Goal: Information Seeking & Learning: Learn about a topic

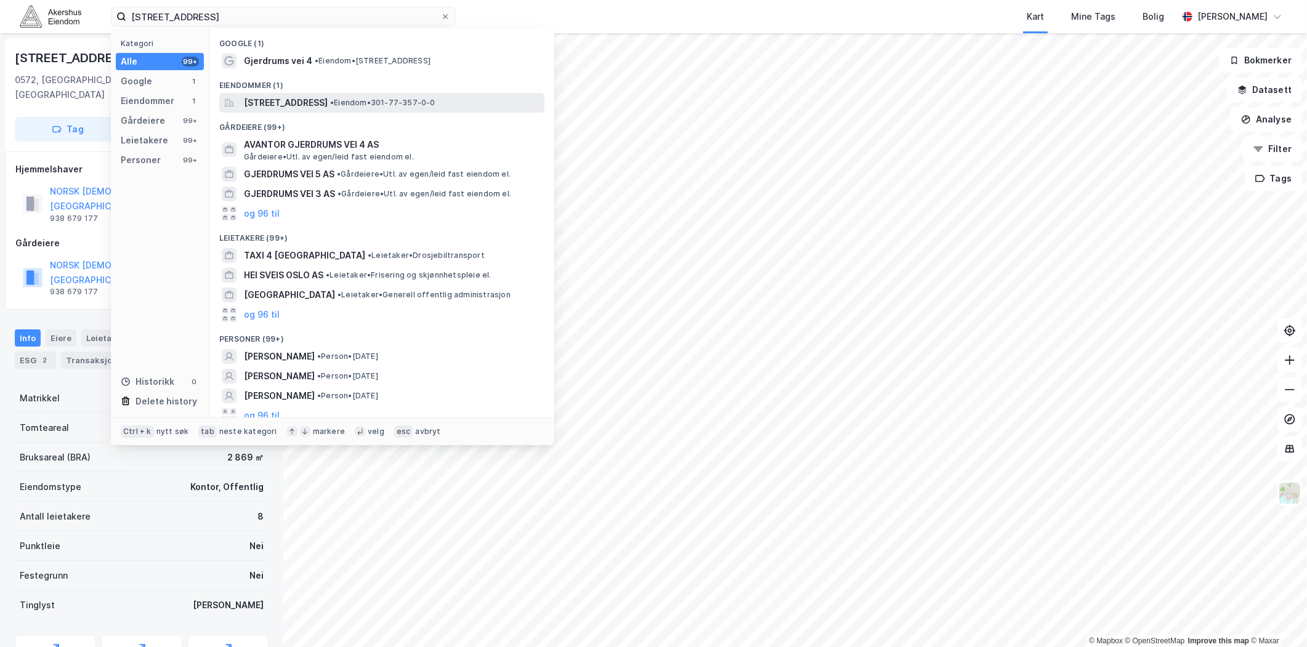
click at [291, 103] on span "[STREET_ADDRESS]" at bounding box center [286, 102] width 84 height 15
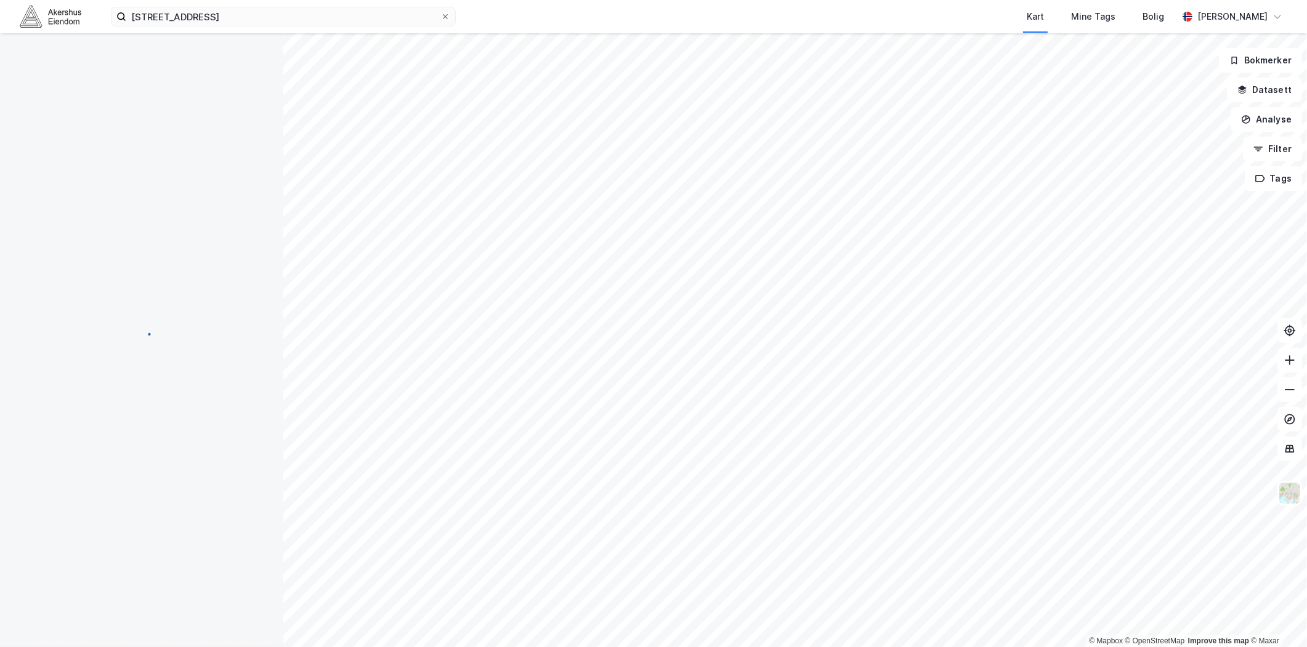
scroll to position [1, 0]
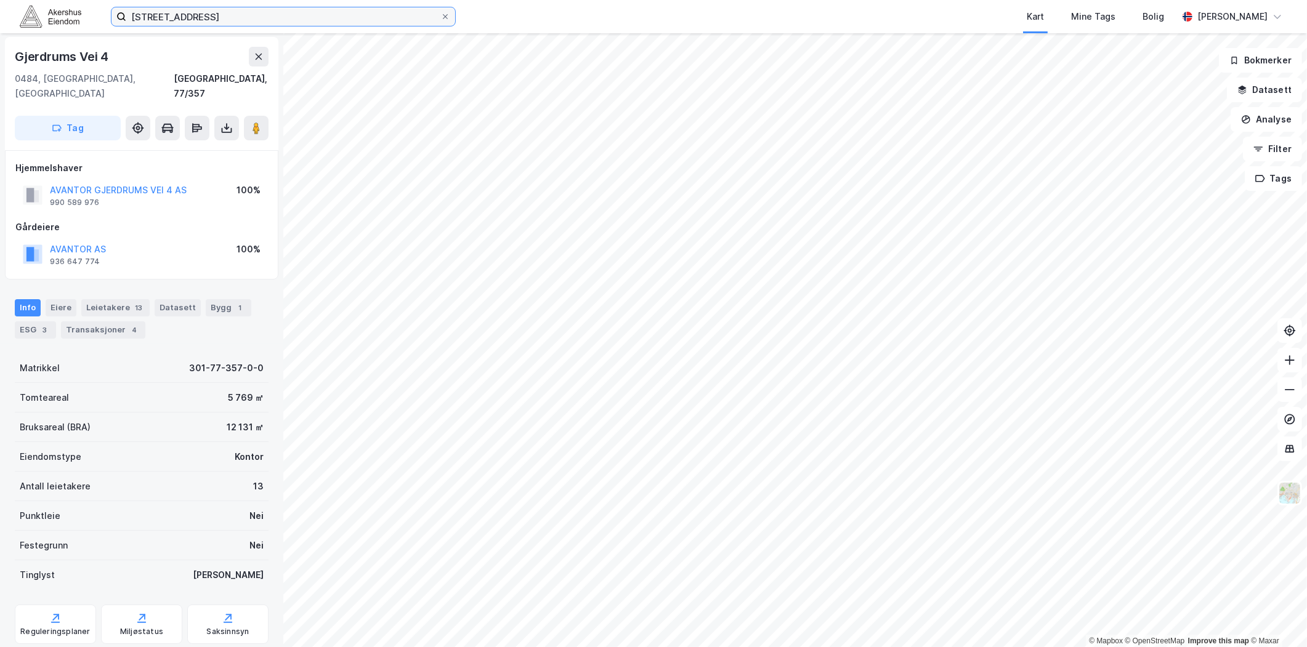
click at [192, 11] on input "[STREET_ADDRESS]" at bounding box center [283, 16] width 314 height 18
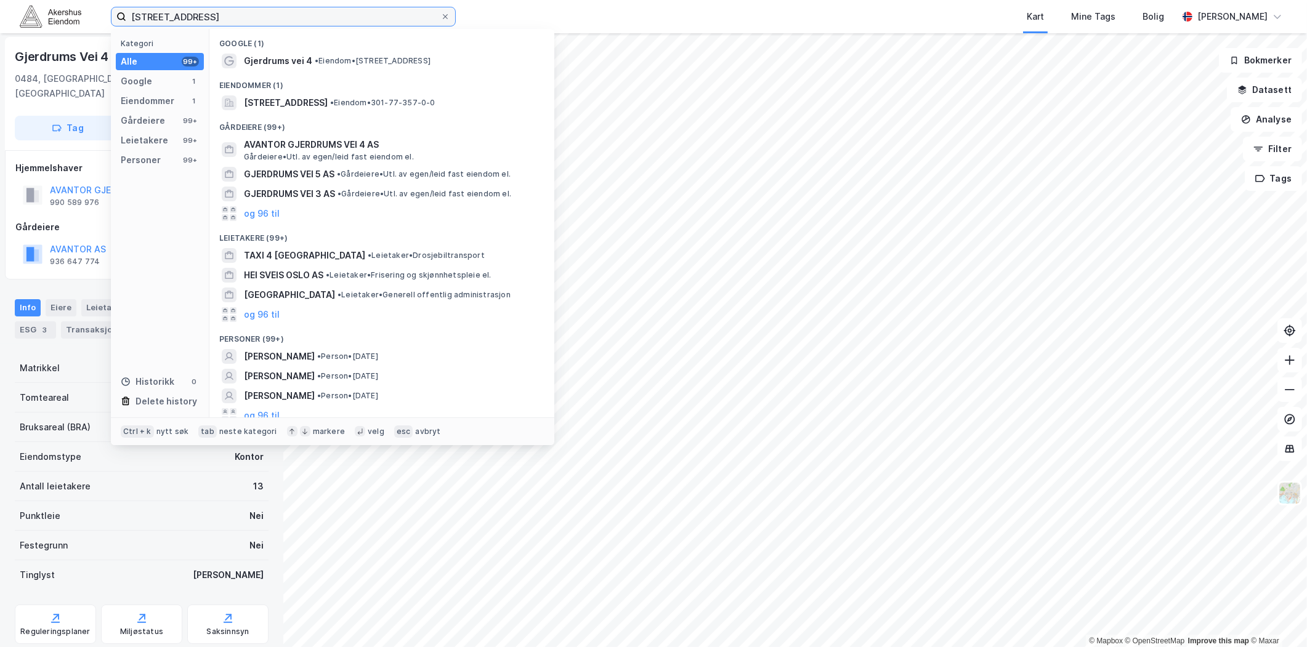
click at [193, 11] on input "[STREET_ADDRESS]" at bounding box center [283, 16] width 314 height 18
click at [194, 12] on input "[STREET_ADDRESS]" at bounding box center [283, 16] width 314 height 18
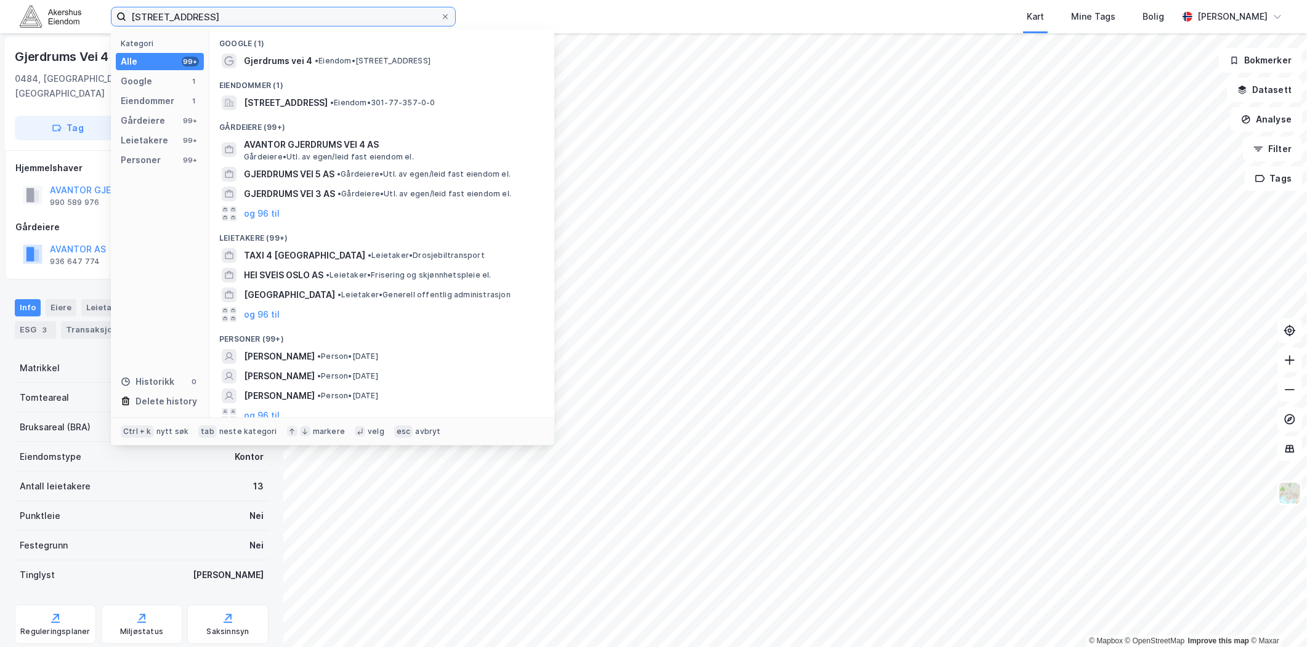
paste input "Haslevangen 15, 0579"
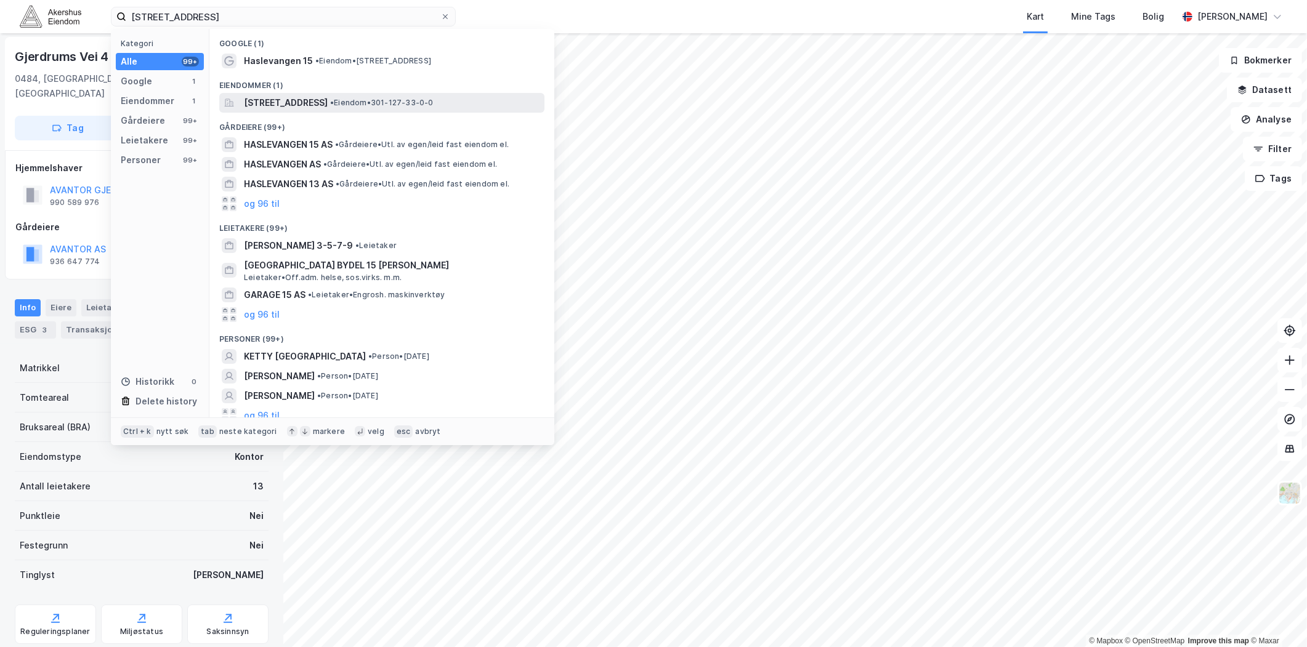
click at [298, 107] on span "[STREET_ADDRESS]" at bounding box center [286, 102] width 84 height 15
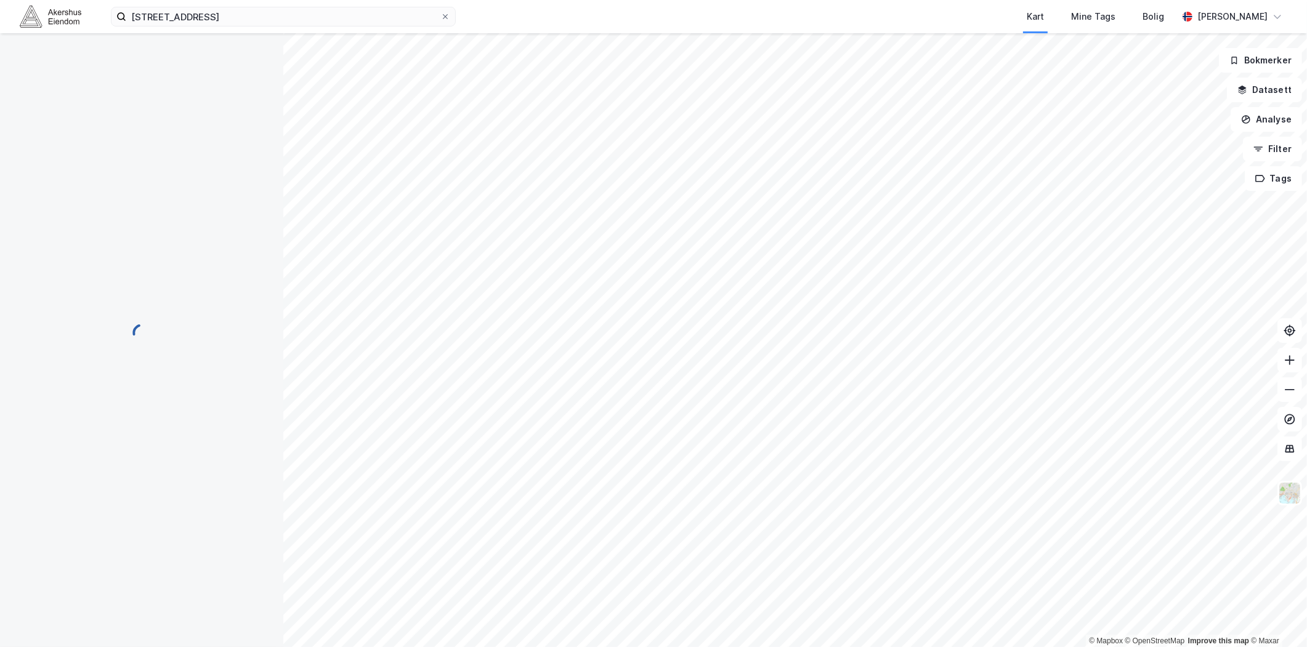
scroll to position [1, 0]
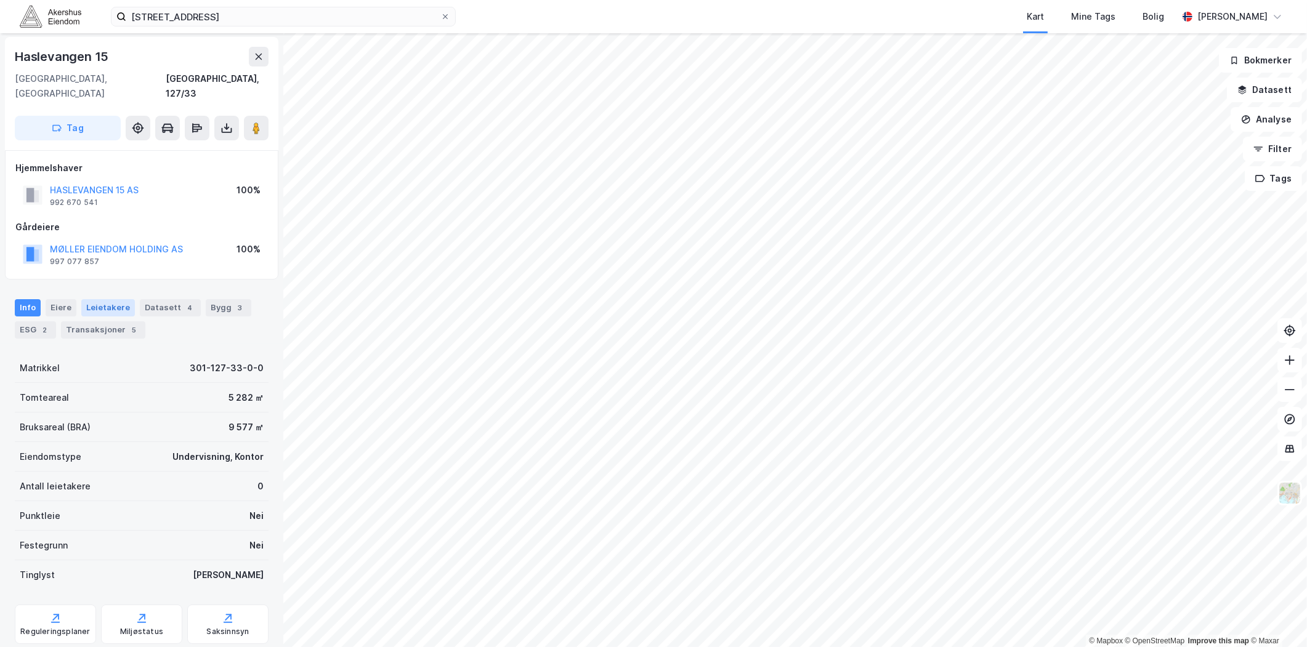
click at [105, 299] on div "Leietakere" at bounding box center [108, 307] width 54 height 17
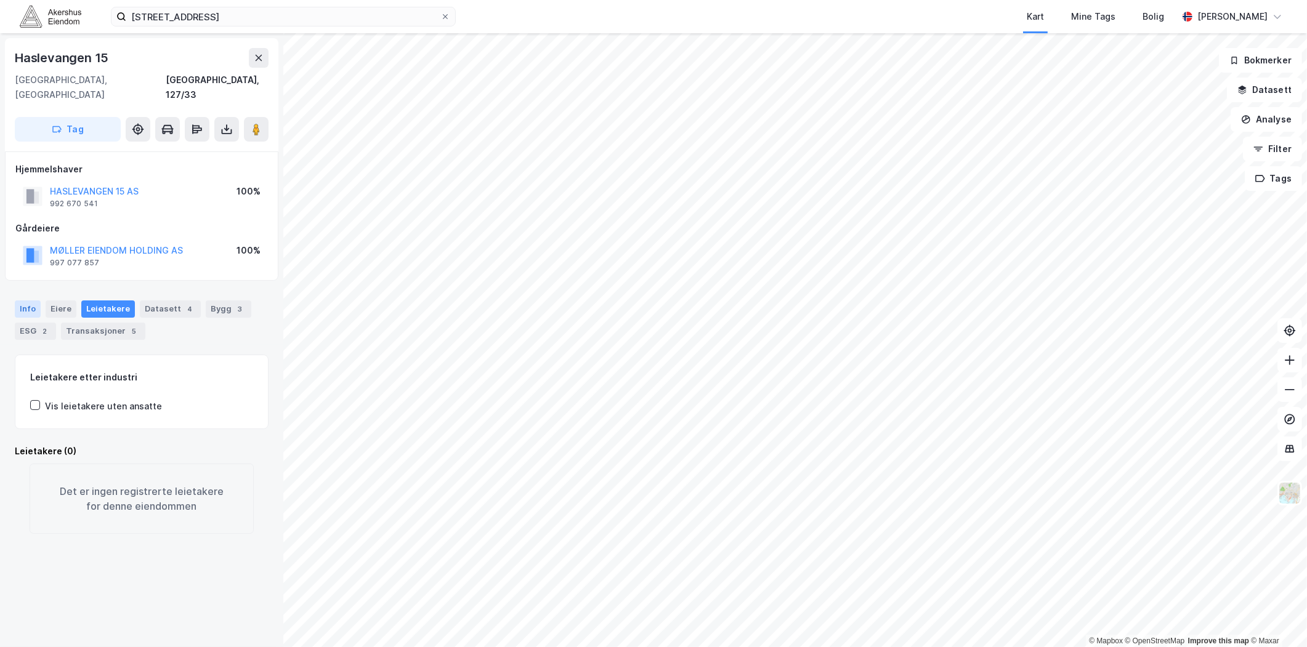
click at [21, 300] on div "Info" at bounding box center [28, 308] width 26 height 17
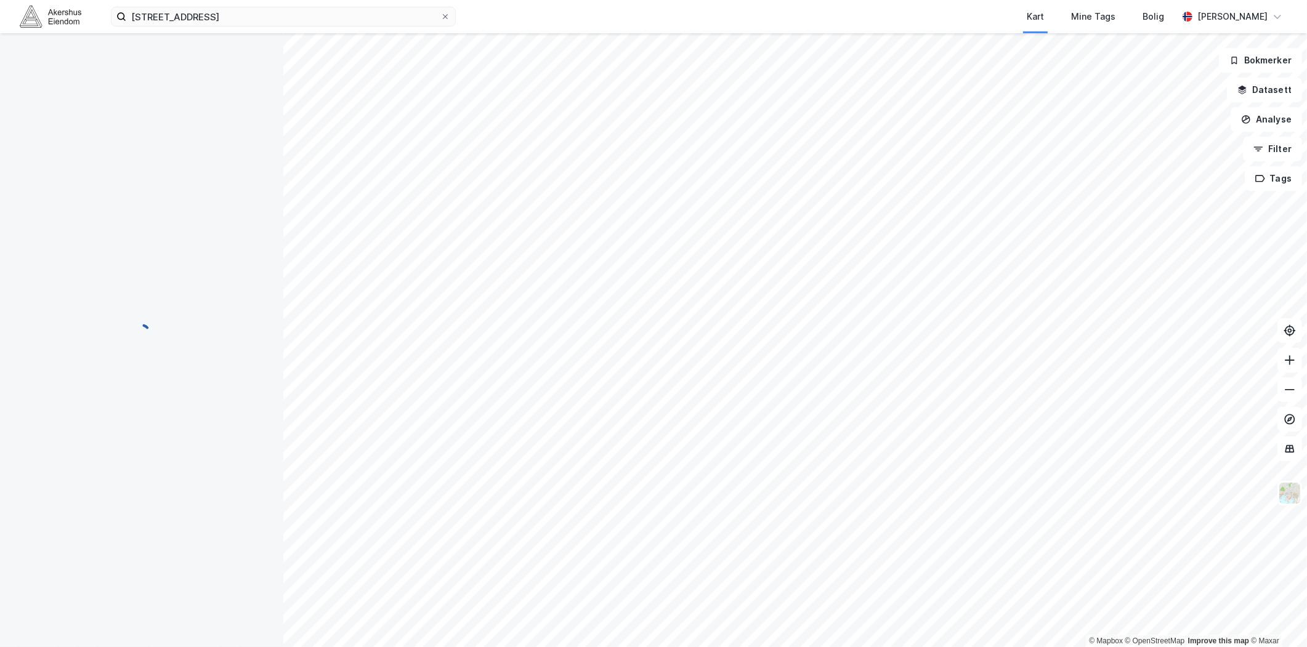
scroll to position [1, 0]
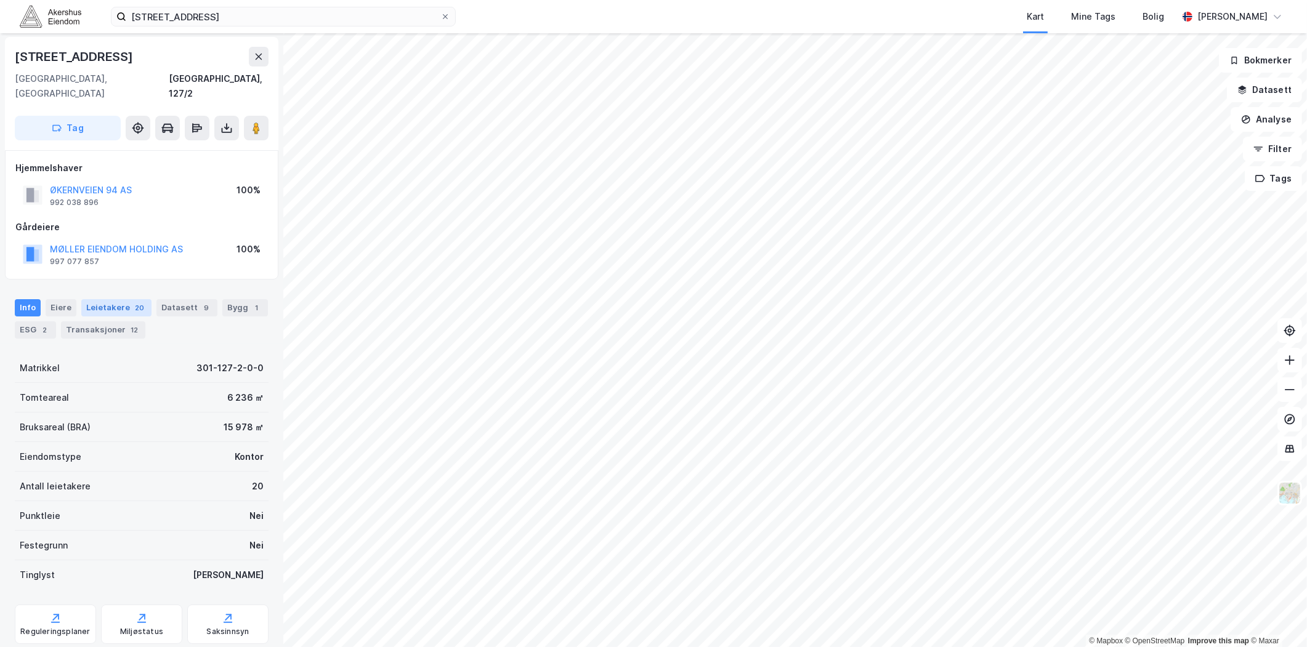
click at [117, 299] on div "Leietakere 20" at bounding box center [116, 307] width 70 height 17
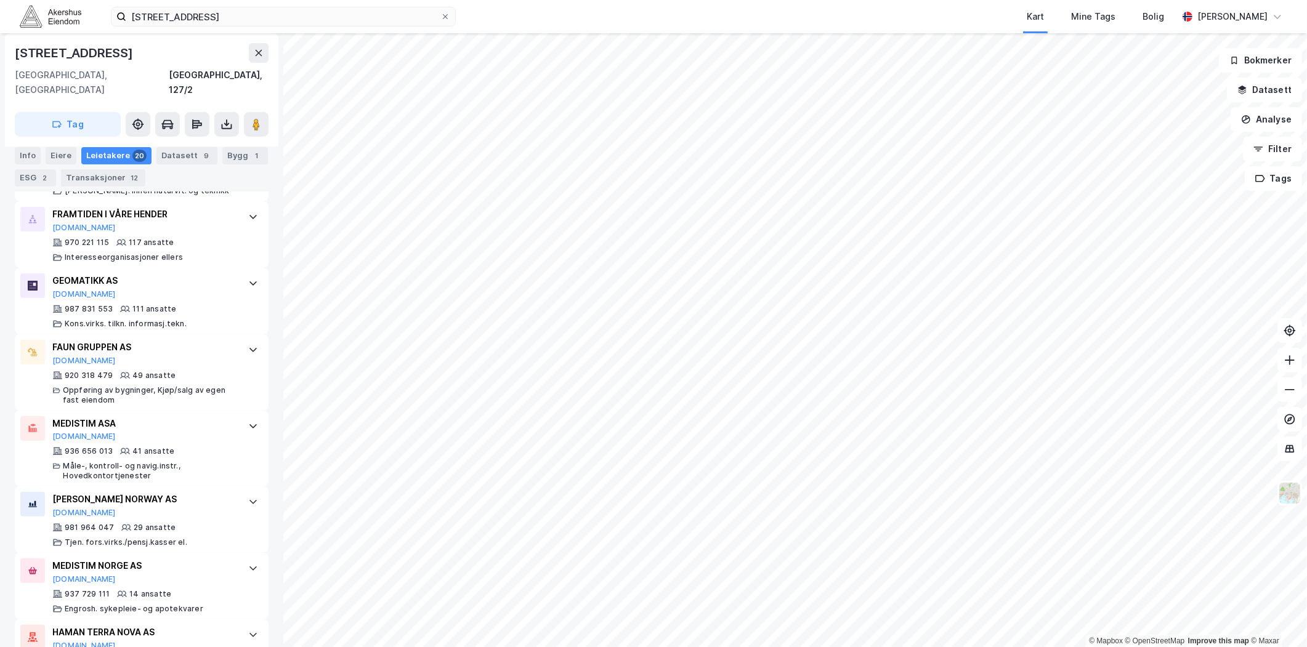
scroll to position [478, 0]
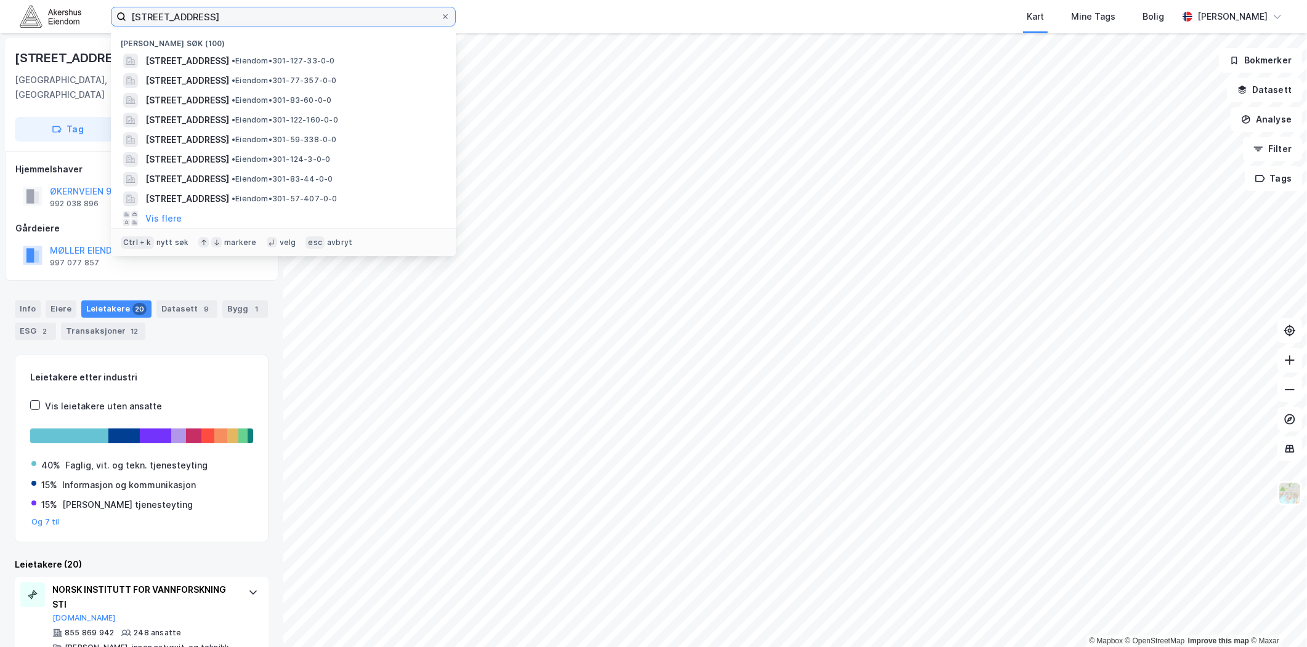
click at [360, 17] on input "[STREET_ADDRESS]" at bounding box center [283, 16] width 314 height 18
click at [358, 17] on input "[STREET_ADDRESS]" at bounding box center [283, 16] width 314 height 18
paste input "[STREET_ADDRESS][PERSON_NAME]"
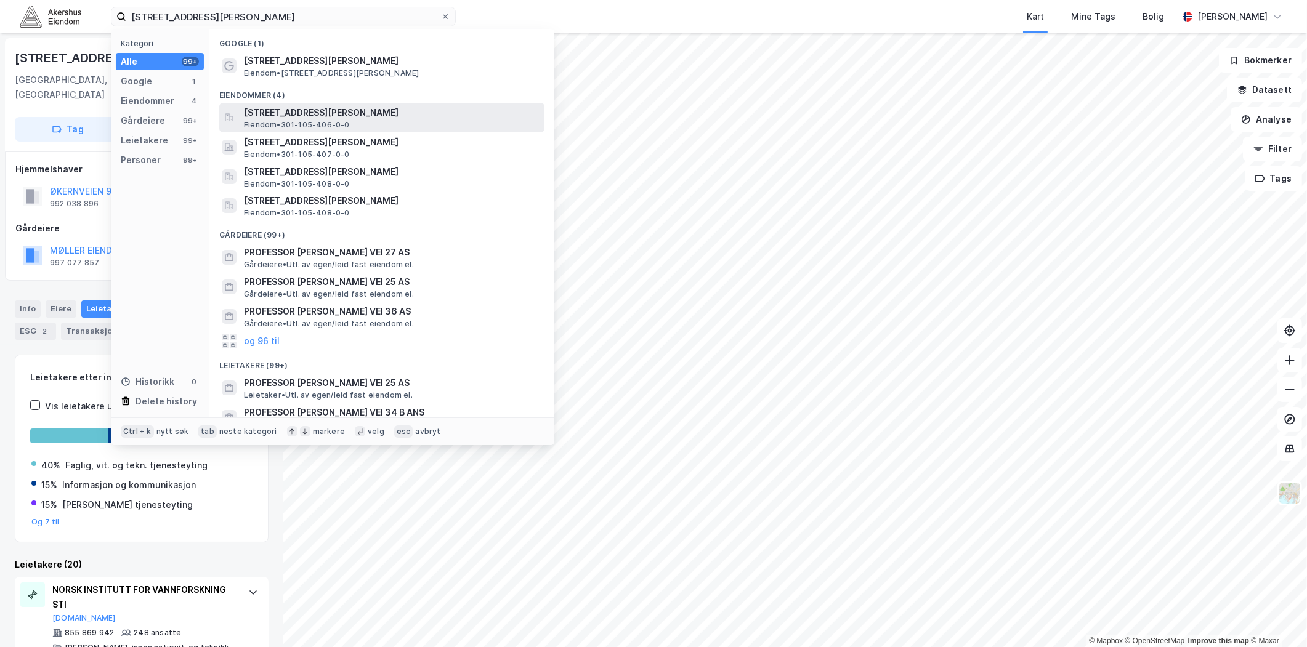
click at [325, 121] on span "Eiendom • 301-105-406-0-0" at bounding box center [297, 125] width 106 height 10
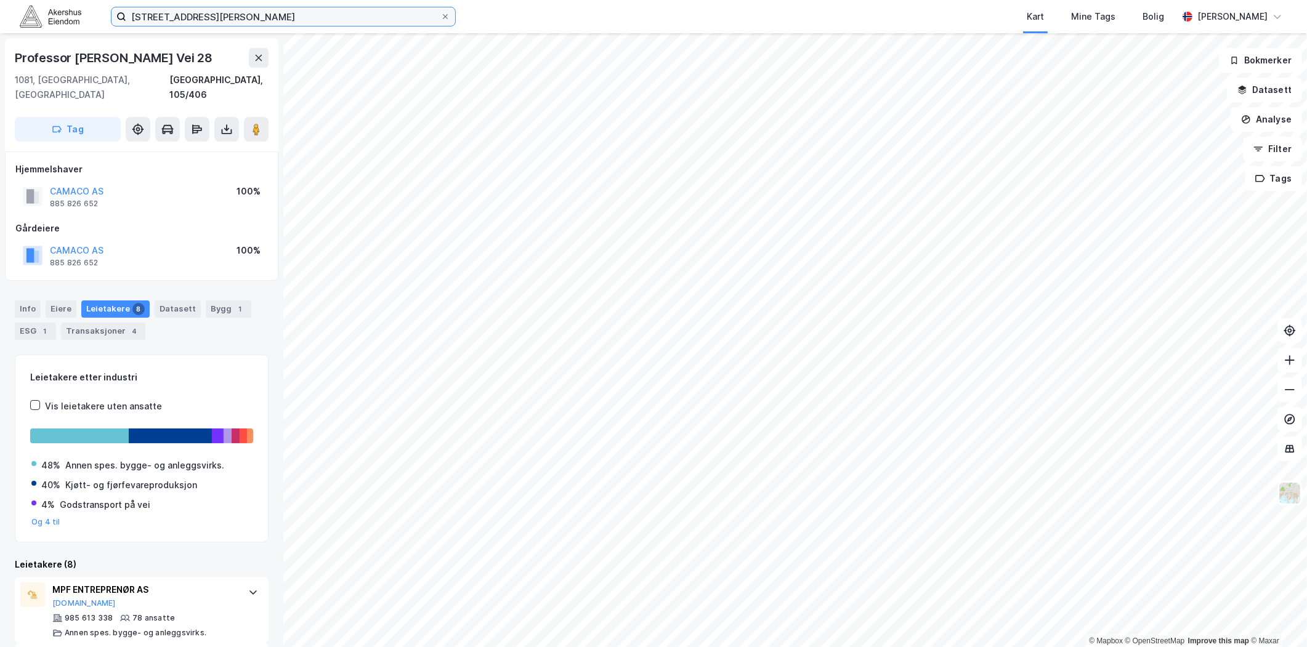
click at [343, 17] on input "[STREET_ADDRESS][PERSON_NAME]" at bounding box center [283, 16] width 314 height 18
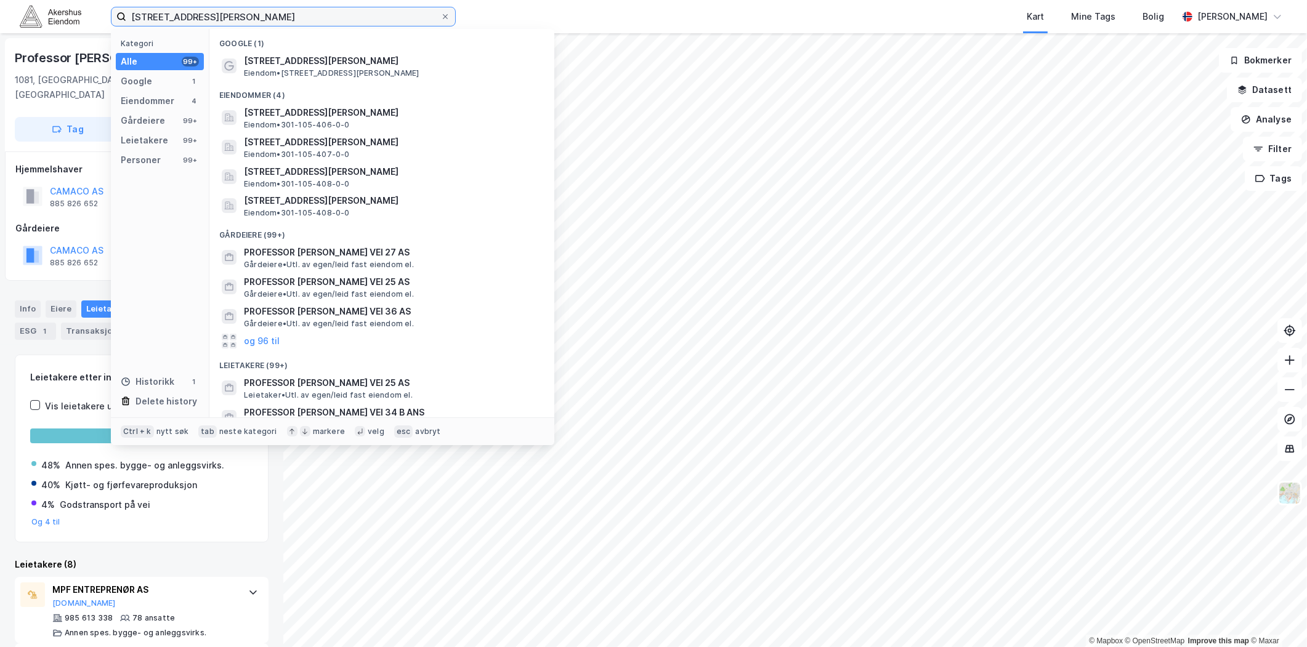
click at [343, 17] on input "[STREET_ADDRESS][PERSON_NAME]" at bounding box center [283, 16] width 314 height 18
click at [342, 17] on input "[STREET_ADDRESS][PERSON_NAME]" at bounding box center [283, 16] width 314 height 18
paste input "[STREET_ADDRESS]"
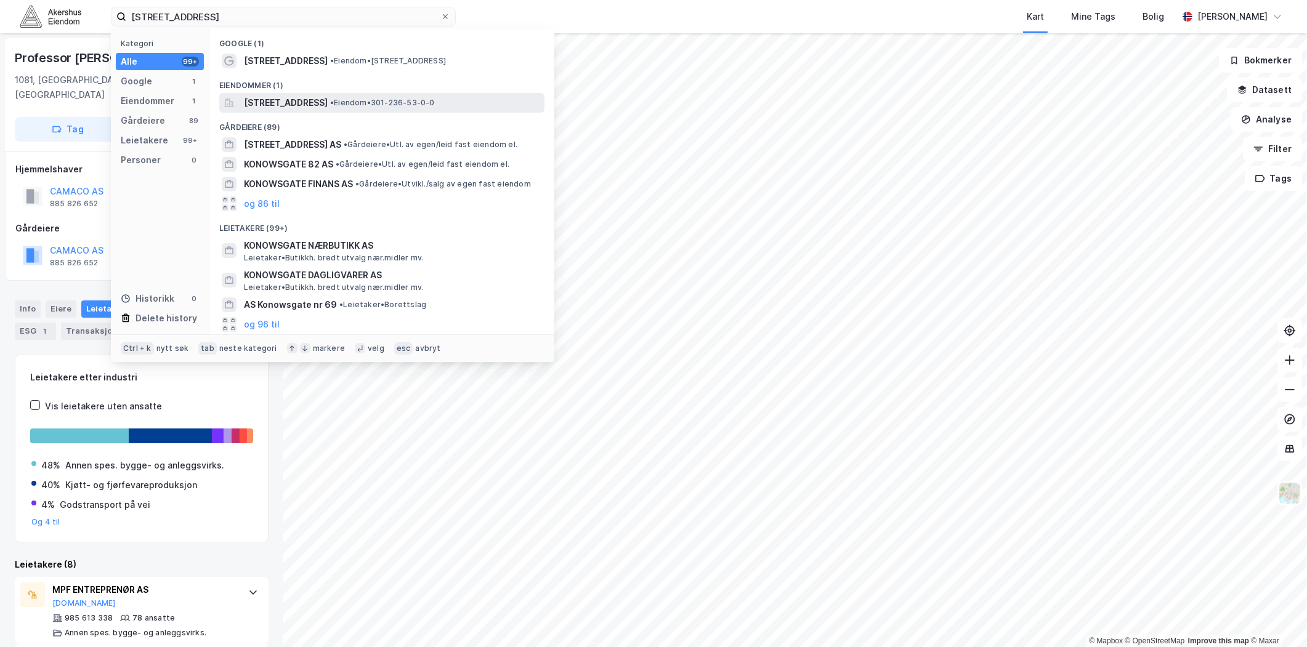
click at [322, 99] on span "[STREET_ADDRESS]" at bounding box center [286, 102] width 84 height 15
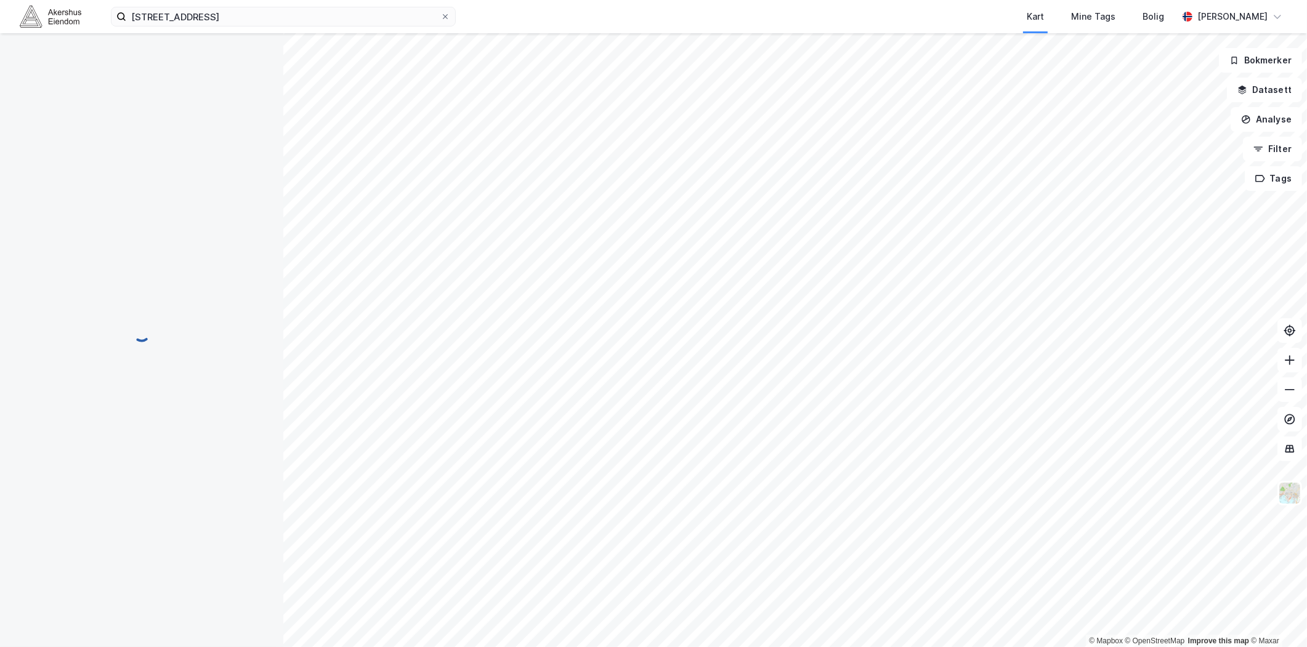
scroll to position [14, 0]
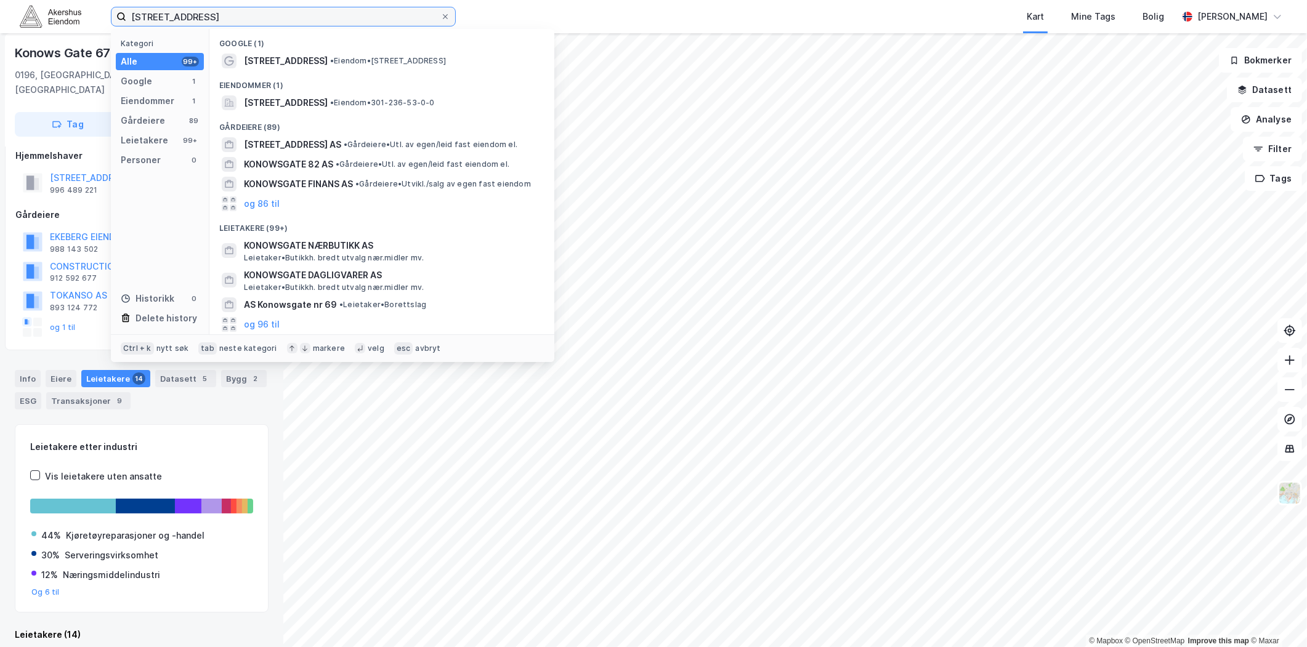
click at [189, 10] on input "[STREET_ADDRESS]" at bounding box center [283, 16] width 314 height 18
paste input "Eikenga 33"
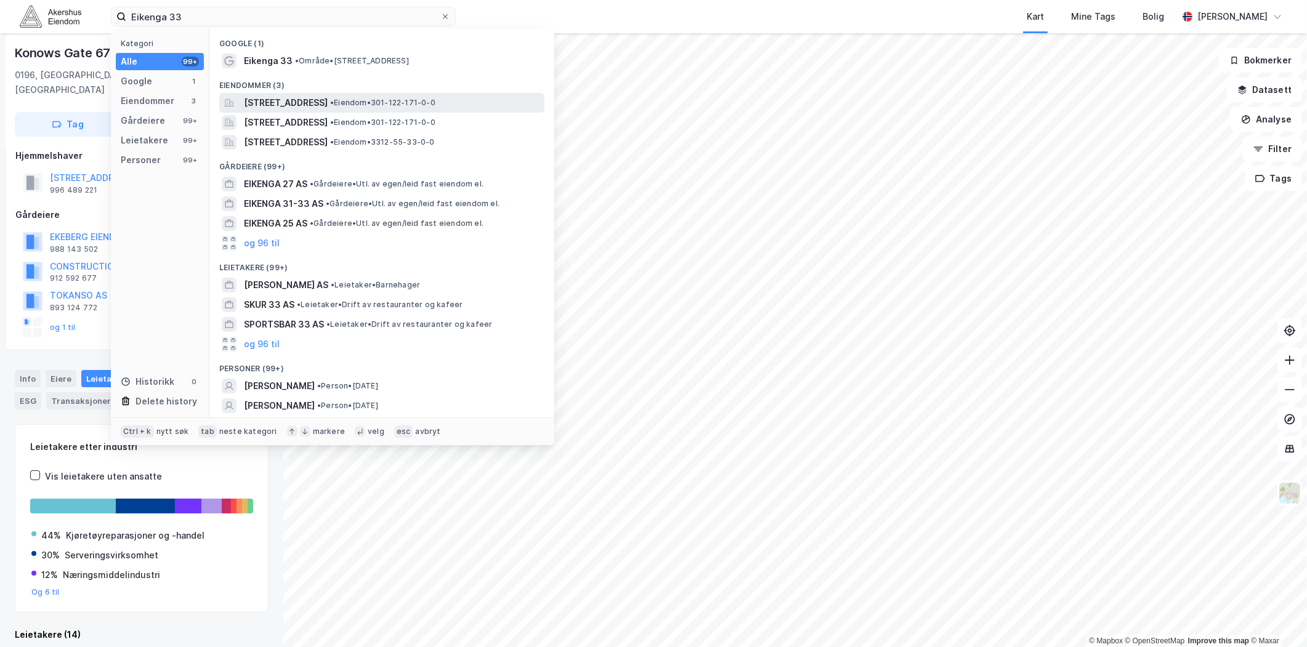
click at [328, 107] on span "[STREET_ADDRESS]" at bounding box center [286, 102] width 84 height 15
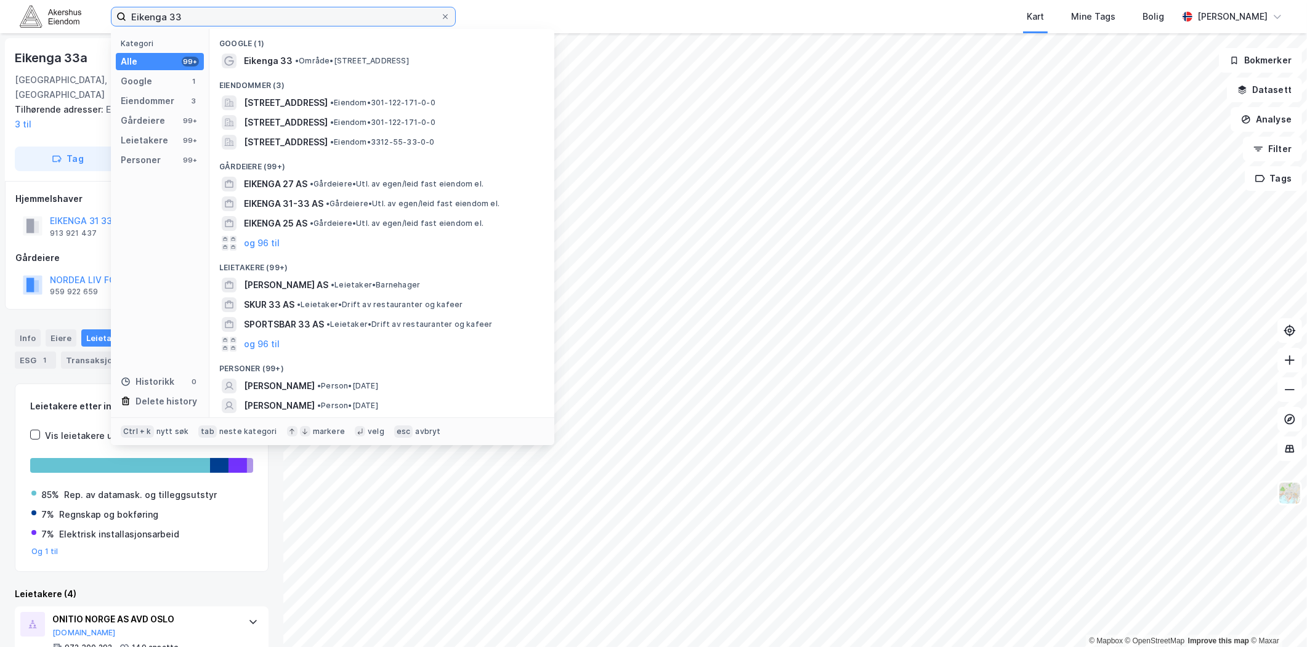
click at [346, 10] on input "Eikenga 33" at bounding box center [283, 16] width 314 height 18
click at [345, 10] on input "Eikenga 33" at bounding box center [283, 16] width 314 height 18
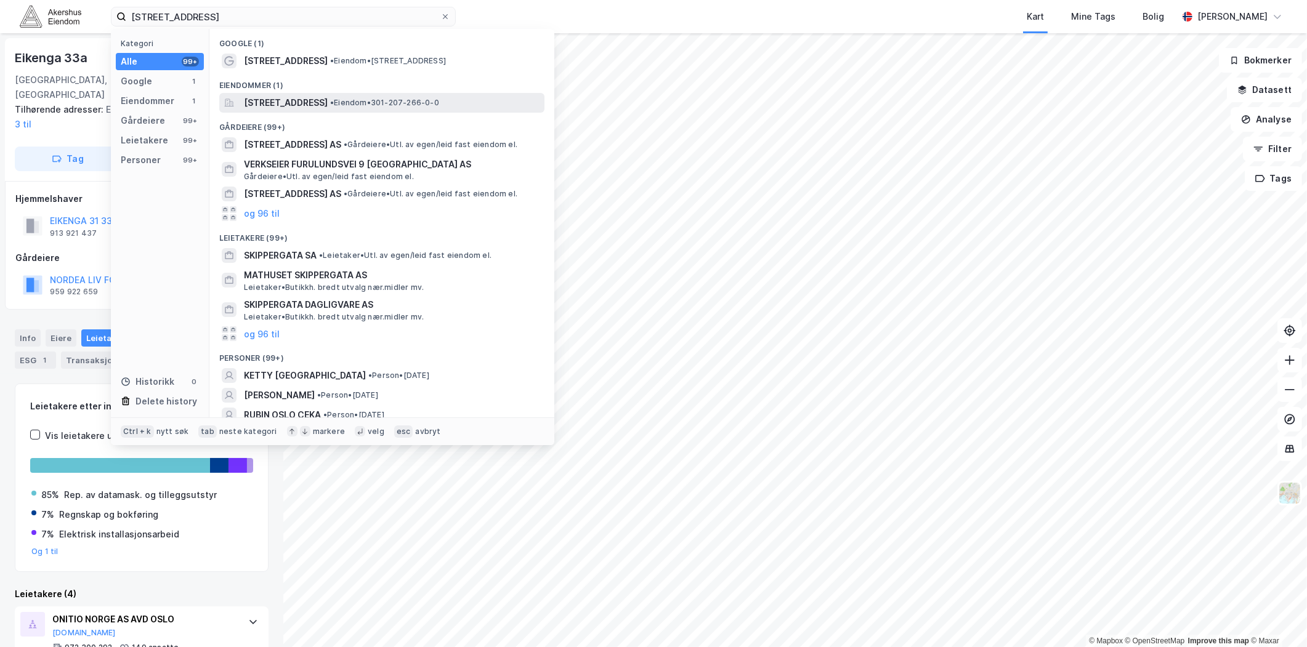
click at [328, 101] on span "[STREET_ADDRESS]" at bounding box center [286, 102] width 84 height 15
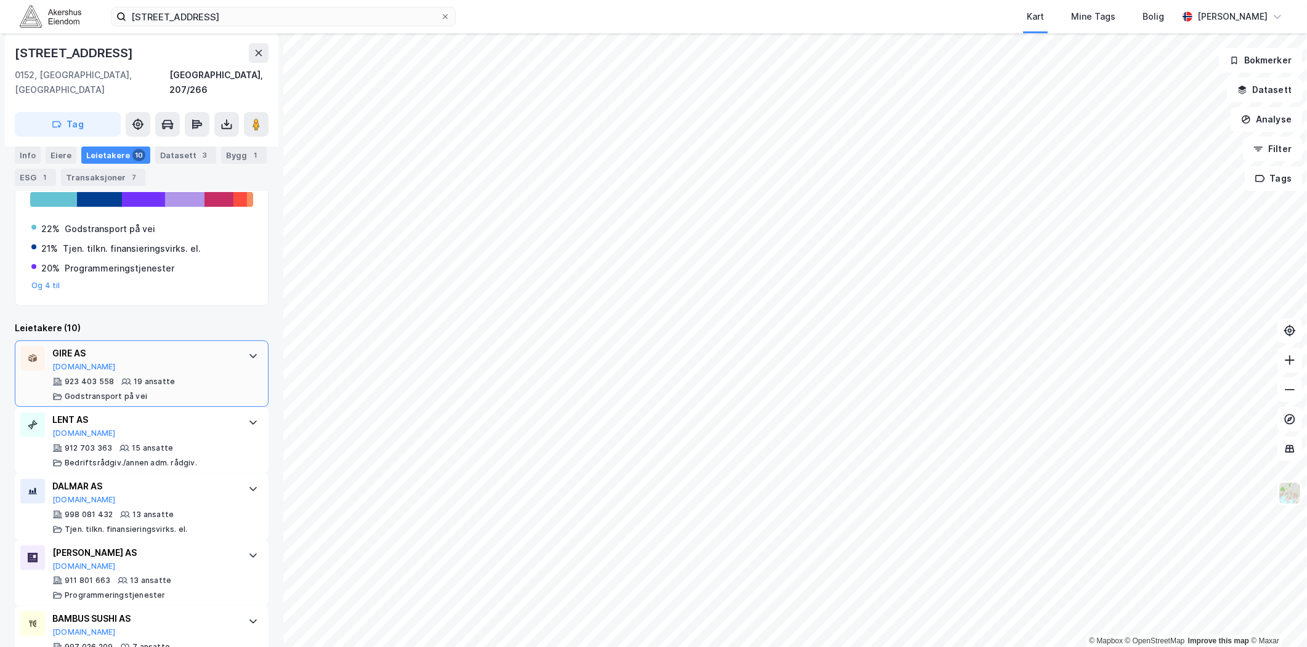
scroll to position [287, 0]
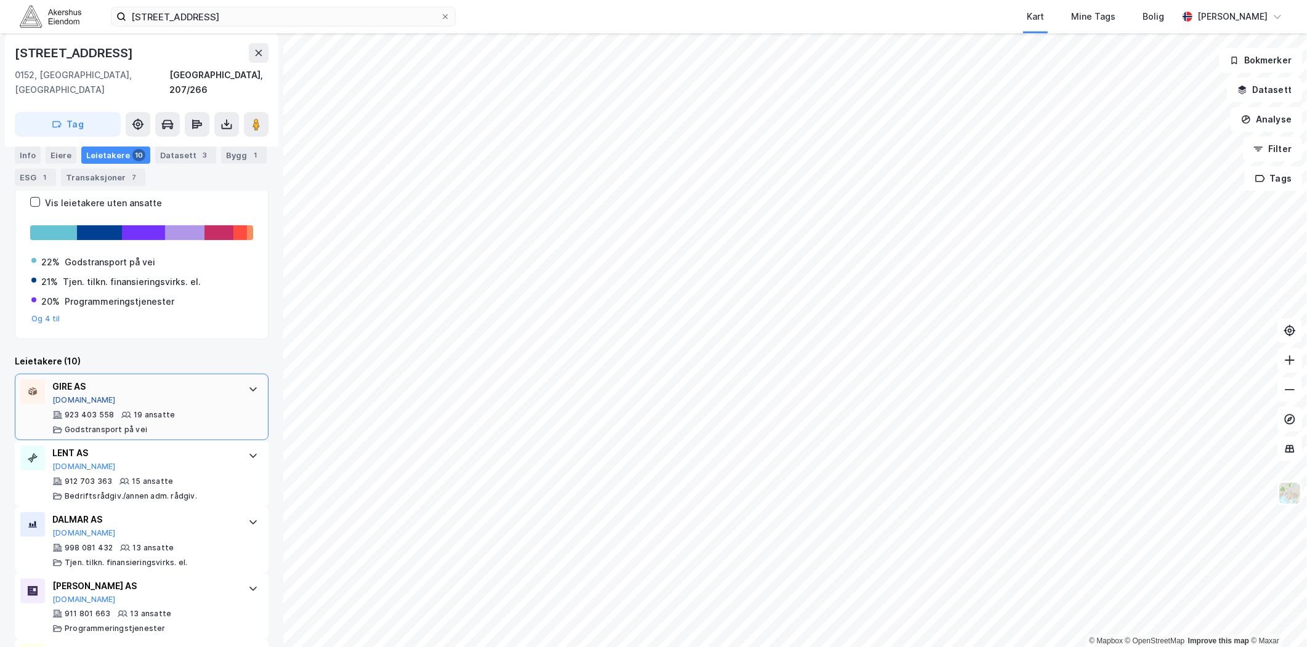
click at [63, 395] on button "[DOMAIN_NAME]" at bounding box center [83, 400] width 63 height 10
click at [58, 462] on button "[DOMAIN_NAME]" at bounding box center [83, 467] width 63 height 10
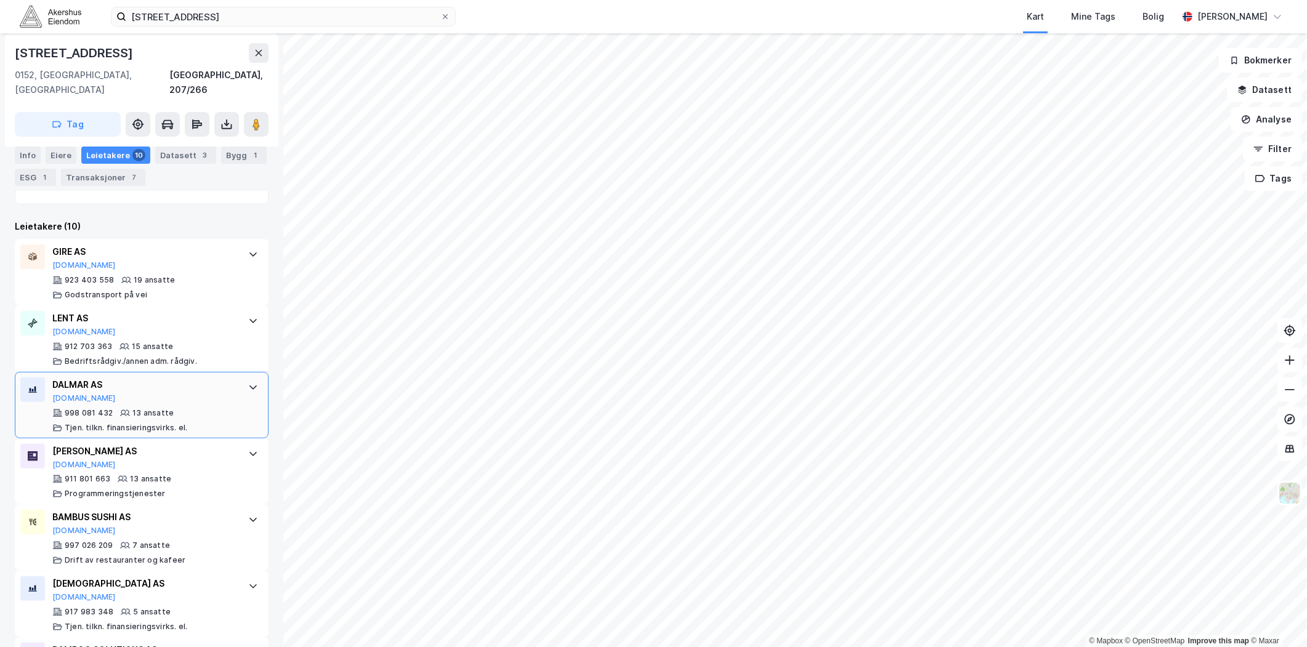
scroll to position [424, 0]
click at [74, 392] on button "[DOMAIN_NAME]" at bounding box center [83, 397] width 63 height 10
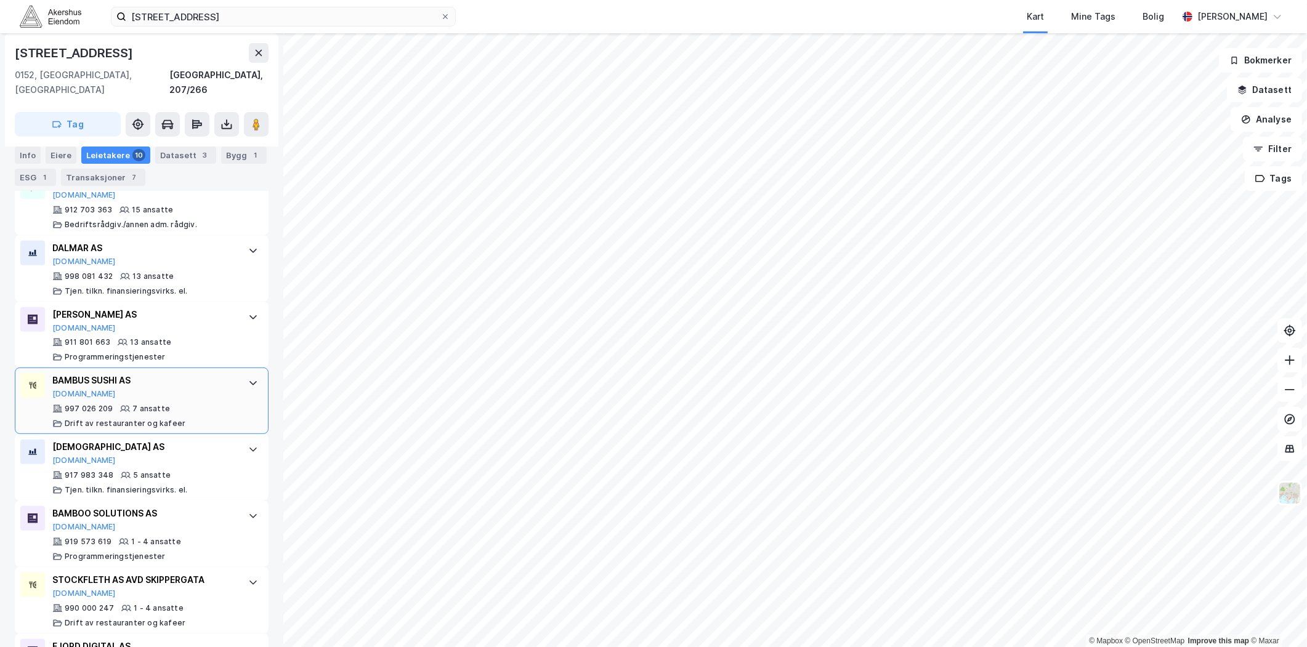
scroll to position [561, 0]
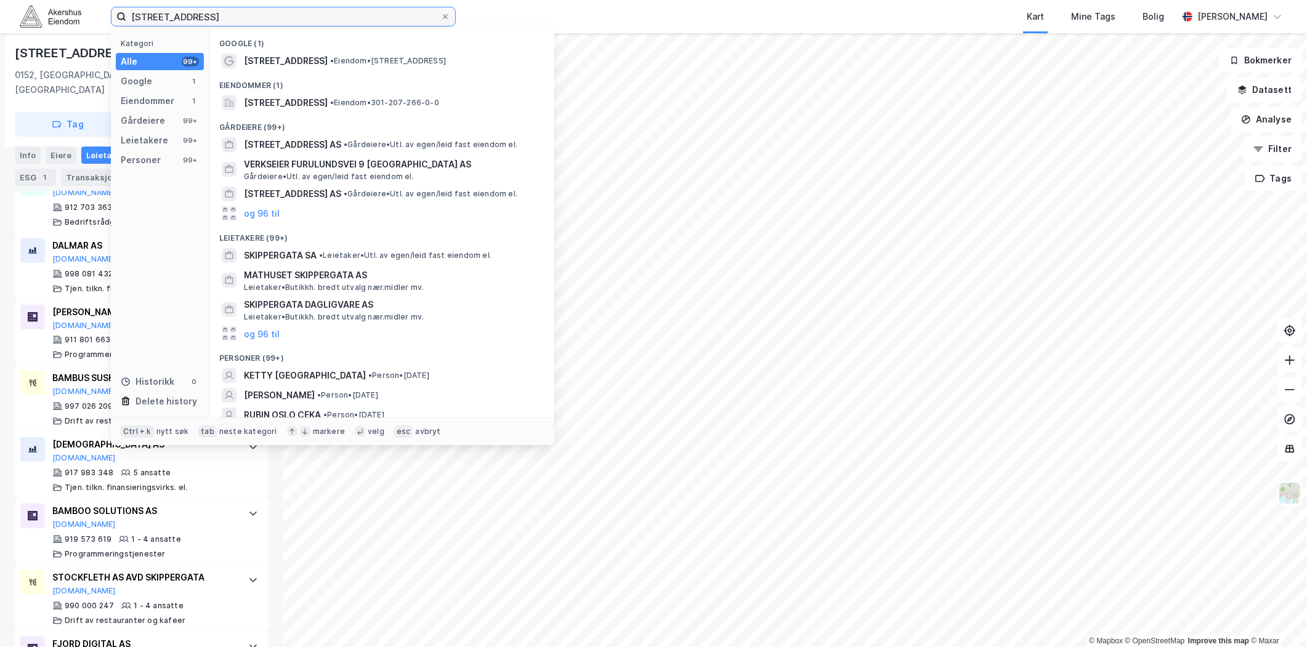
drag, startPoint x: 256, startPoint y: 17, endPoint x: 111, endPoint y: 19, distance: 144.1
click at [111, 19] on label "[STREET_ADDRESS]" at bounding box center [283, 17] width 345 height 20
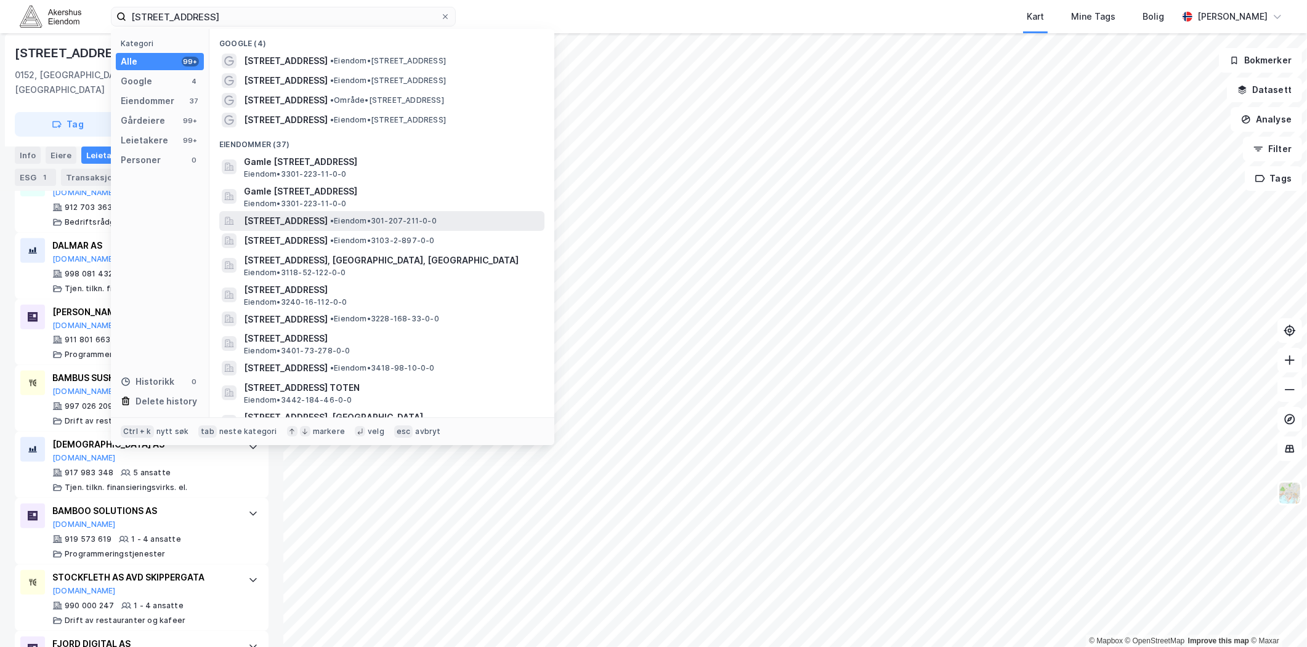
click at [389, 225] on span "• Eiendom • 301-207-211-0-0" at bounding box center [383, 221] width 107 height 10
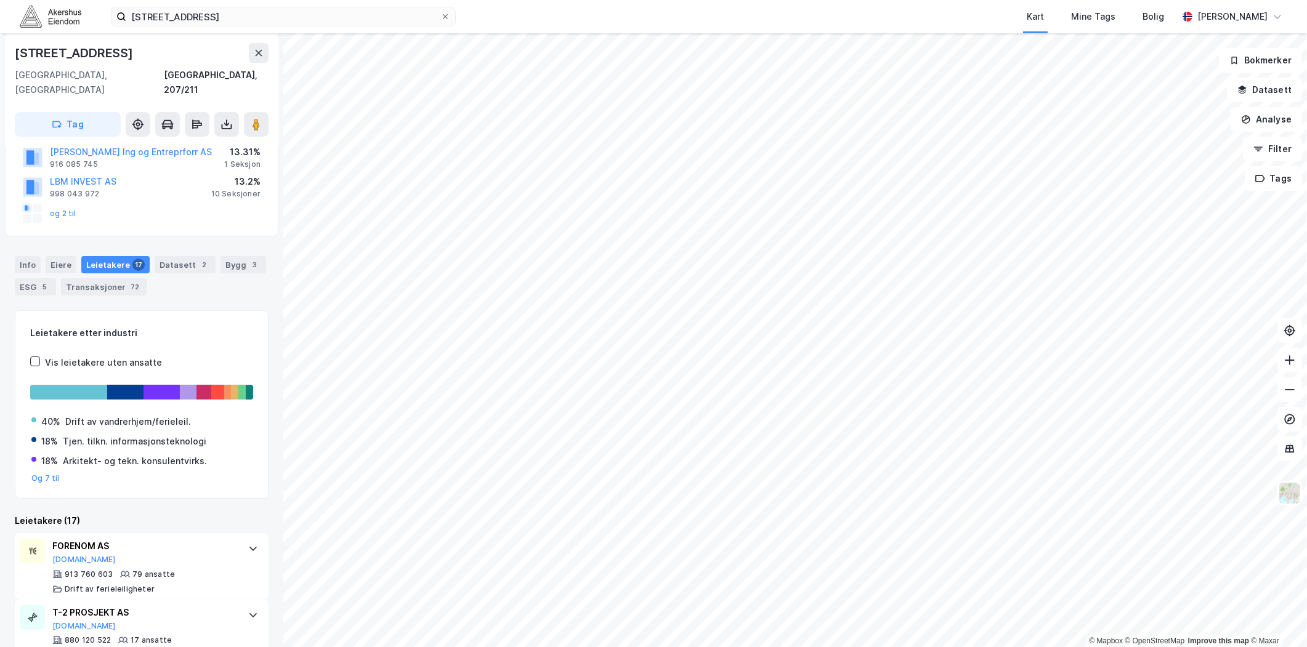
scroll to position [234, 0]
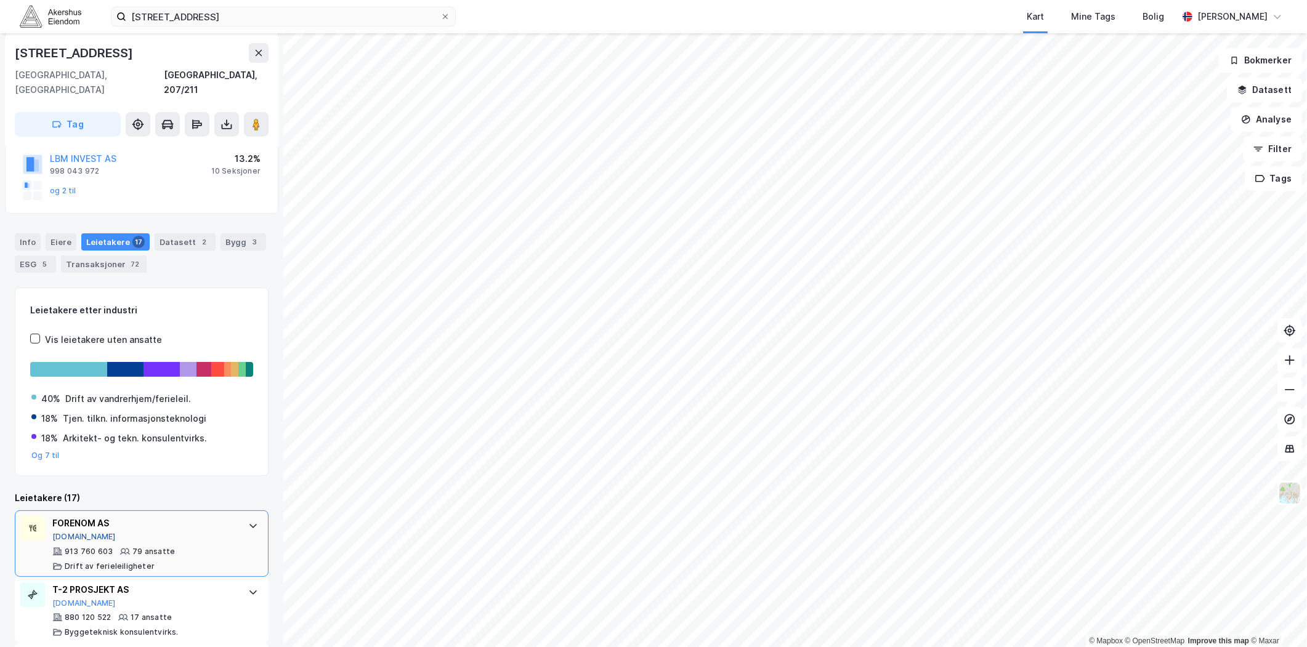
click at [69, 532] on button "[DOMAIN_NAME]" at bounding box center [83, 537] width 63 height 10
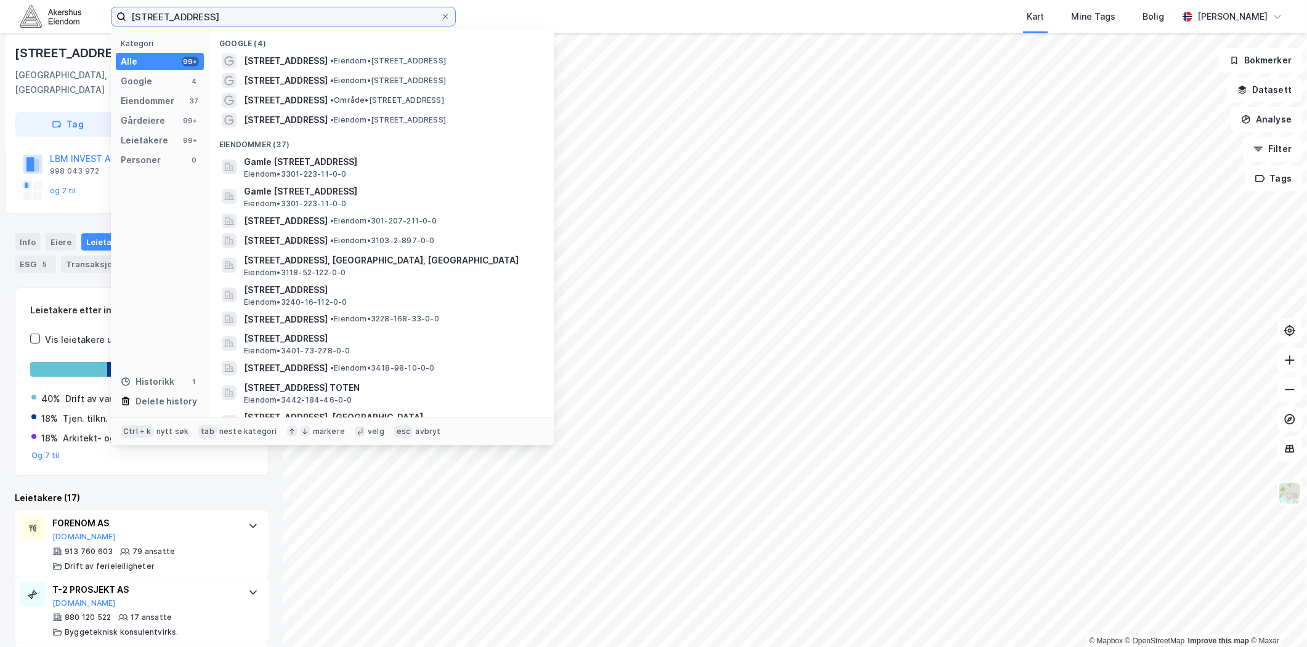
click at [246, 20] on input "[STREET_ADDRESS]" at bounding box center [283, 16] width 314 height 18
click at [11, 329] on div "[STREET_ADDRESS], 207/211 Tag Hjemmelshaver CHRISTIANIAKVARTALET AS 825 449 272…" at bounding box center [141, 340] width 283 height 614
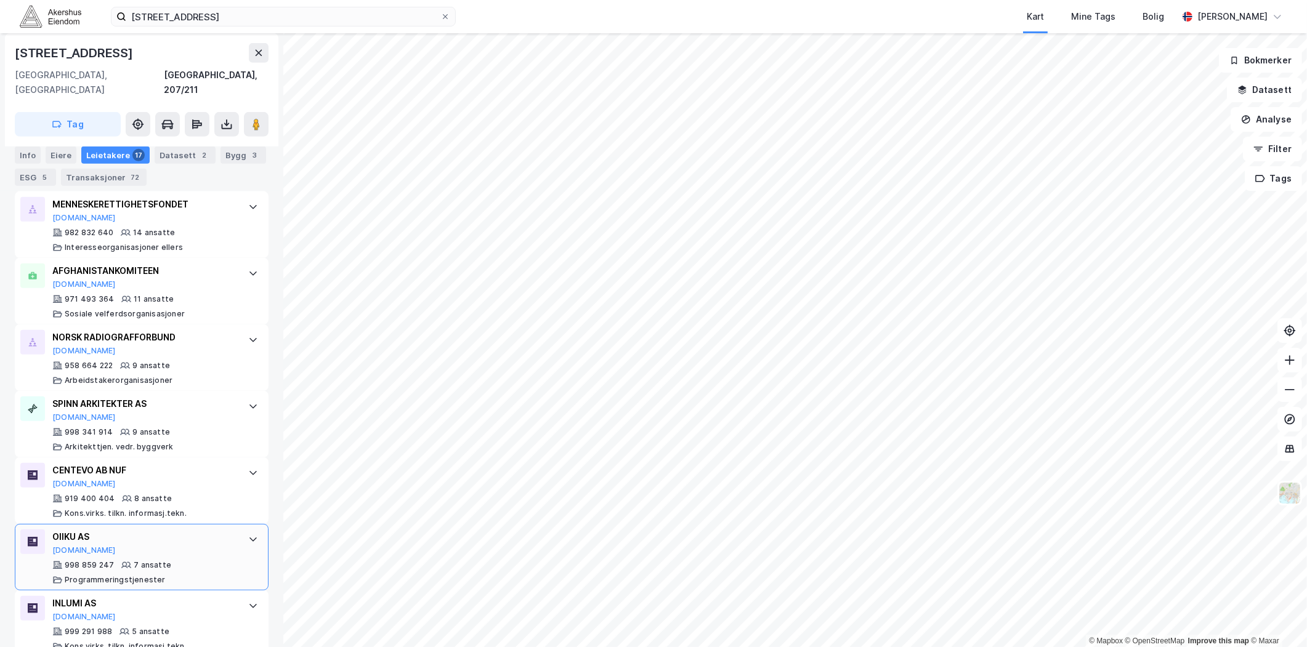
scroll to position [781, 0]
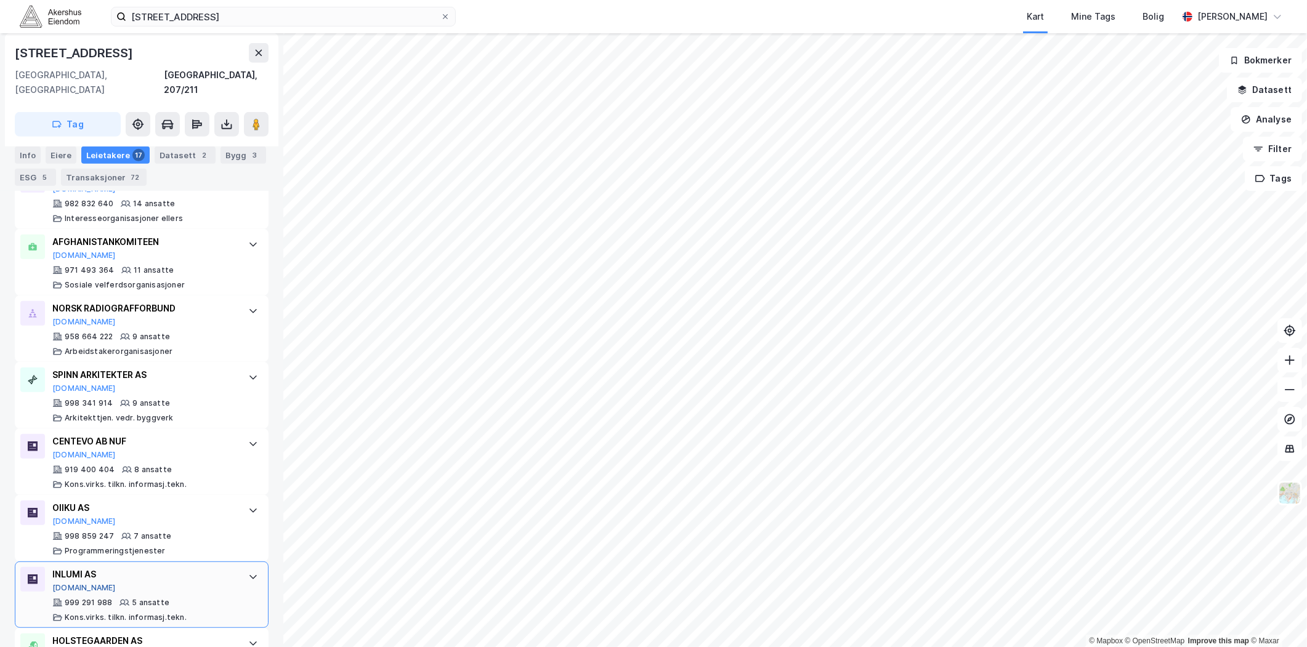
click at [57, 583] on button "[DOMAIN_NAME]" at bounding box center [83, 588] width 63 height 10
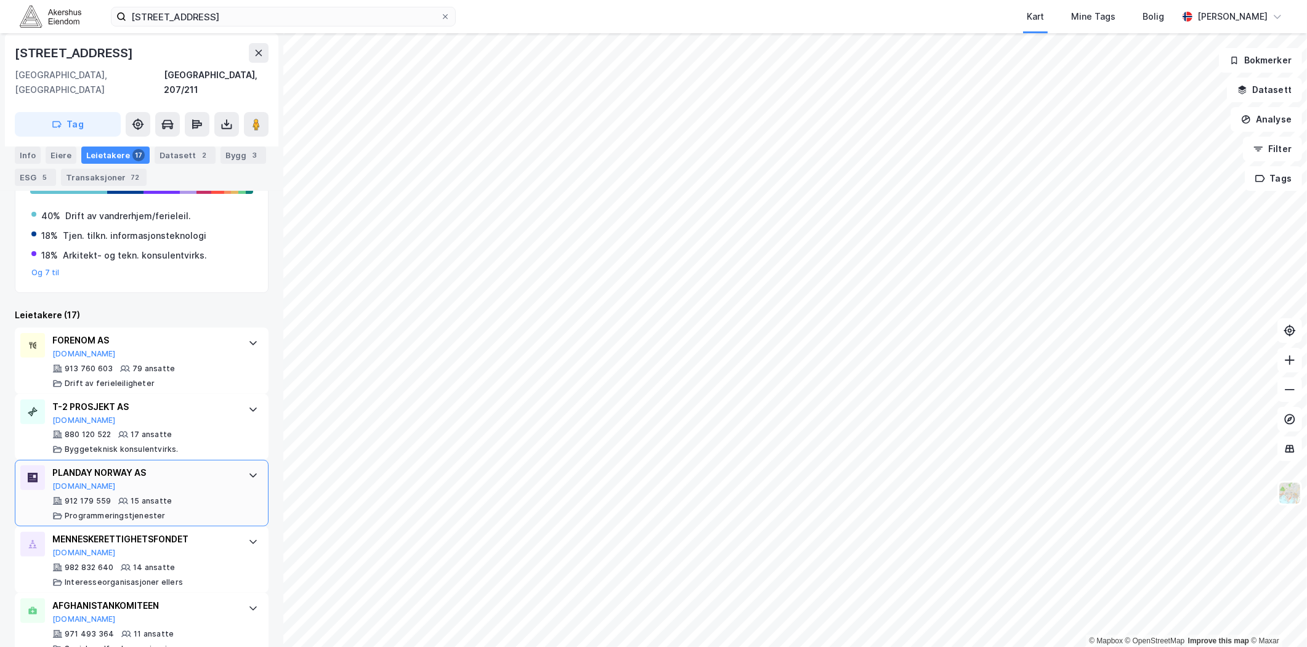
scroll to position [439, 0]
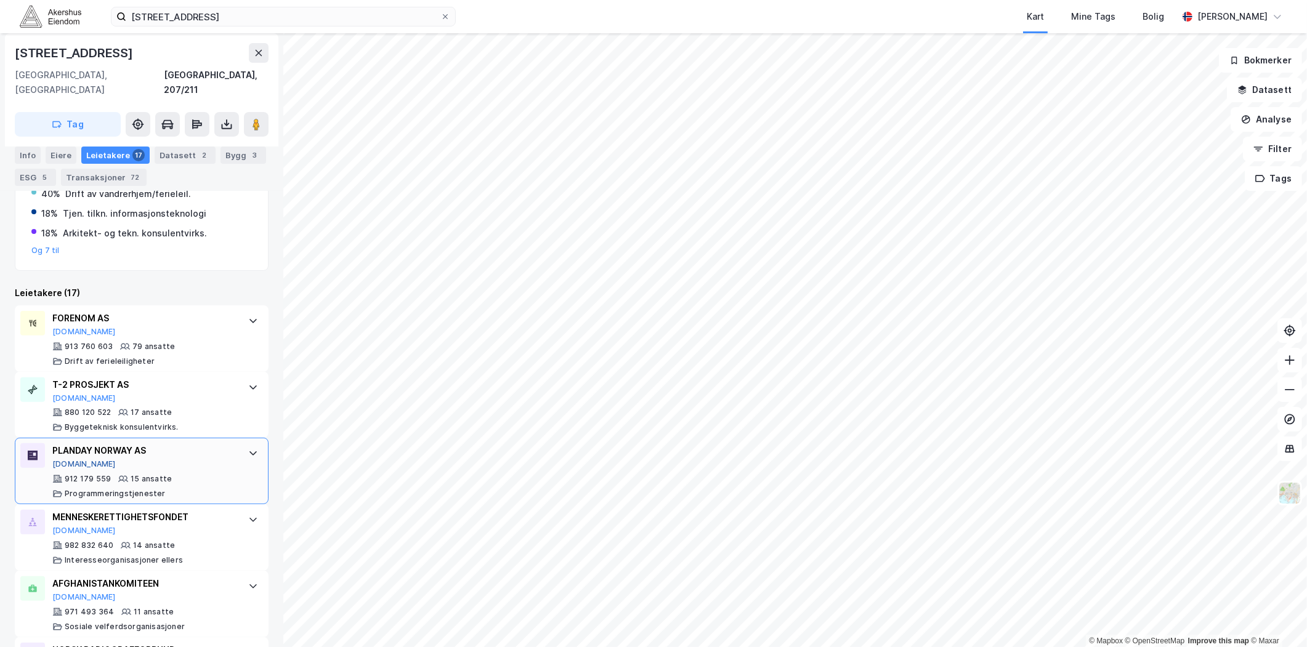
click at [71, 459] on button "[DOMAIN_NAME]" at bounding box center [83, 464] width 63 height 10
drag, startPoint x: 65, startPoint y: 382, endPoint x: 68, endPoint y: 396, distance: 13.9
click at [68, 408] on div "880 120 522" at bounding box center [88, 413] width 46 height 10
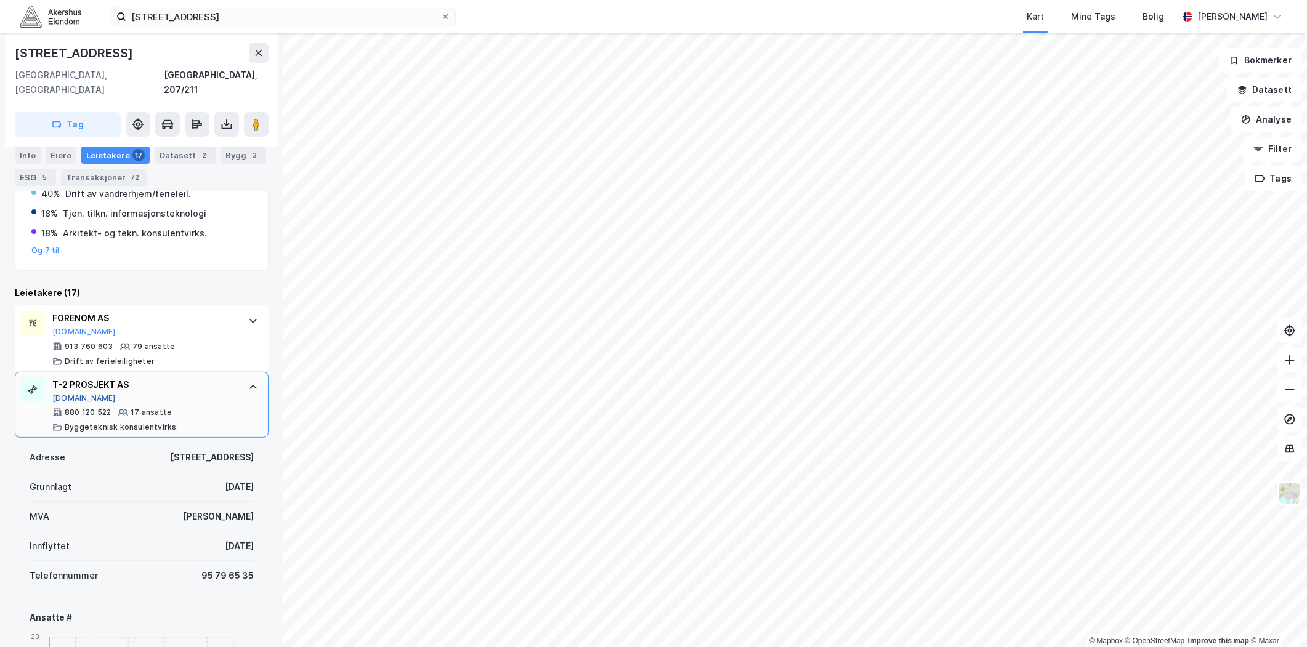
click at [65, 393] on button "[DOMAIN_NAME]" at bounding box center [83, 398] width 63 height 10
click at [41, 160] on div "Info [PERSON_NAME] 17 Datasett 2 Bygg 3 ESG 5 Transaksjoner 72" at bounding box center [142, 166] width 254 height 39
click at [50, 157] on div "Eiere" at bounding box center [61, 155] width 31 height 17
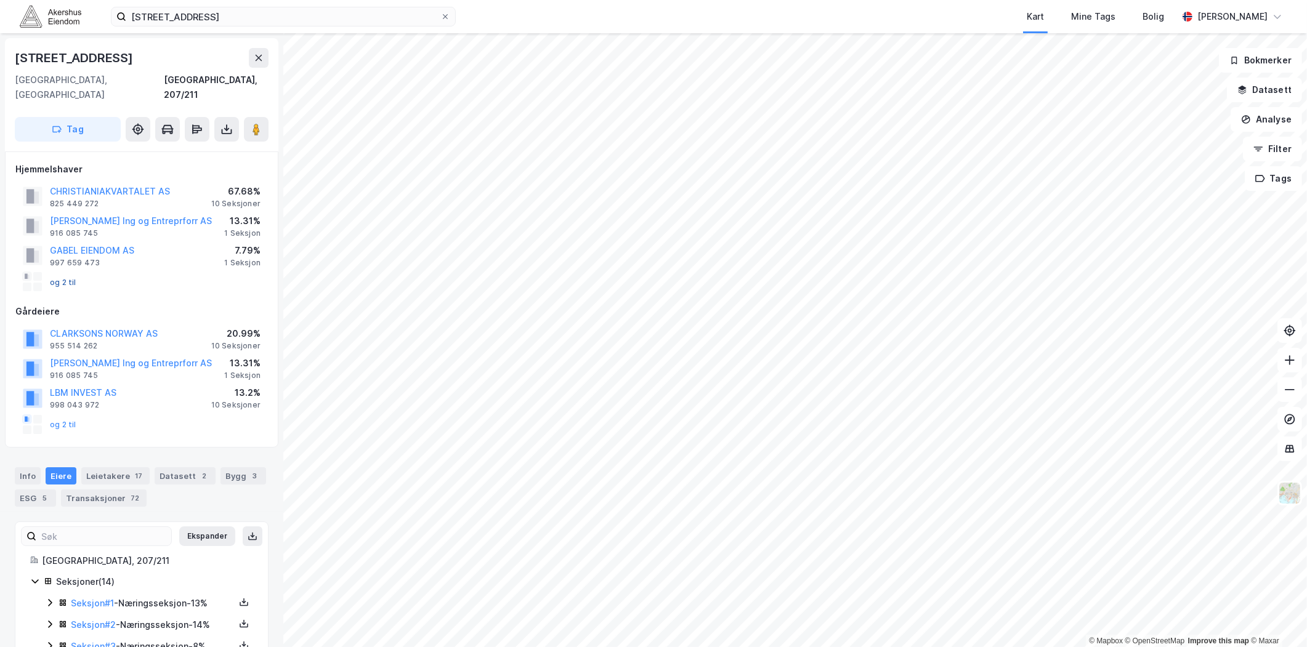
click at [0, 0] on button "og 2 til" at bounding box center [0, 0] width 0 height 0
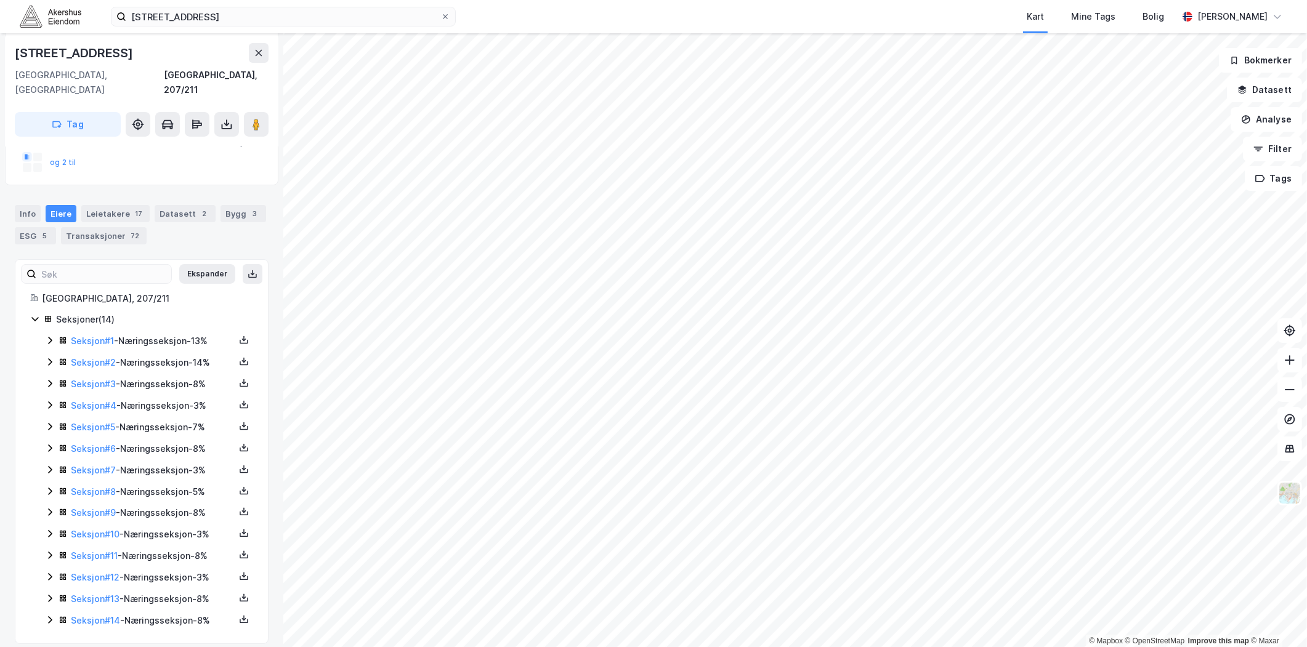
click at [50, 615] on icon at bounding box center [50, 620] width 10 height 10
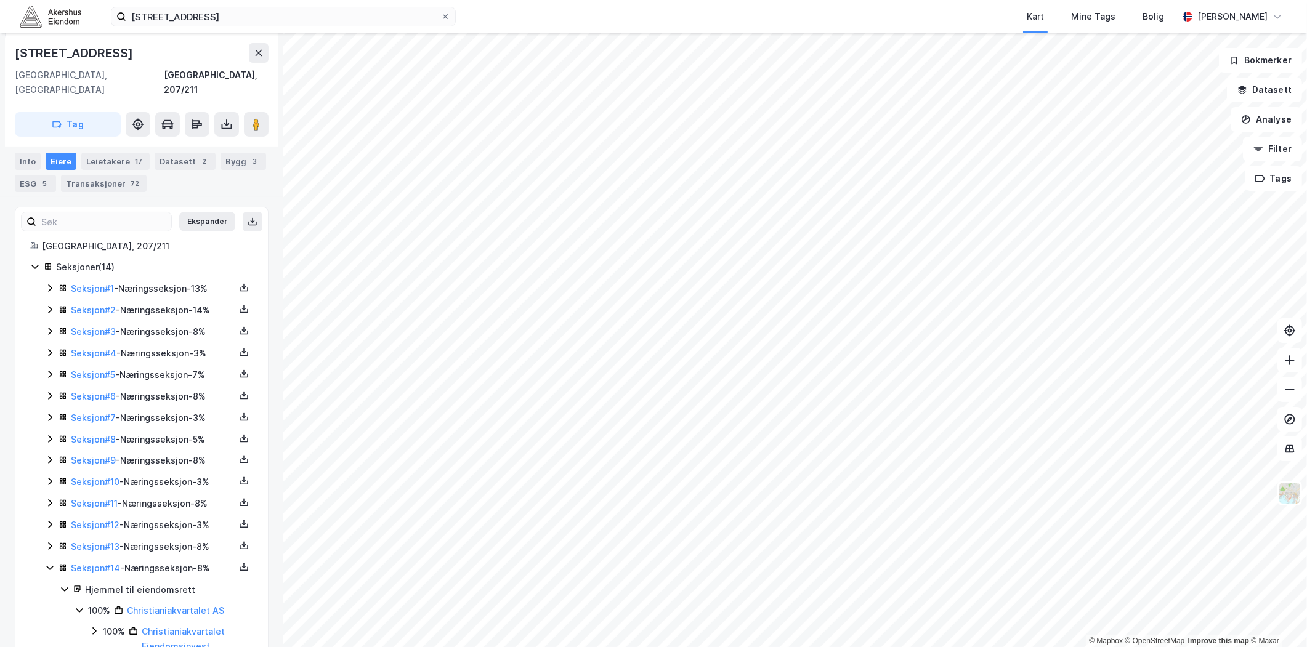
scroll to position [340, 0]
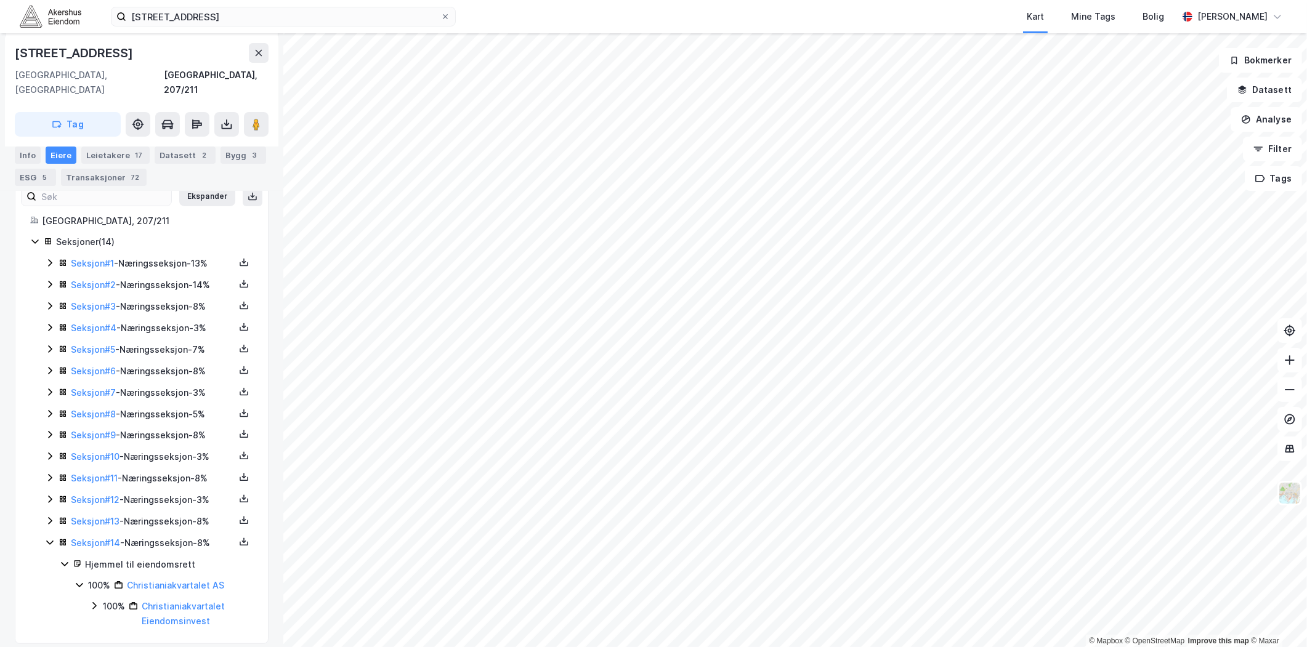
click at [48, 517] on icon at bounding box center [50, 520] width 4 height 7
click at [51, 494] on icon at bounding box center [50, 499] width 10 height 10
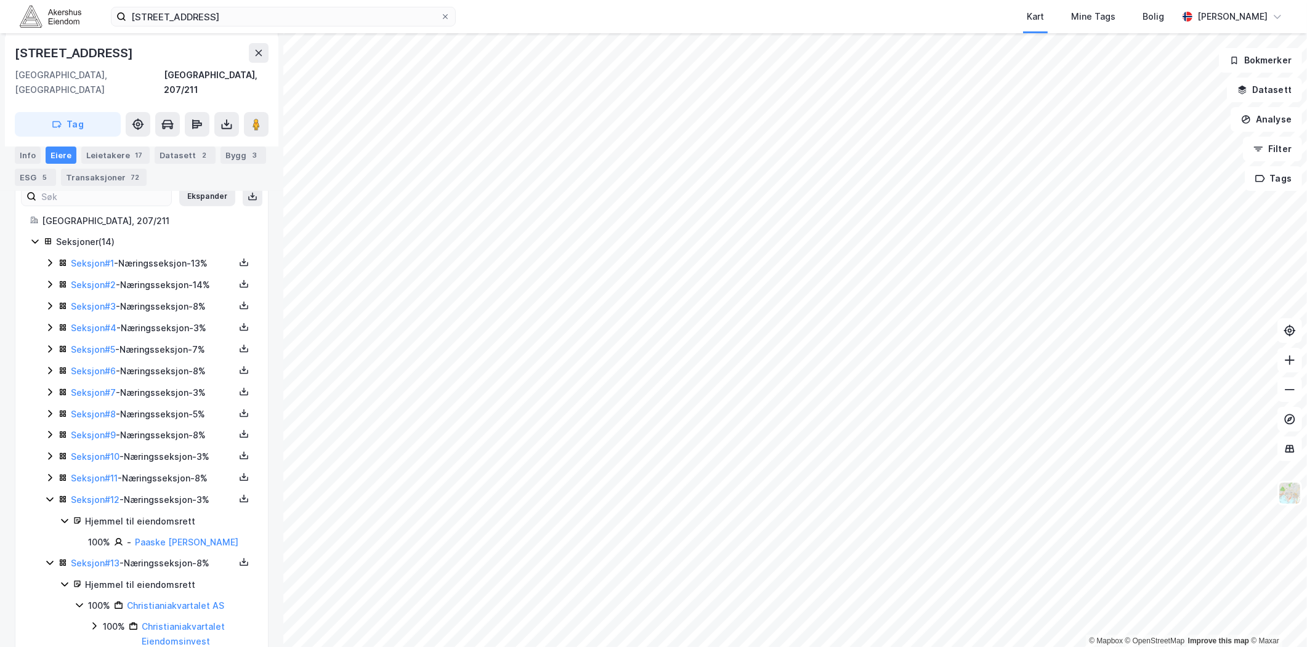
click at [48, 471] on div "Seksjon # 11 - Næringsseksjon - 8%" at bounding box center [149, 478] width 208 height 15
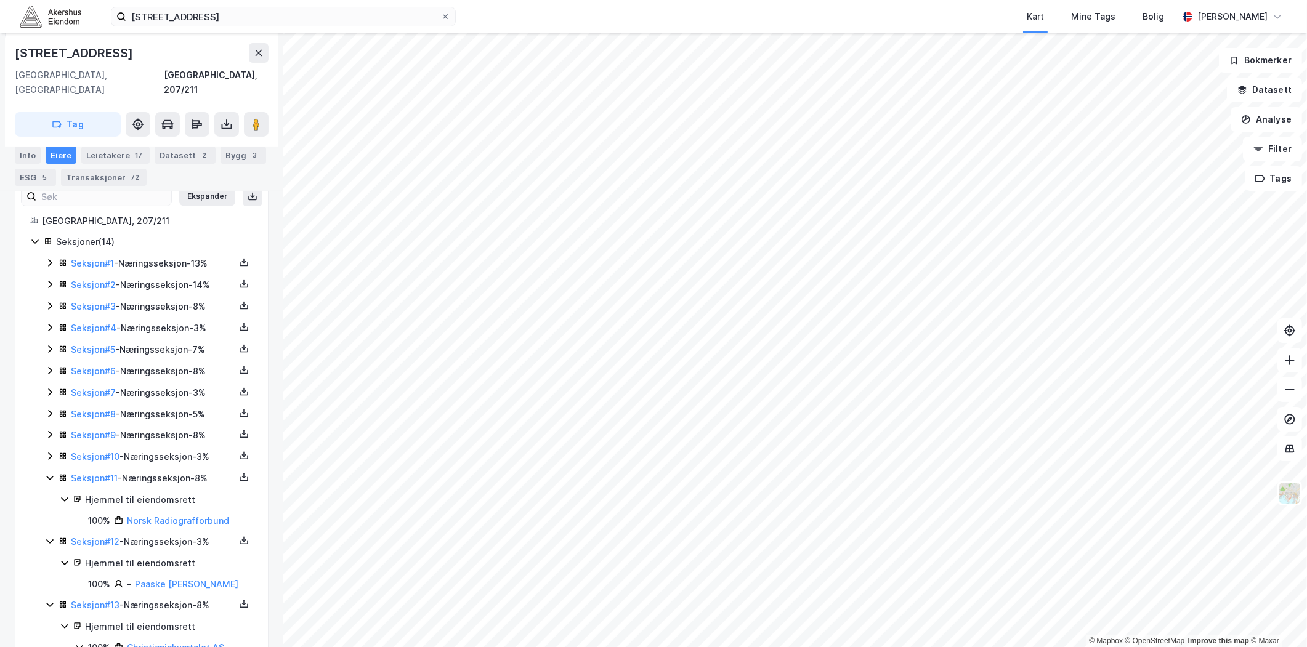
drag, startPoint x: 32, startPoint y: 228, endPoint x: 32, endPoint y: 217, distance: 11.1
click at [32, 236] on icon at bounding box center [35, 241] width 10 height 10
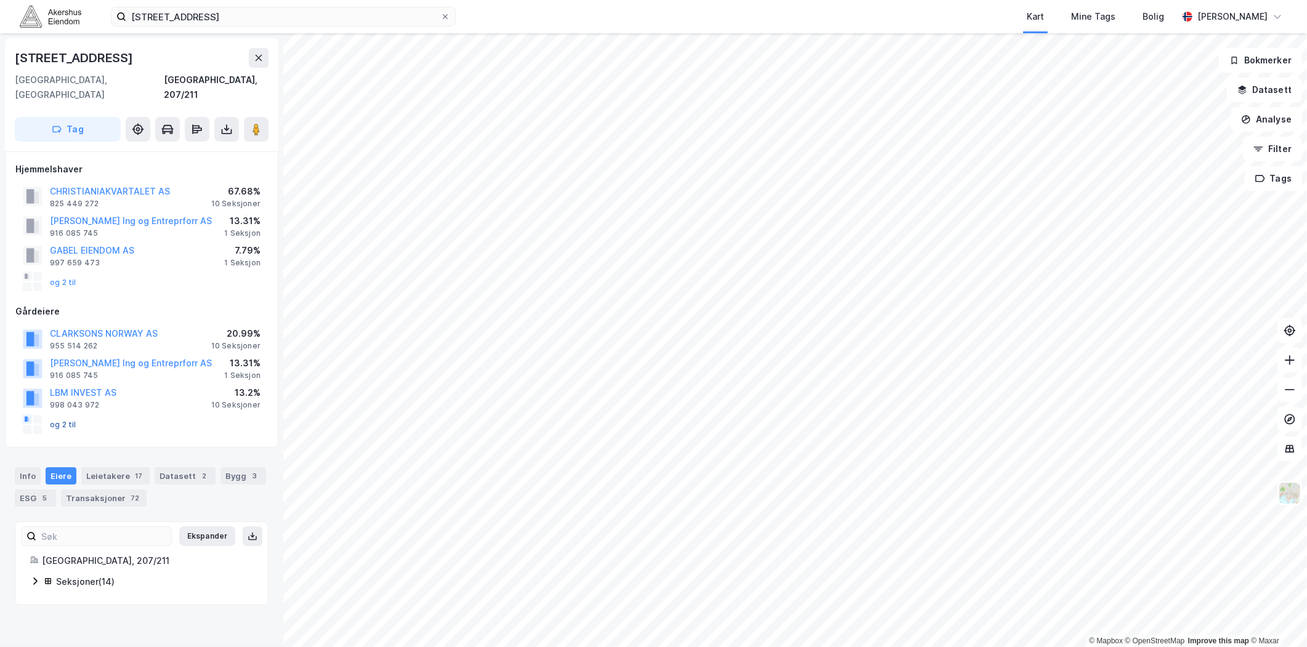
click at [0, 0] on button "og 2 til" at bounding box center [0, 0] width 0 height 0
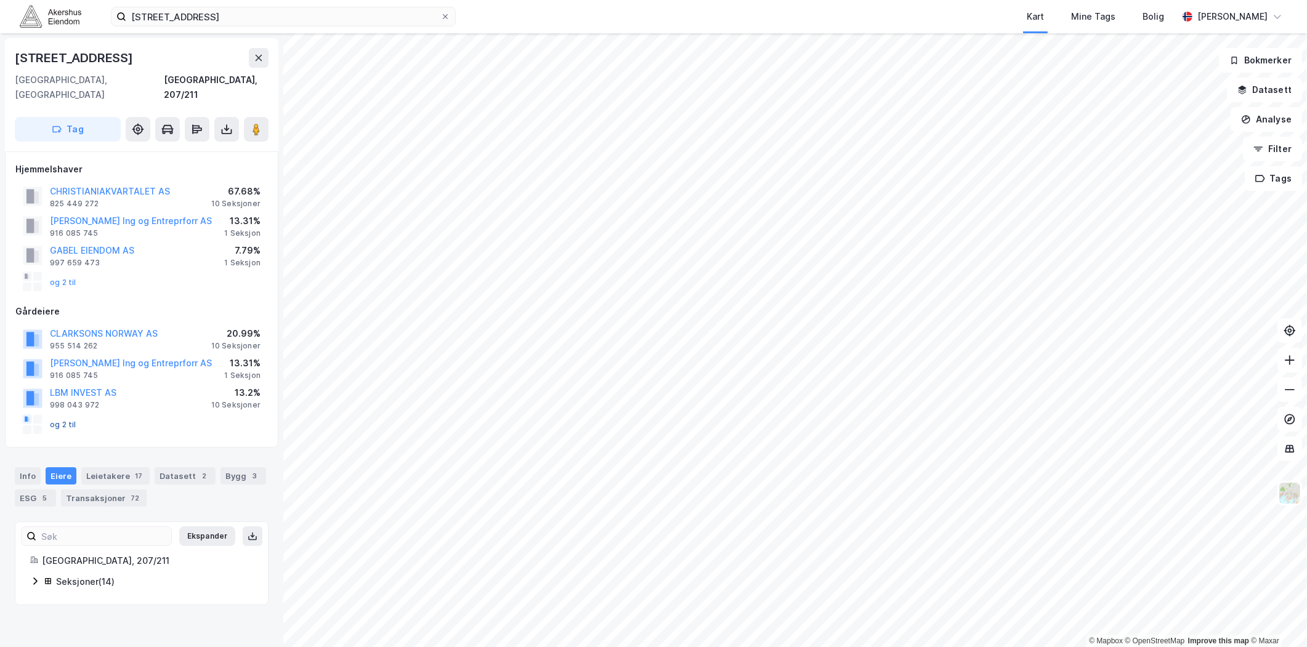
click at [0, 0] on button "og 2 til" at bounding box center [0, 0] width 0 height 0
click at [260, 63] on button at bounding box center [259, 58] width 20 height 20
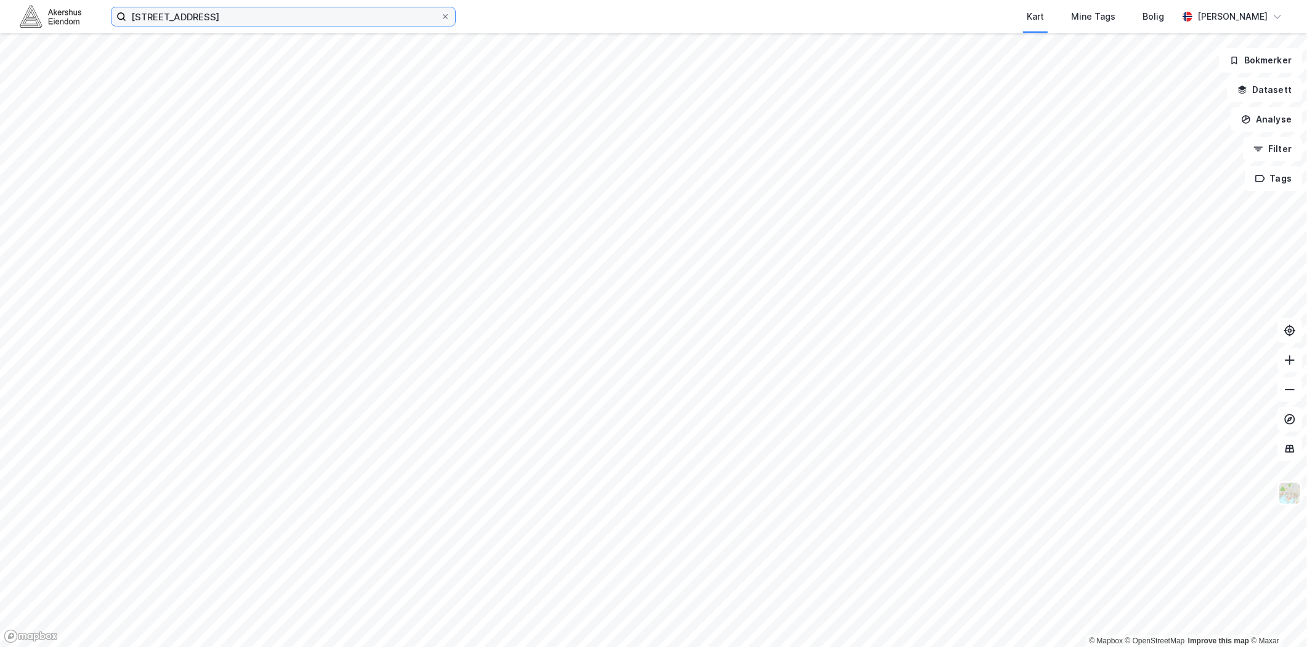
click at [211, 23] on input "[STREET_ADDRESS]" at bounding box center [283, 16] width 314 height 18
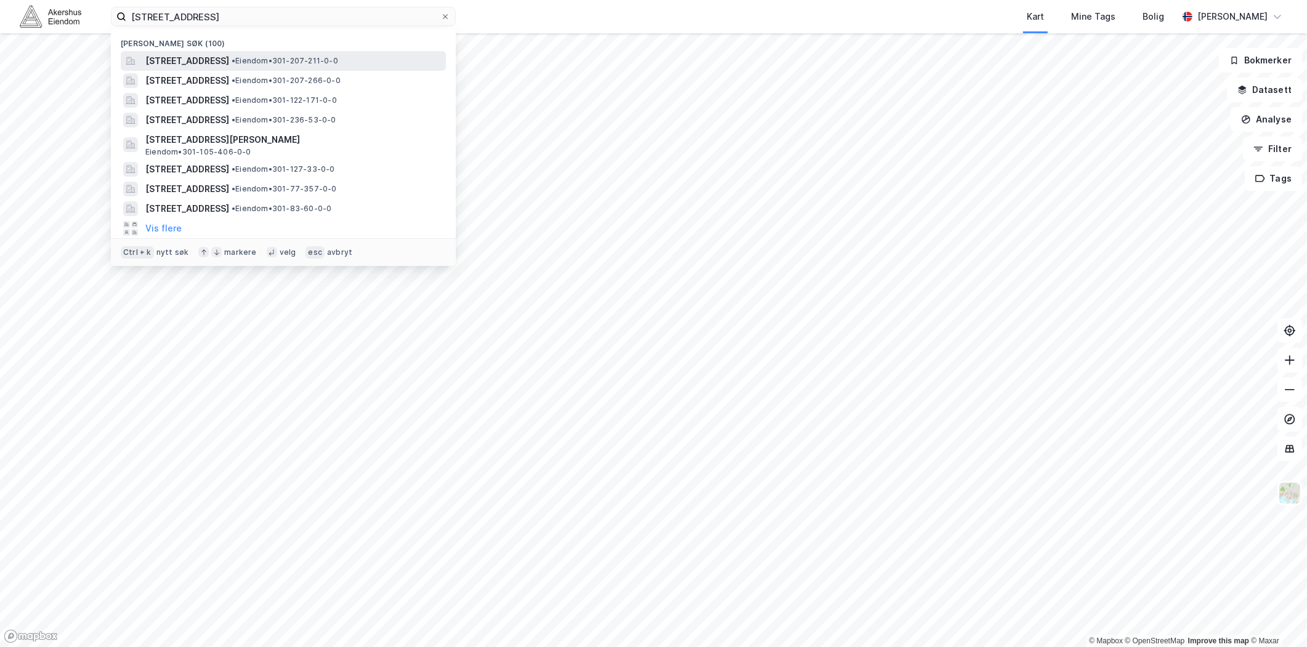
click at [212, 63] on span "[STREET_ADDRESS]" at bounding box center [187, 61] width 84 height 15
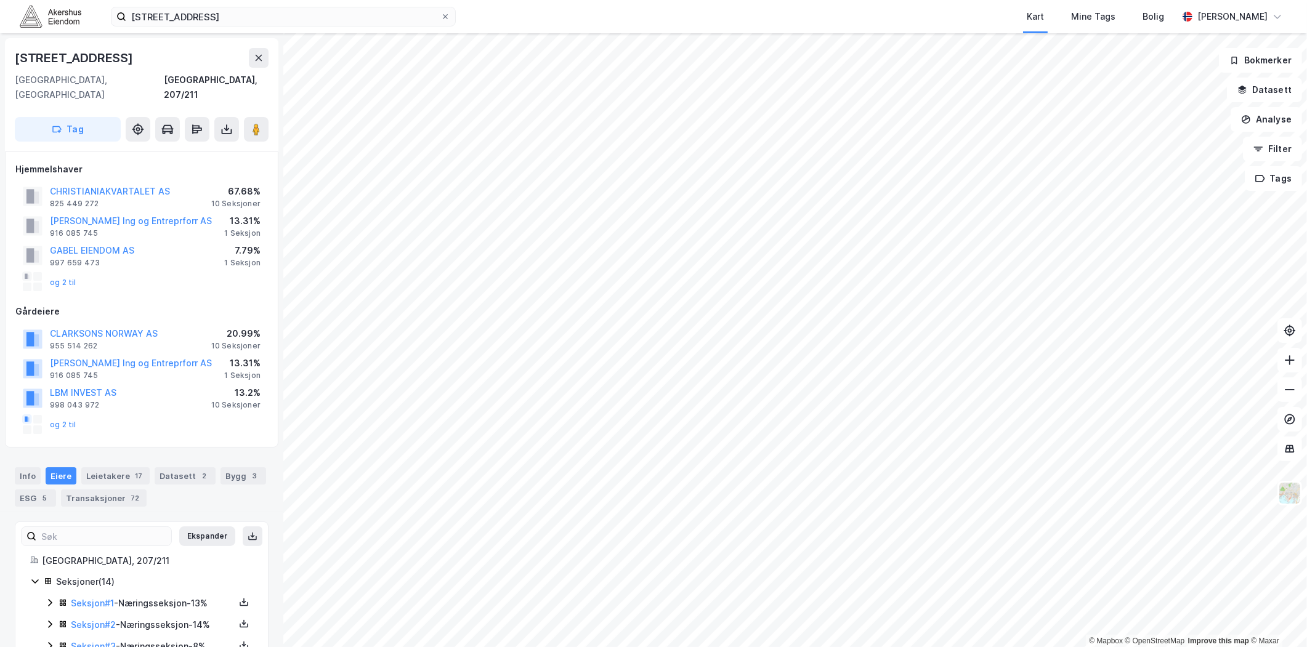
scroll to position [262, 0]
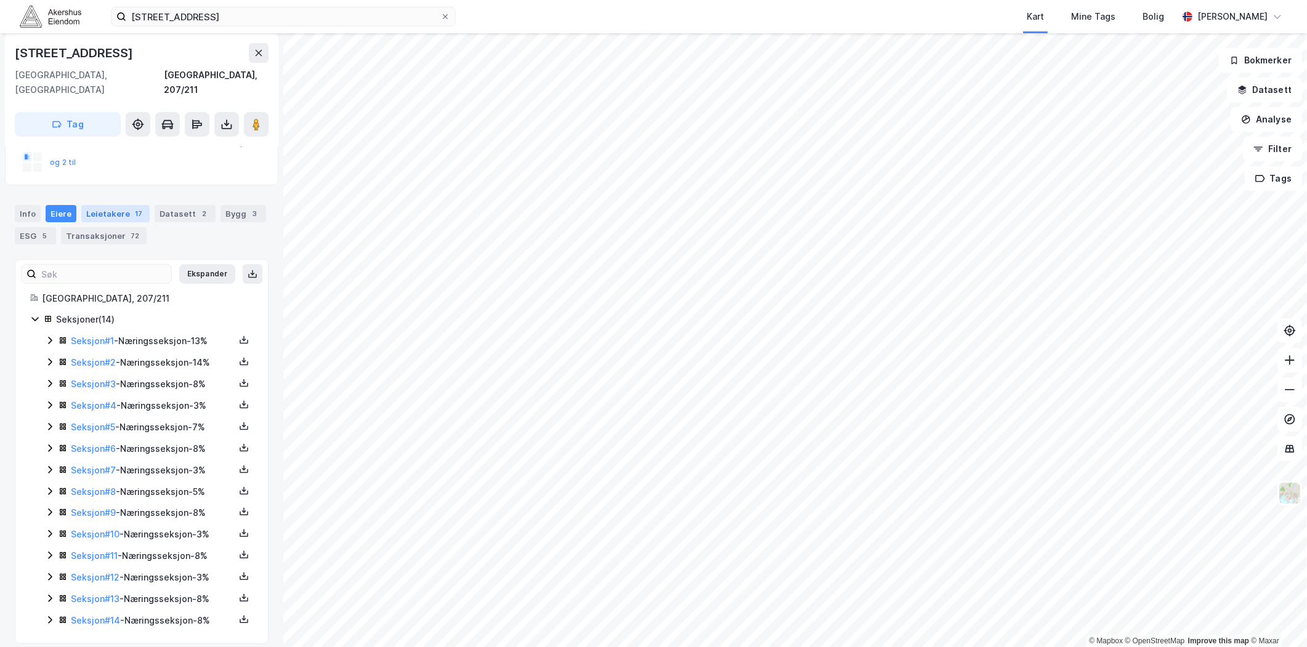
click at [125, 205] on div "Leietakere 17" at bounding box center [115, 213] width 68 height 17
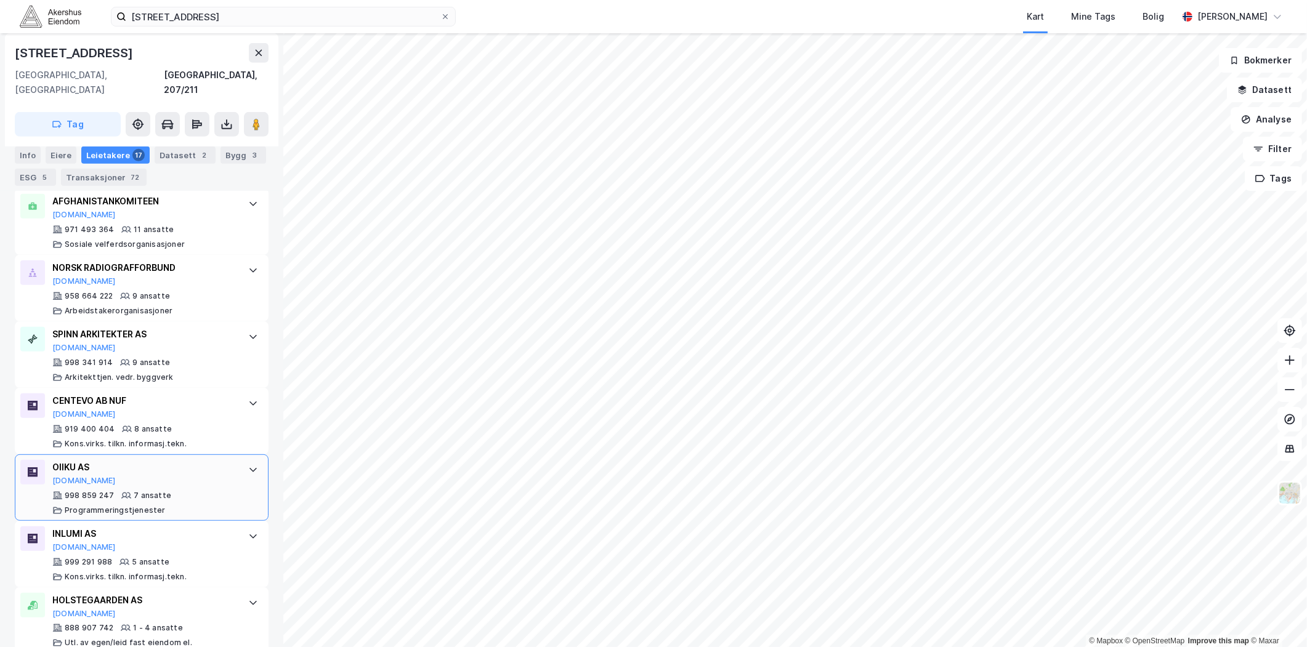
scroll to position [816, 0]
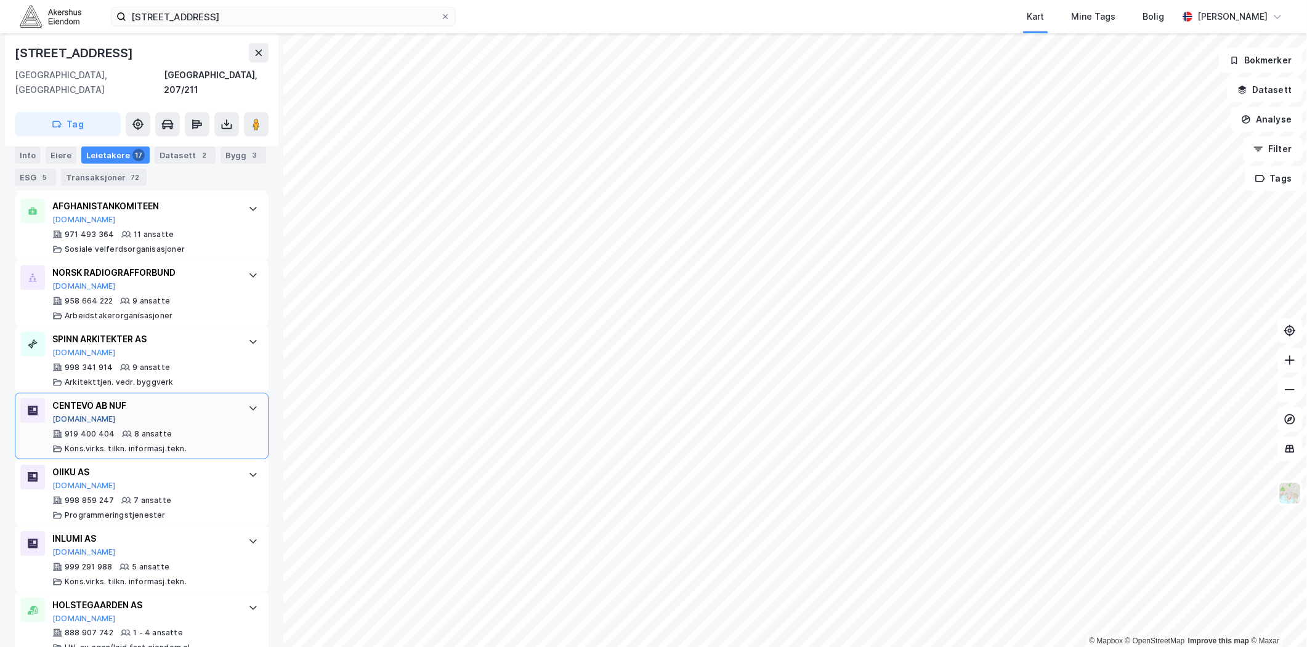
click at [75, 414] on button "[DOMAIN_NAME]" at bounding box center [83, 419] width 63 height 10
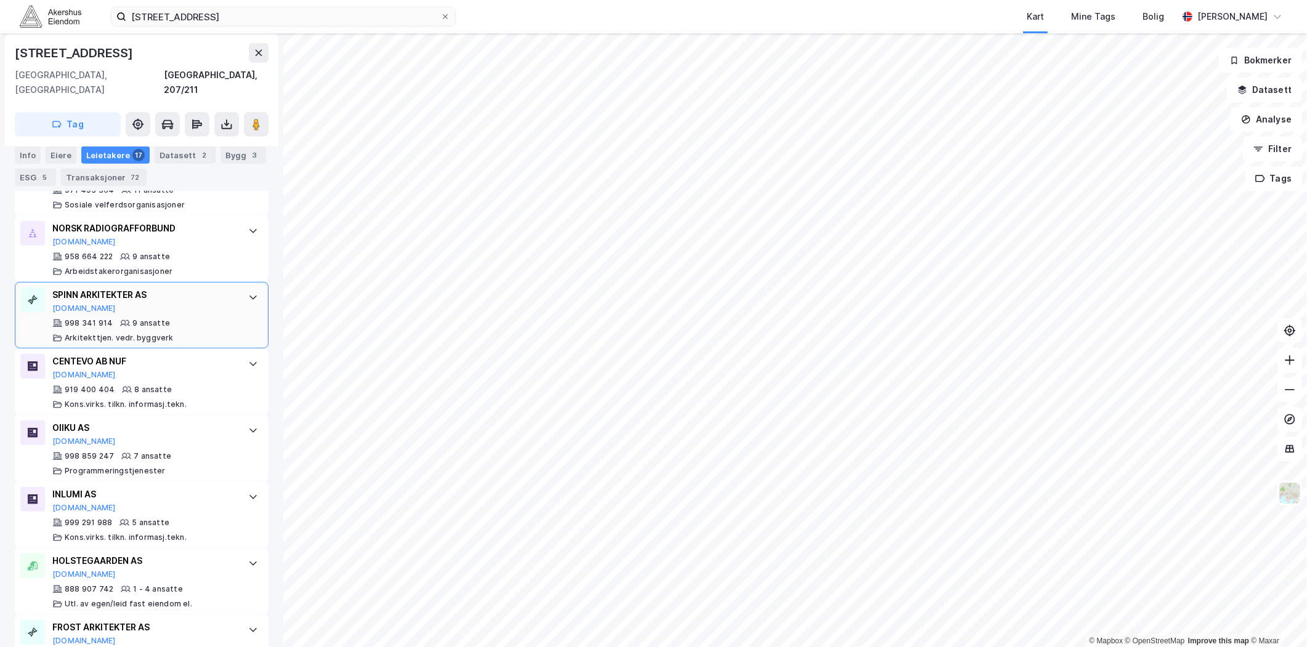
scroll to position [885, 0]
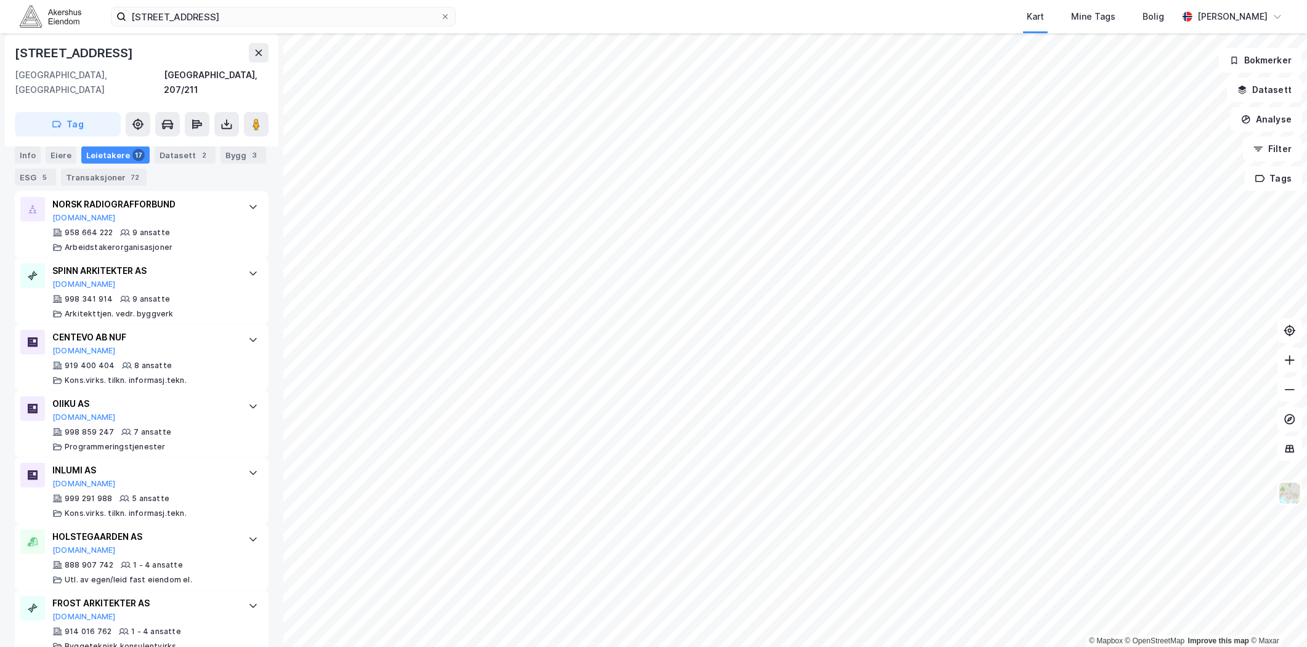
click at [150, 72] on div "[GEOGRAPHIC_DATA], 207/211" at bounding box center [142, 83] width 254 height 30
click at [291, 17] on input "[STREET_ADDRESS]" at bounding box center [283, 16] width 314 height 18
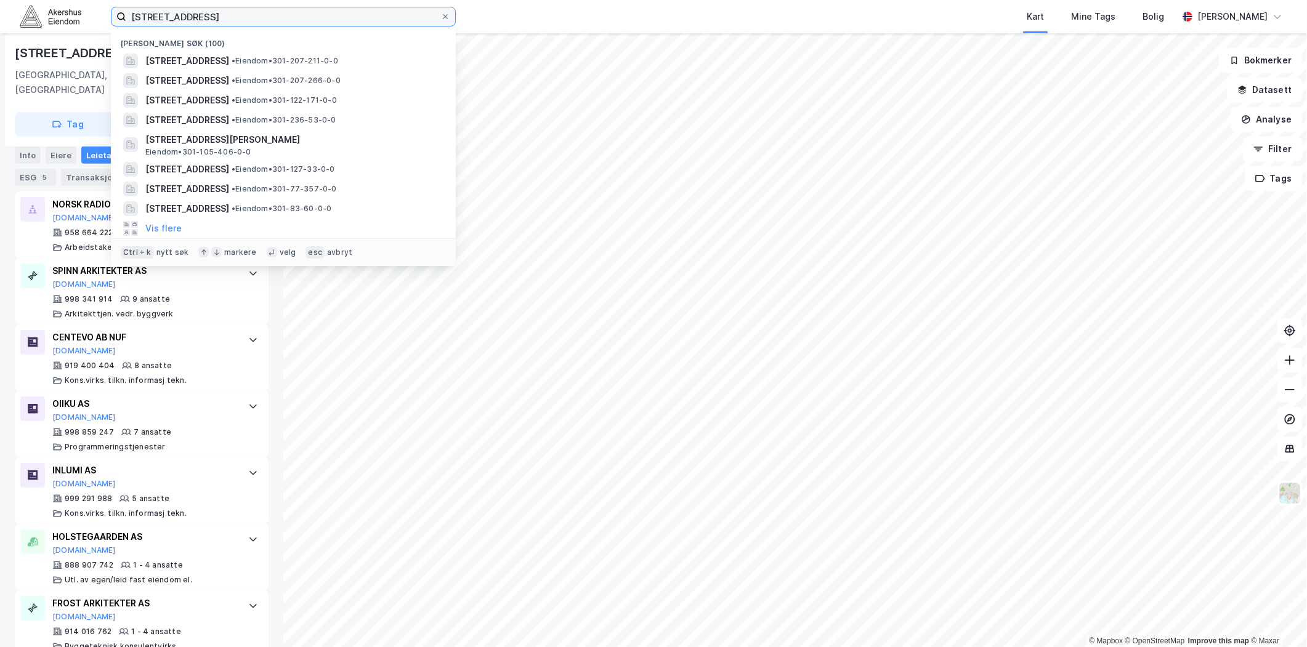
click at [291, 17] on input "[STREET_ADDRESS]" at bounding box center [283, 16] width 314 height 18
paste input "[STREET_ADDRESS]"
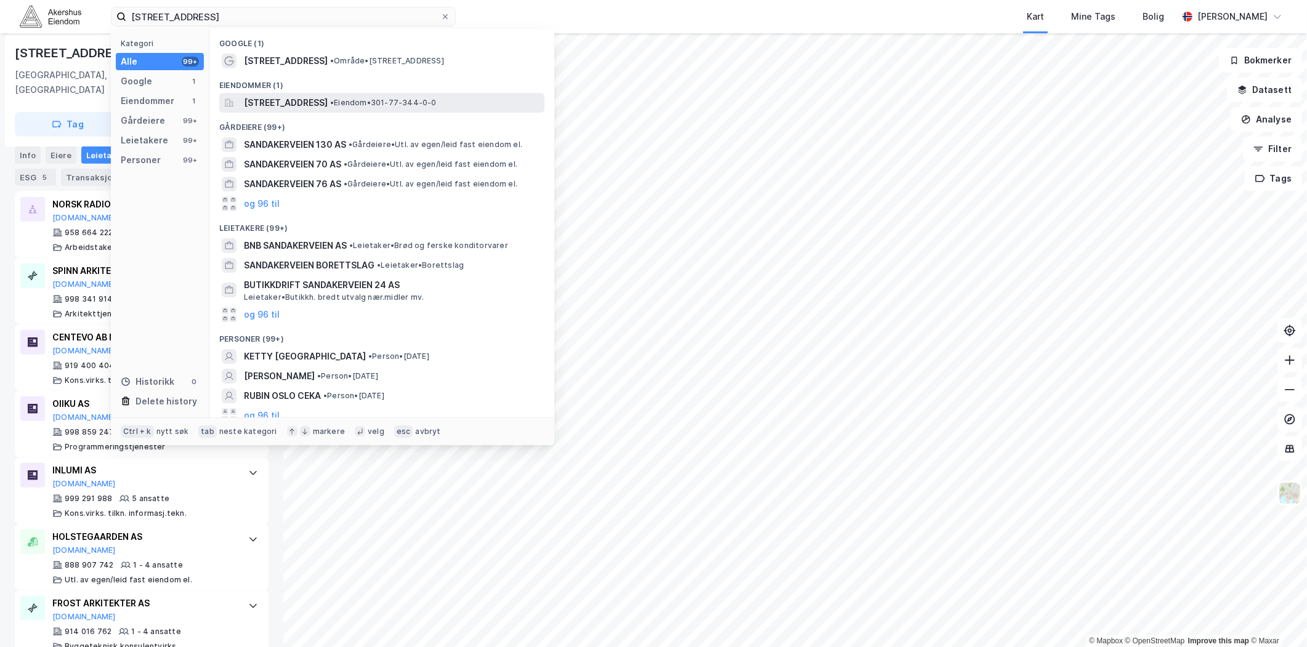
click at [284, 101] on span "[STREET_ADDRESS]" at bounding box center [286, 102] width 84 height 15
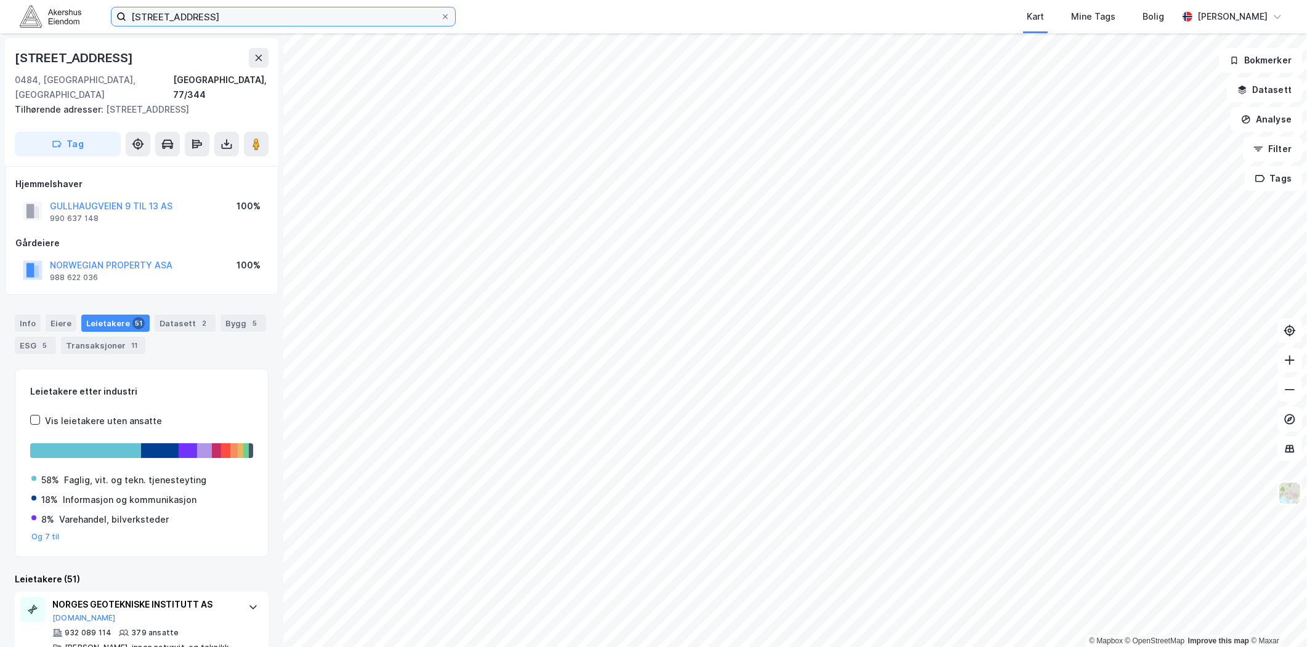
click at [262, 10] on input "[STREET_ADDRESS]" at bounding box center [283, 16] width 314 height 18
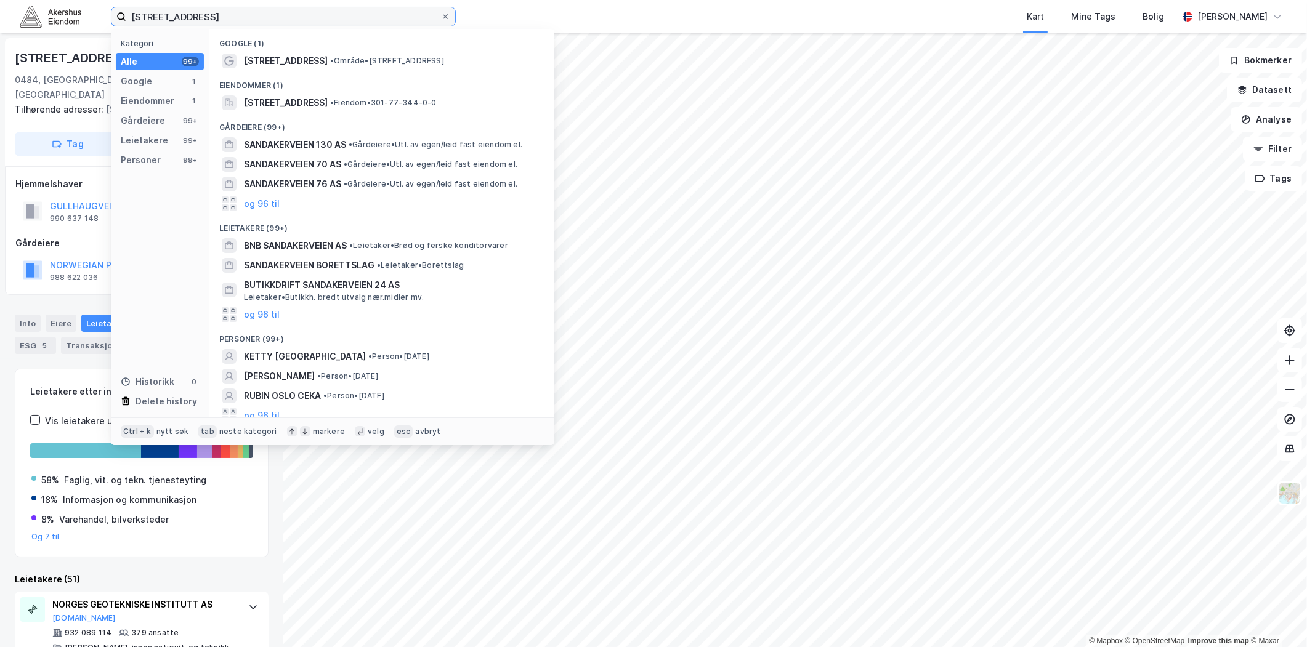
click at [262, 10] on input "[STREET_ADDRESS]" at bounding box center [283, 16] width 314 height 18
paste input "[STREET_ADDRESS]"
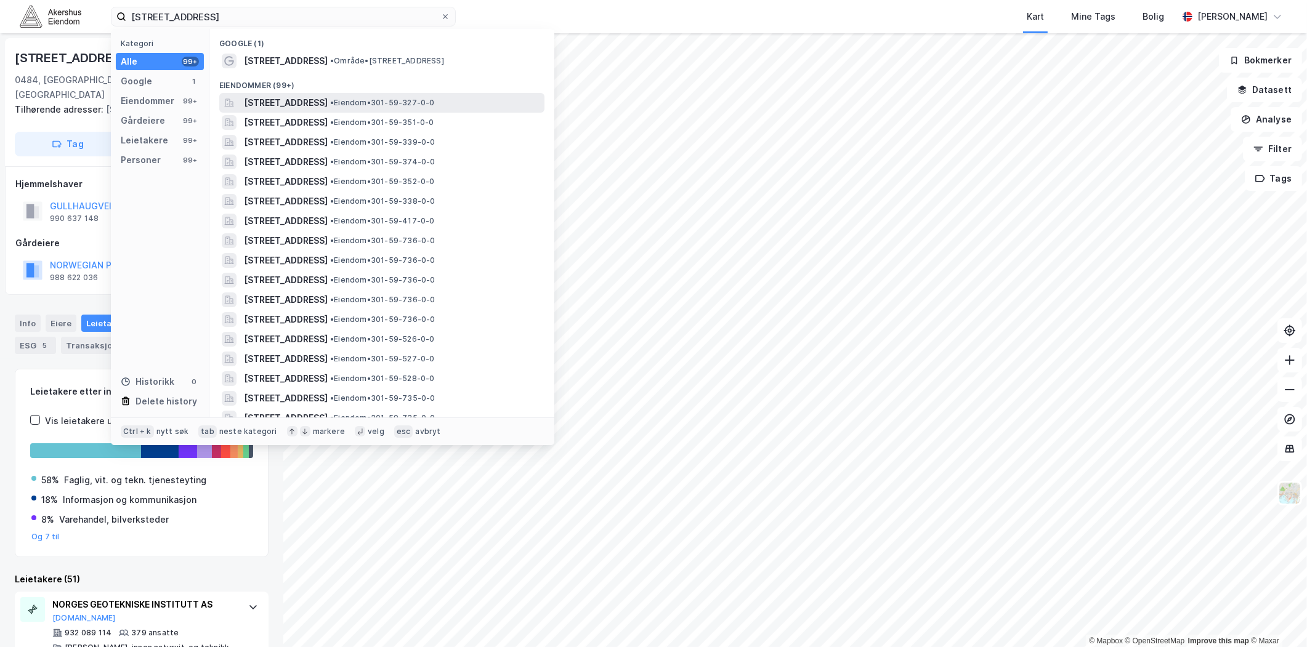
click at [303, 102] on span "[STREET_ADDRESS]" at bounding box center [286, 102] width 84 height 15
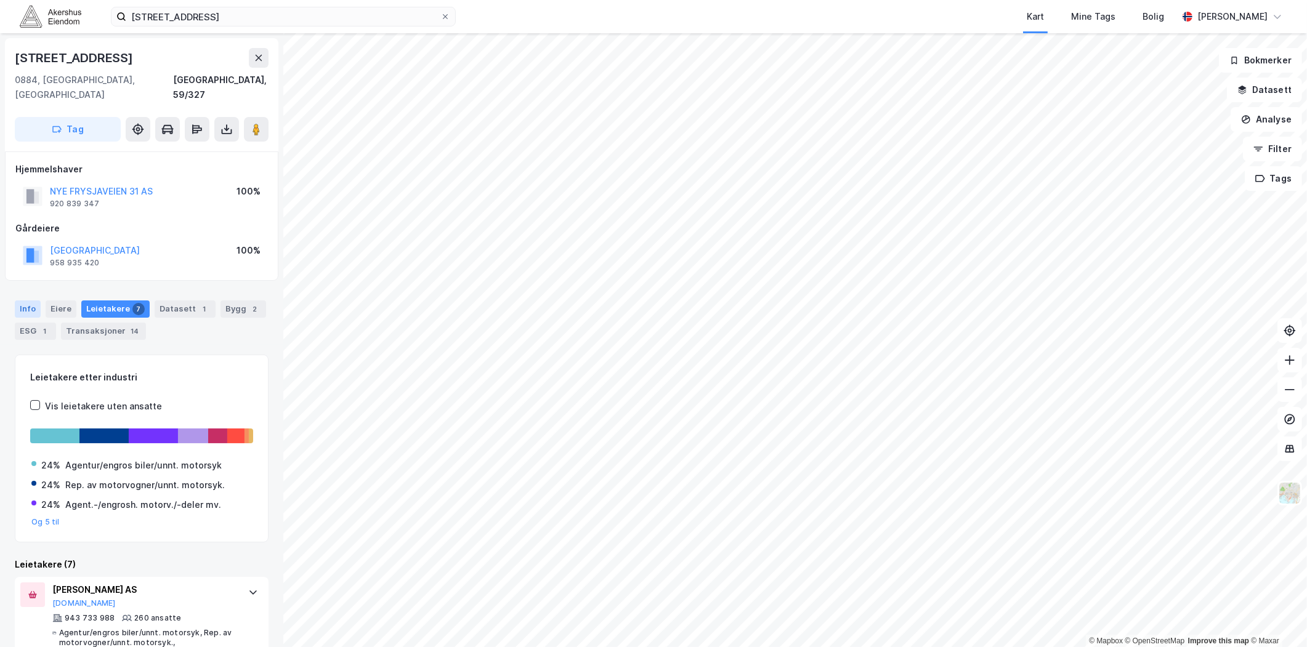
click at [26, 300] on div "Info" at bounding box center [28, 308] width 26 height 17
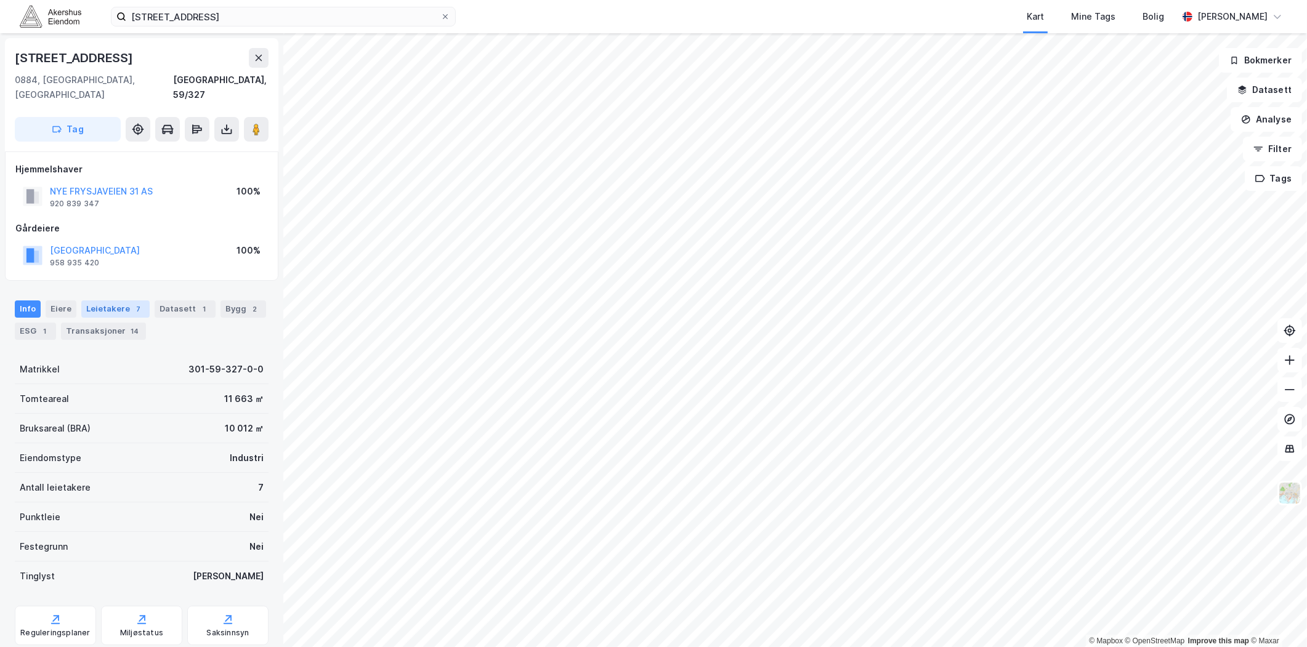
click at [111, 300] on div "Leietakere 7" at bounding box center [115, 308] width 68 height 17
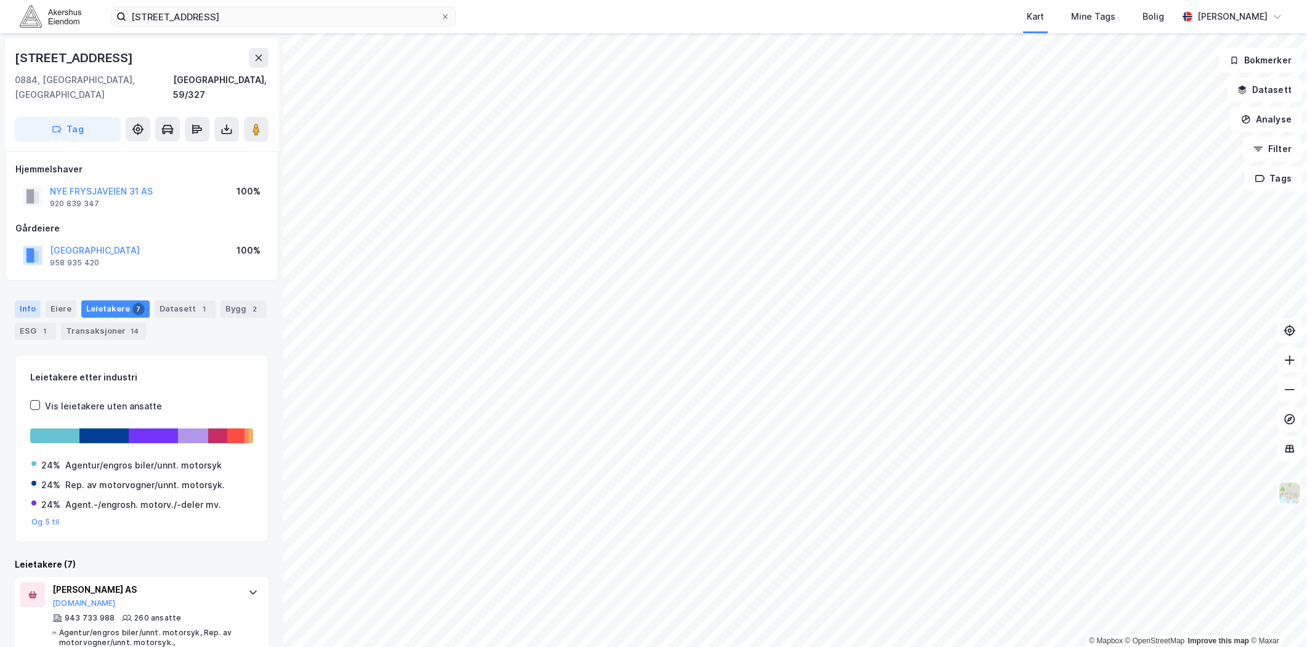
click at [21, 300] on div "Info" at bounding box center [28, 308] width 26 height 17
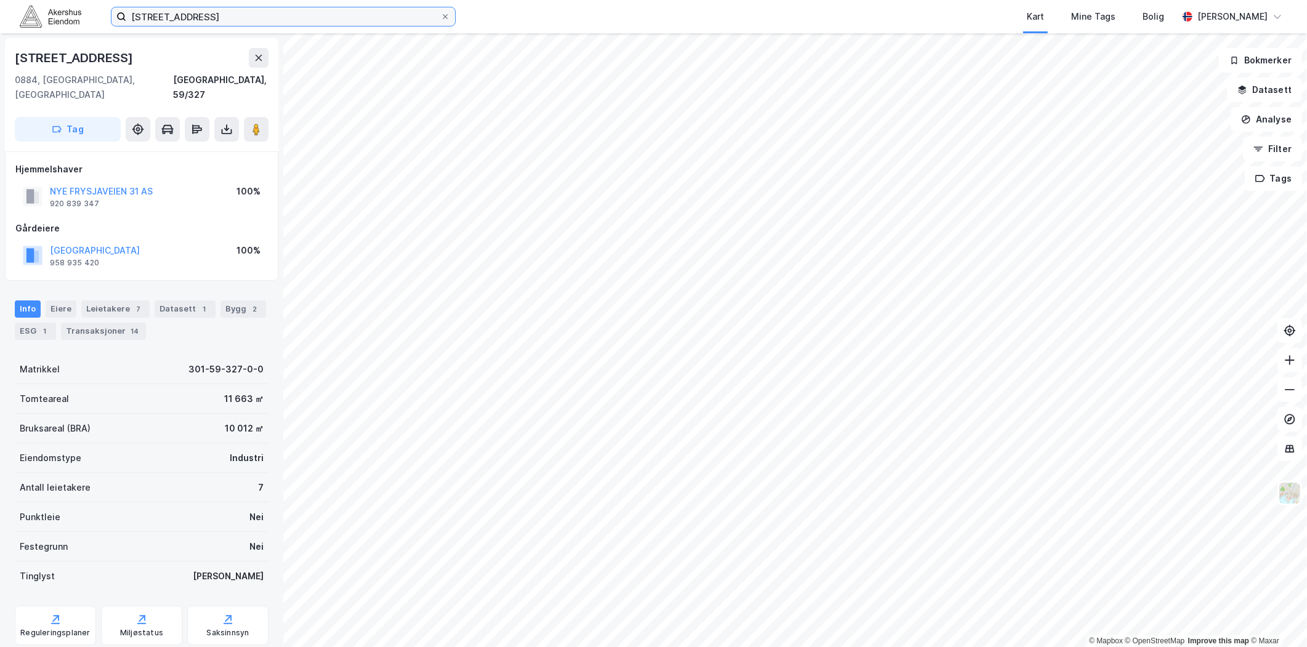
click at [195, 22] on input "[STREET_ADDRESS]" at bounding box center [283, 16] width 314 height 18
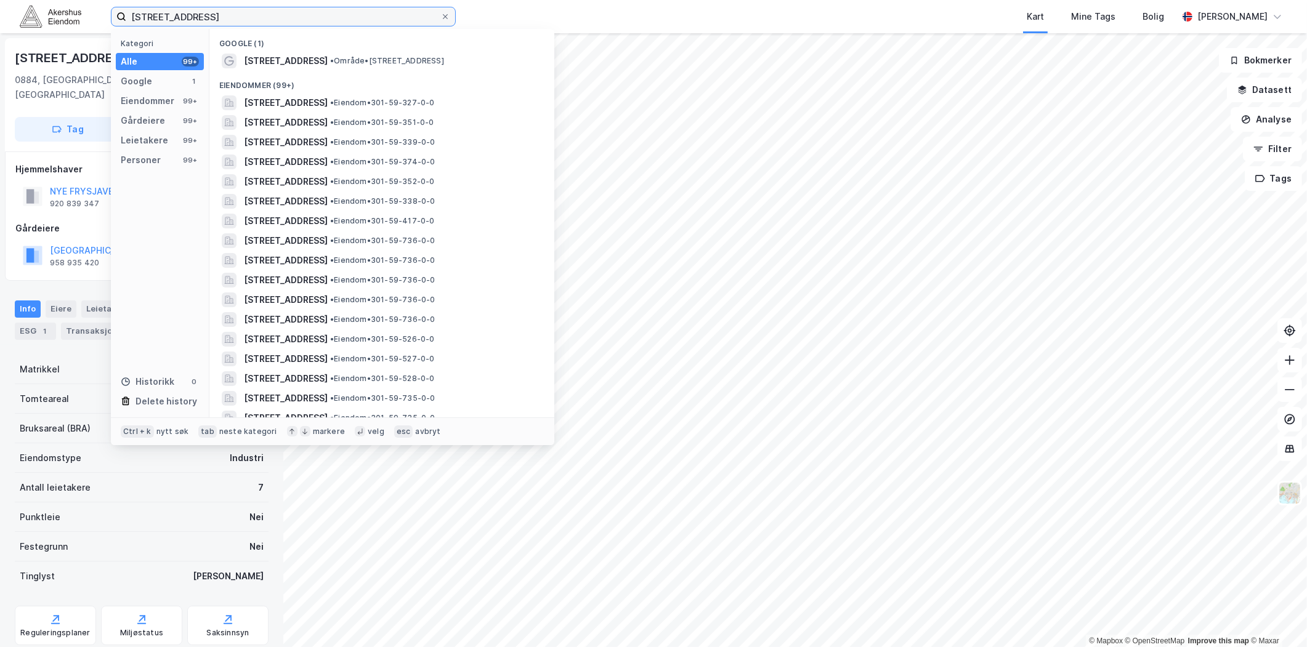
click at [198, 17] on input "[STREET_ADDRESS]" at bounding box center [283, 16] width 314 height 18
paste input "[STREET_ADDRESS]"
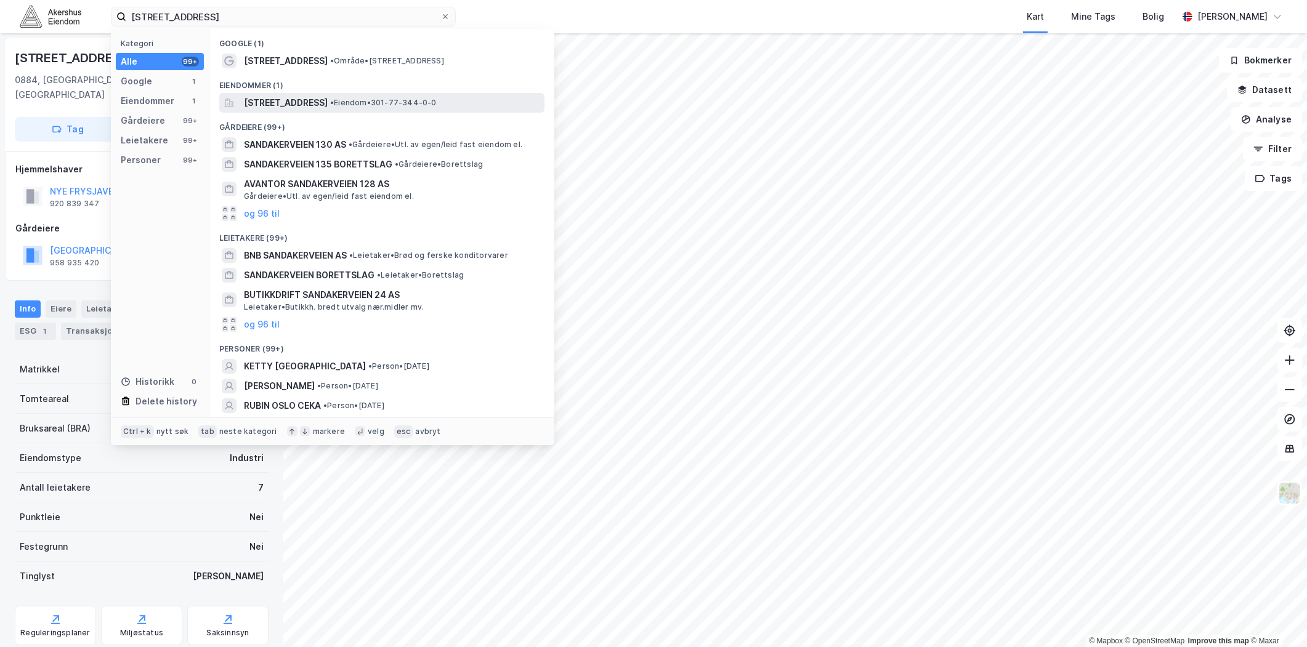
click at [321, 108] on span "[STREET_ADDRESS]" at bounding box center [286, 102] width 84 height 15
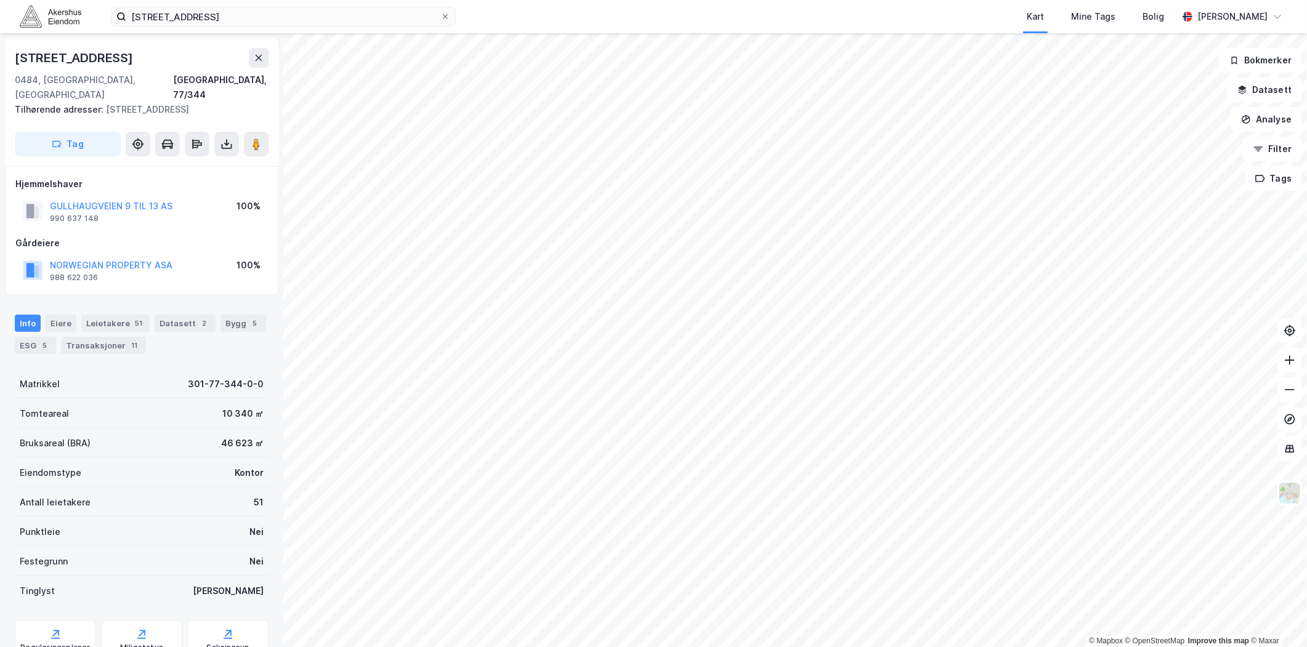
scroll to position [1, 0]
click at [99, 314] on div "Leietakere 51" at bounding box center [115, 322] width 68 height 17
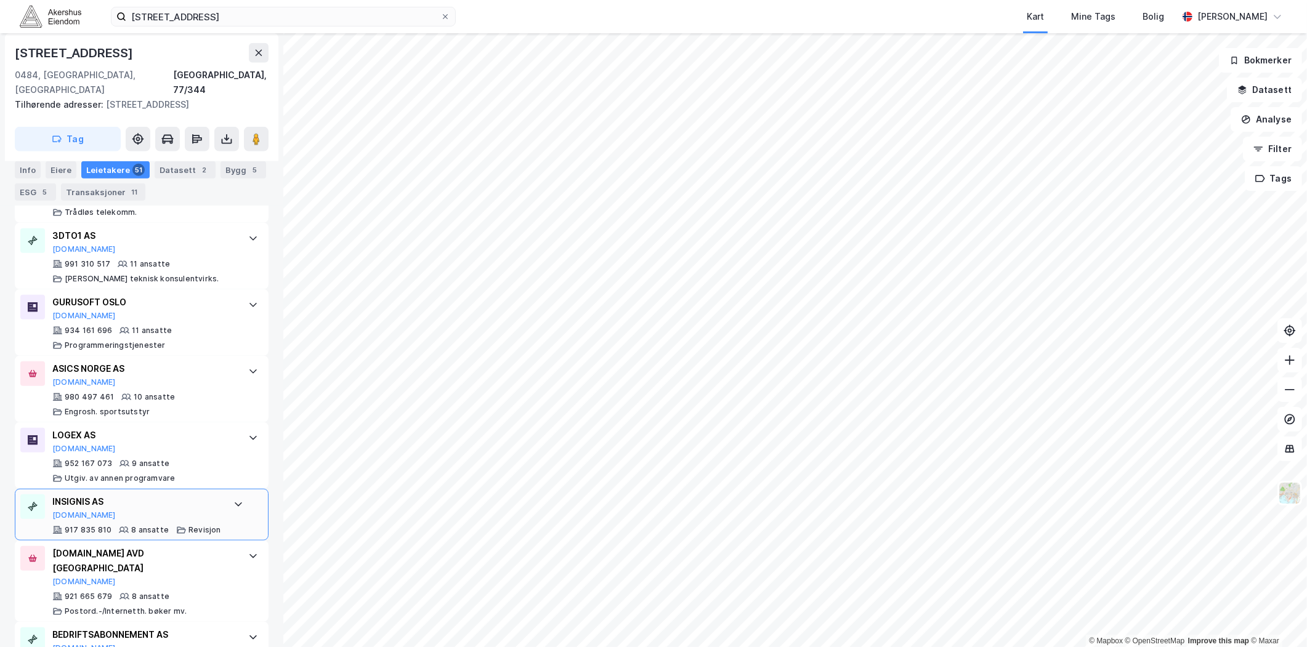
scroll to position [1505, 0]
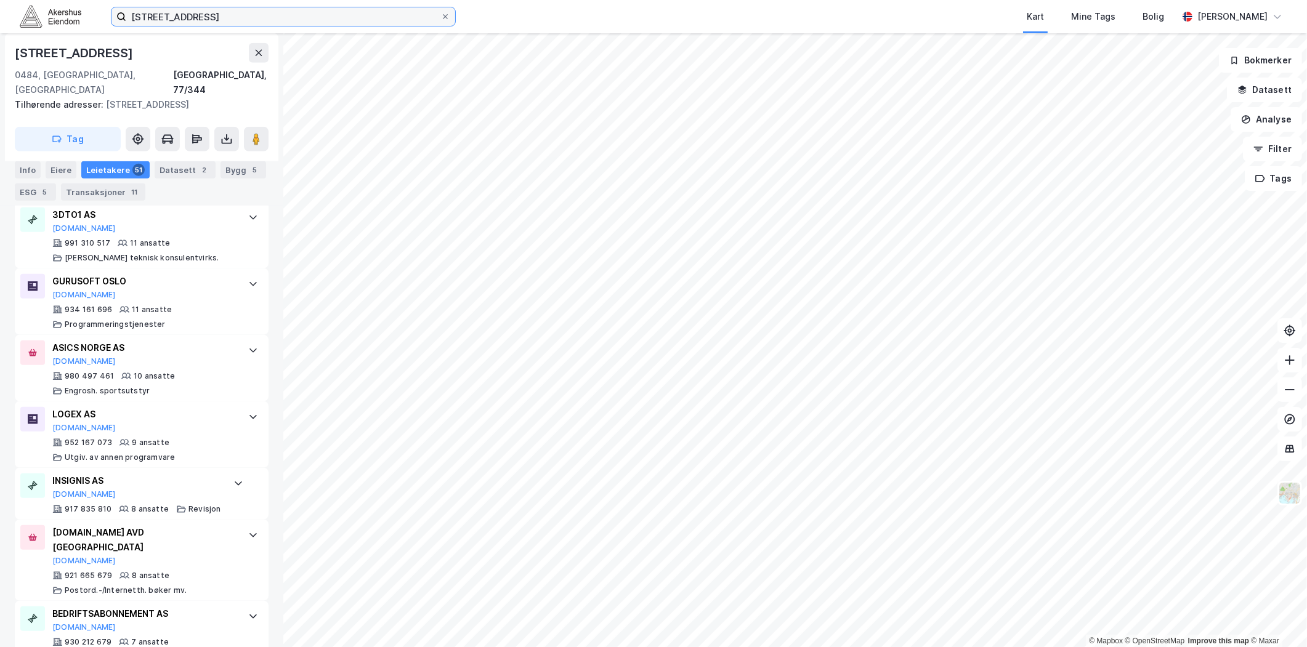
click at [235, 19] on input "[STREET_ADDRESS]" at bounding box center [283, 16] width 314 height 18
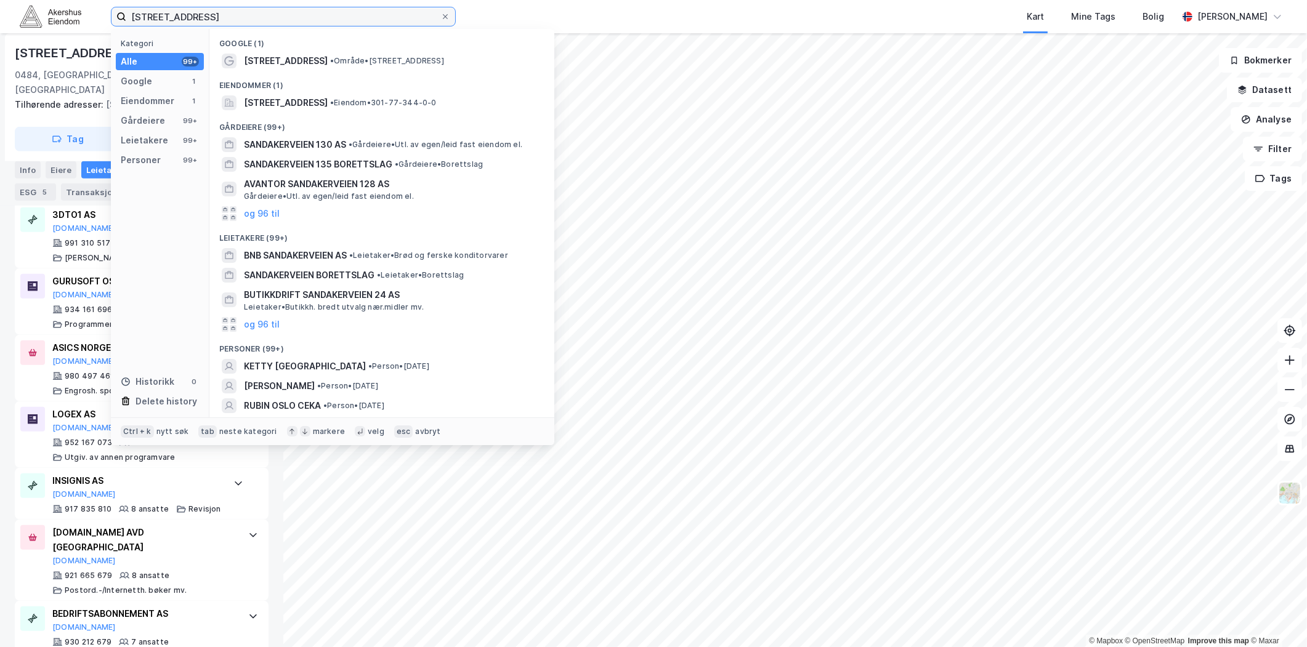
click at [235, 19] on input "[STREET_ADDRESS]" at bounding box center [283, 16] width 314 height 18
paste input "Vitaminveien 1 A, 0485"
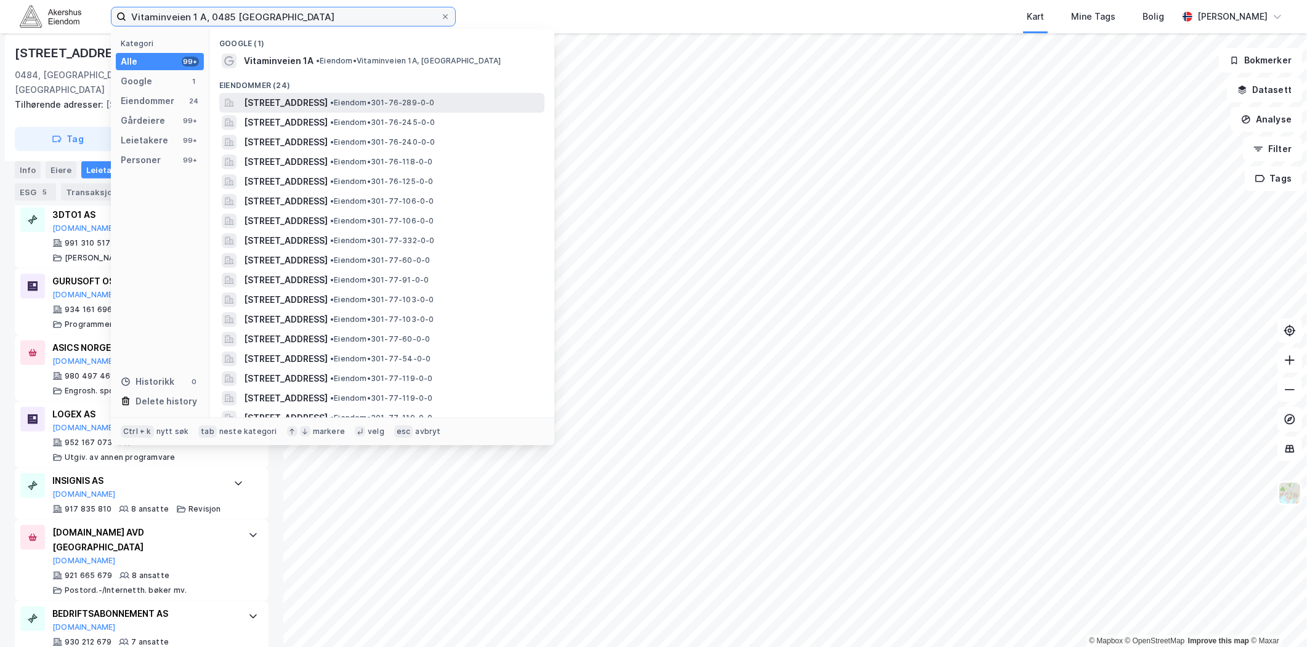
type input "Vitaminveien 1 A, 0485 [GEOGRAPHIC_DATA]"
click at [318, 108] on span "[STREET_ADDRESS]" at bounding box center [286, 102] width 84 height 15
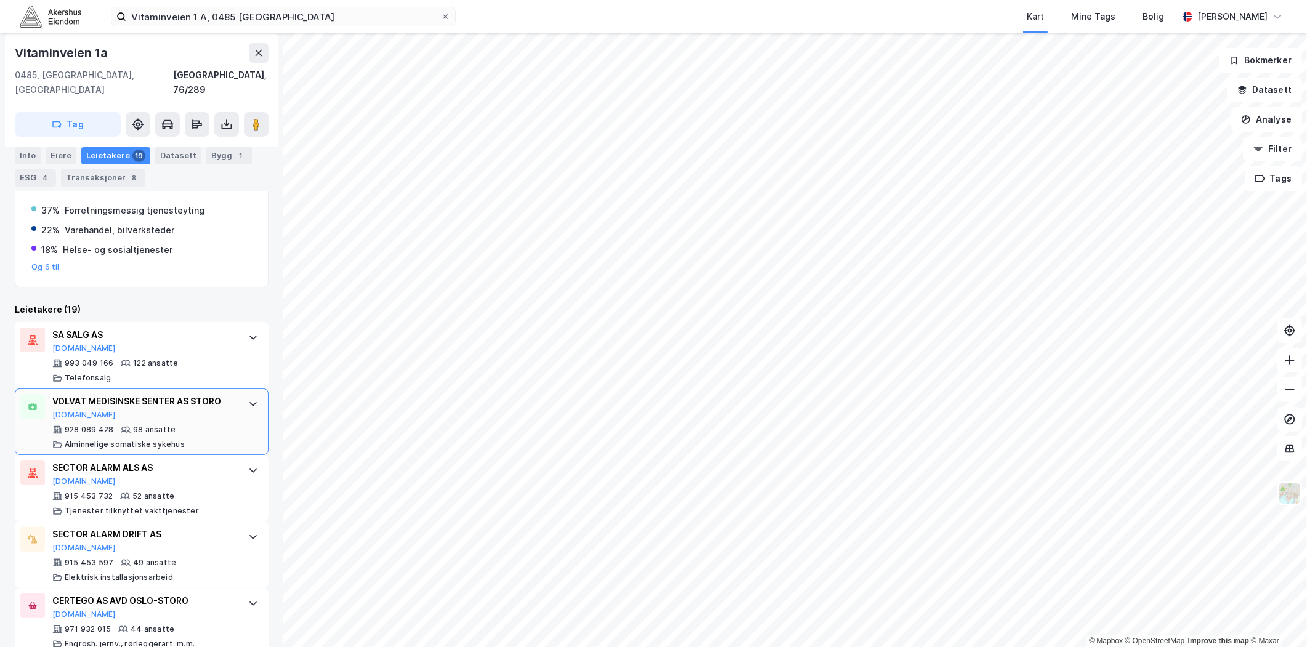
scroll to position [273, 0]
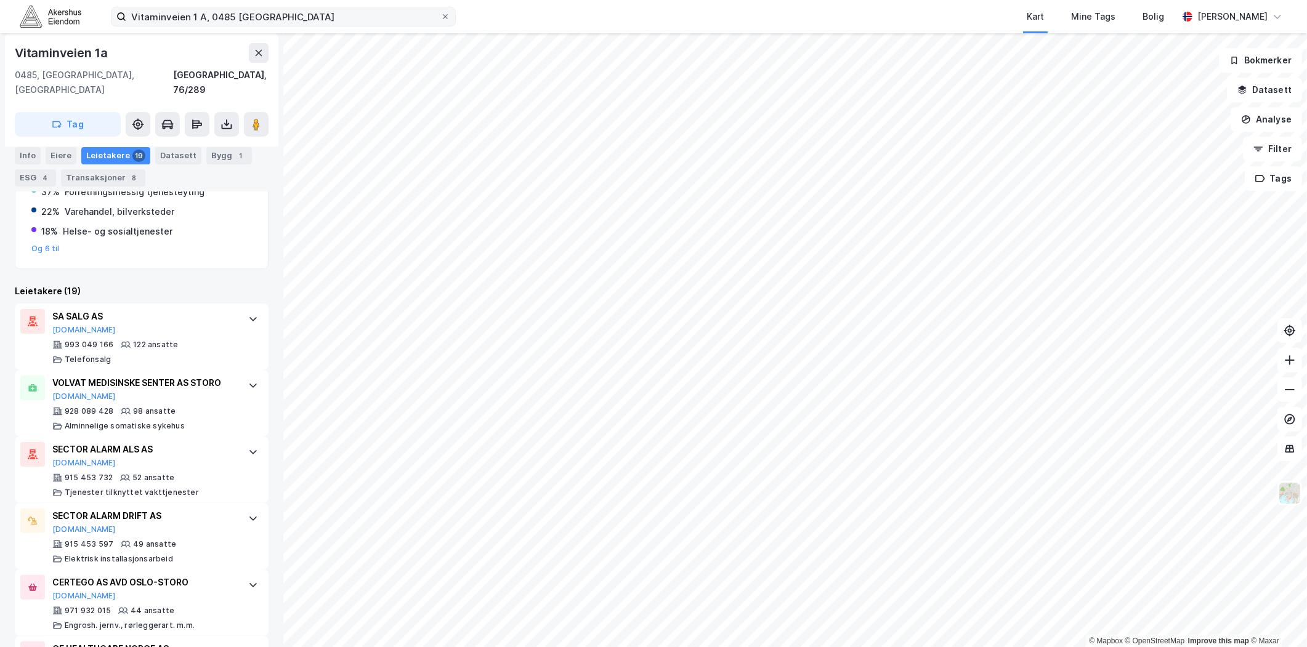
drag, startPoint x: 345, startPoint y: 6, endPoint x: 340, endPoint y: 16, distance: 10.8
click at [345, 10] on label "Vitaminveien 1 A, 0485 [GEOGRAPHIC_DATA]" at bounding box center [283, 17] width 345 height 20
click at [345, 10] on input "Vitaminveien 1 A, 0485 [GEOGRAPHIC_DATA]" at bounding box center [283, 16] width 314 height 18
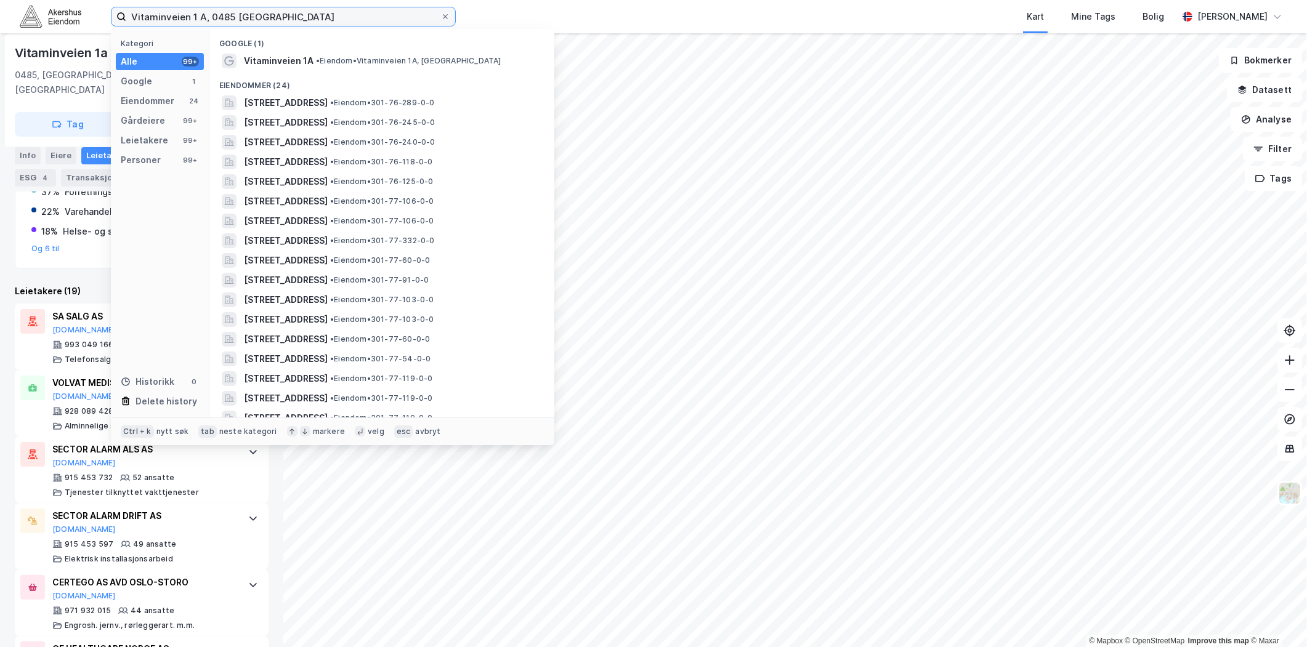
click at [340, 16] on input "Vitaminveien 1 A, 0485 [GEOGRAPHIC_DATA]" at bounding box center [283, 16] width 314 height 18
click at [336, 15] on input "Vitaminveien 1 A, 0485 [GEOGRAPHIC_DATA]" at bounding box center [283, 16] width 314 height 18
click at [335, 15] on input "Vitaminveien 1 A, 0485 [GEOGRAPHIC_DATA]" at bounding box center [283, 16] width 314 height 18
click at [453, 10] on label "Vitaminveien 1 A, 0485 [GEOGRAPHIC_DATA]" at bounding box center [283, 17] width 345 height 20
click at [440, 10] on input "Vitaminveien 1 A, 0485 [GEOGRAPHIC_DATA]" at bounding box center [283, 16] width 314 height 18
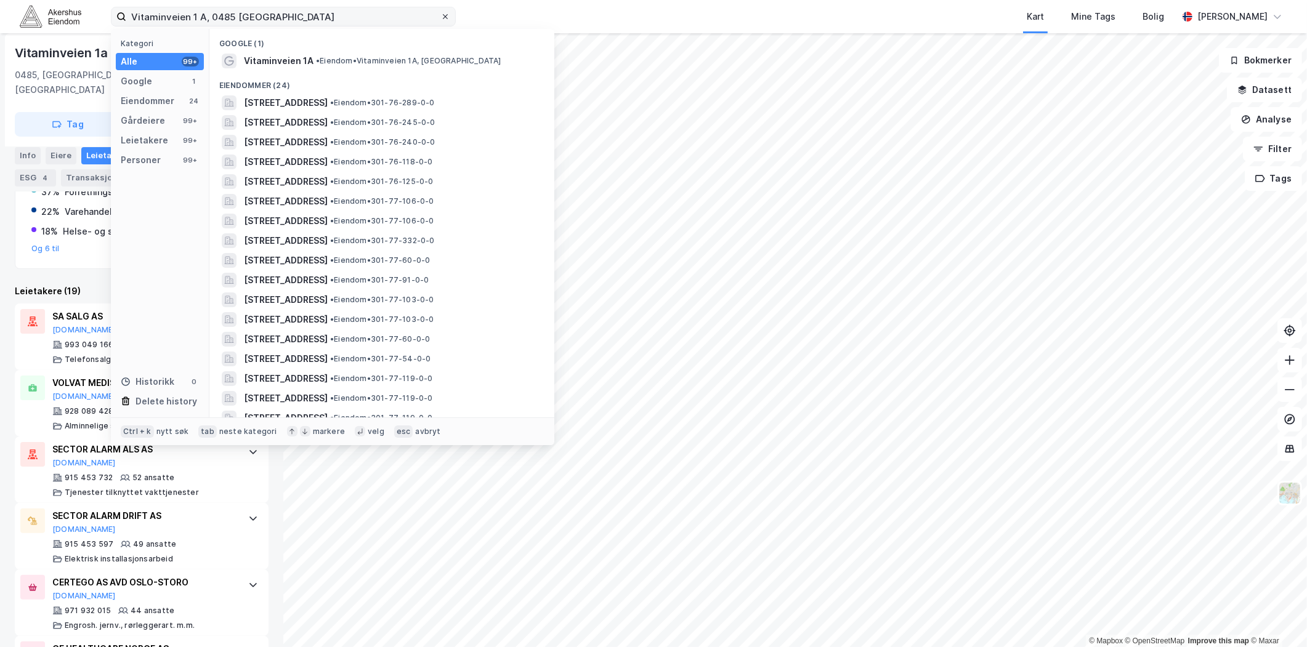
click at [447, 13] on icon at bounding box center [444, 16] width 7 height 7
click at [440, 12] on input "Vitaminveien 1 A, 0485 [GEOGRAPHIC_DATA]" at bounding box center [283, 16] width 314 height 18
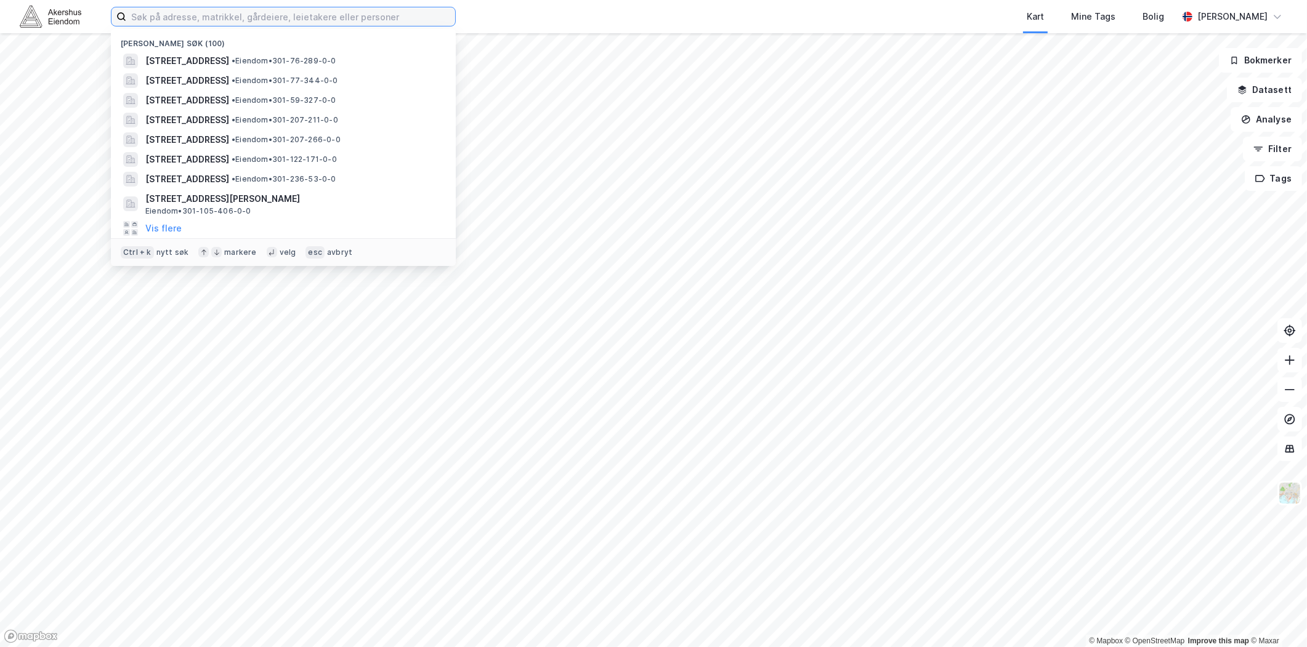
paste input "[STREET_ADDRESS]"
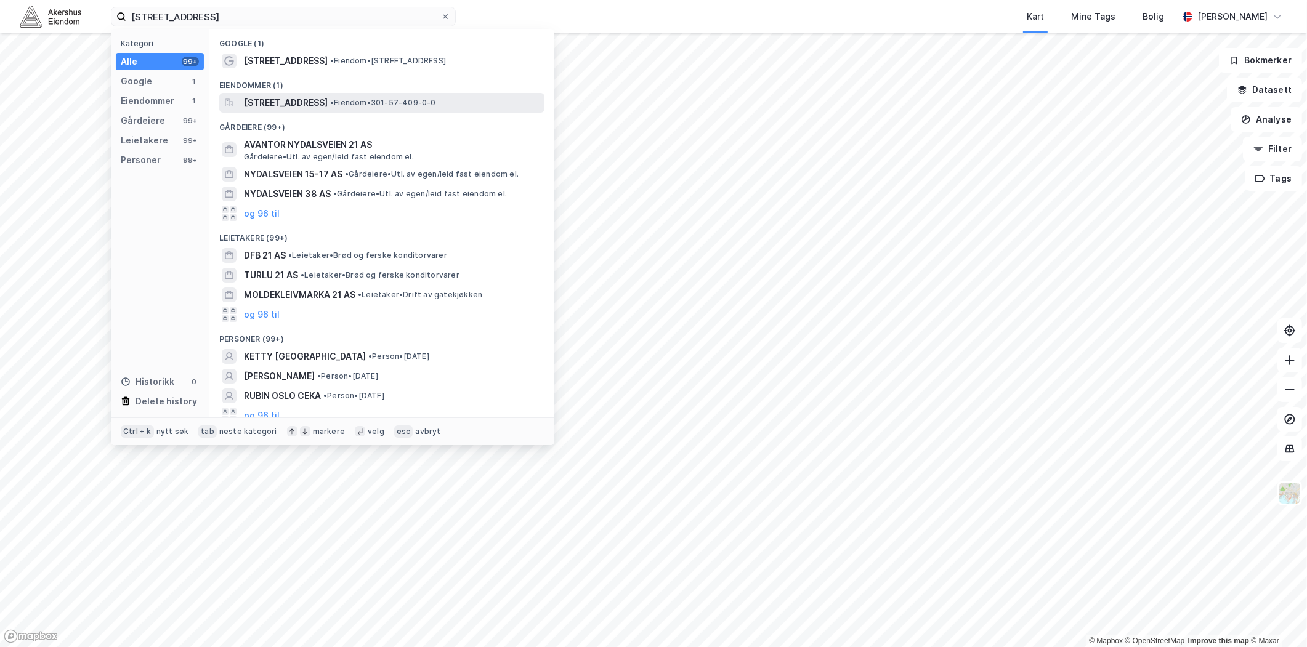
click at [302, 111] on div "[STREET_ADDRESS] • Eiendom • 301-57-409-0-0" at bounding box center [381, 103] width 325 height 20
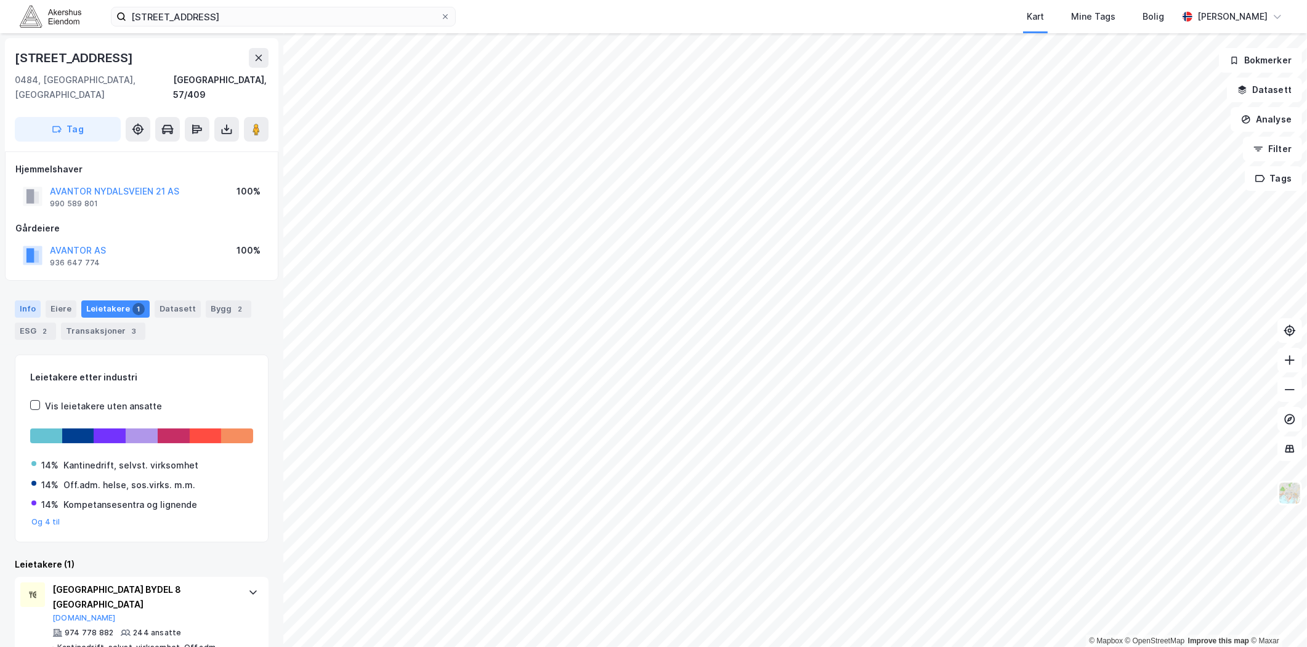
click at [26, 300] on div "Info" at bounding box center [28, 308] width 26 height 17
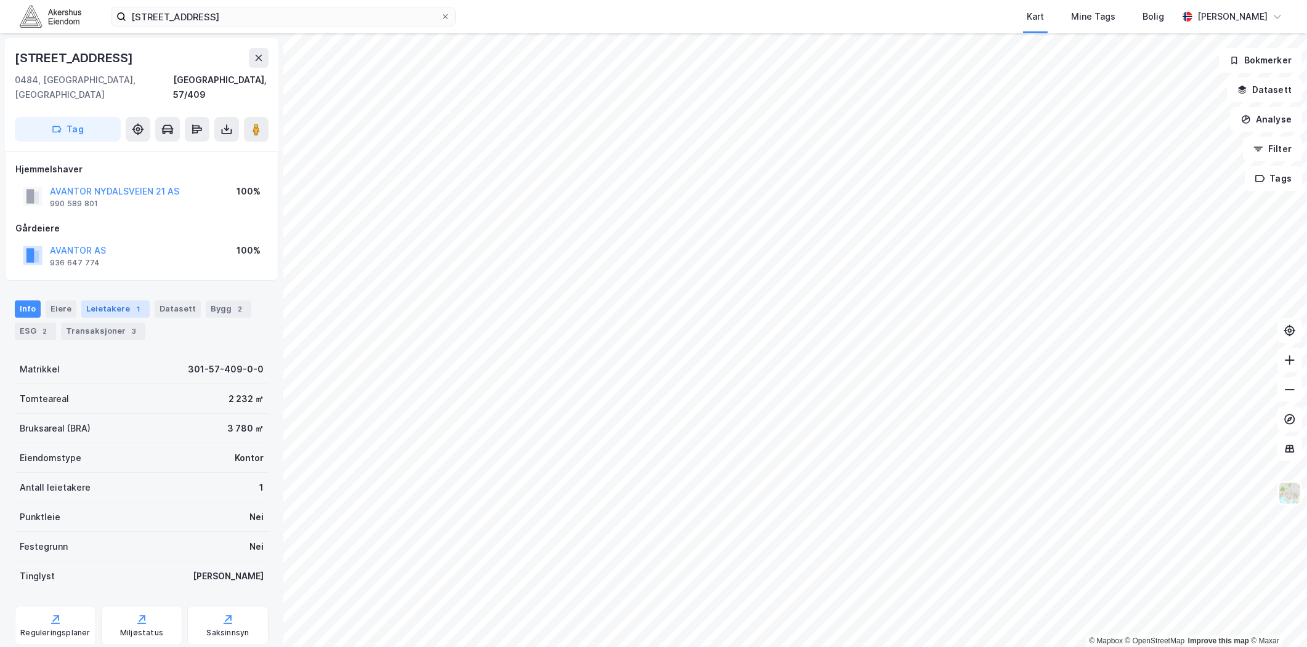
click at [108, 300] on div "Leietakere 1" at bounding box center [115, 308] width 68 height 17
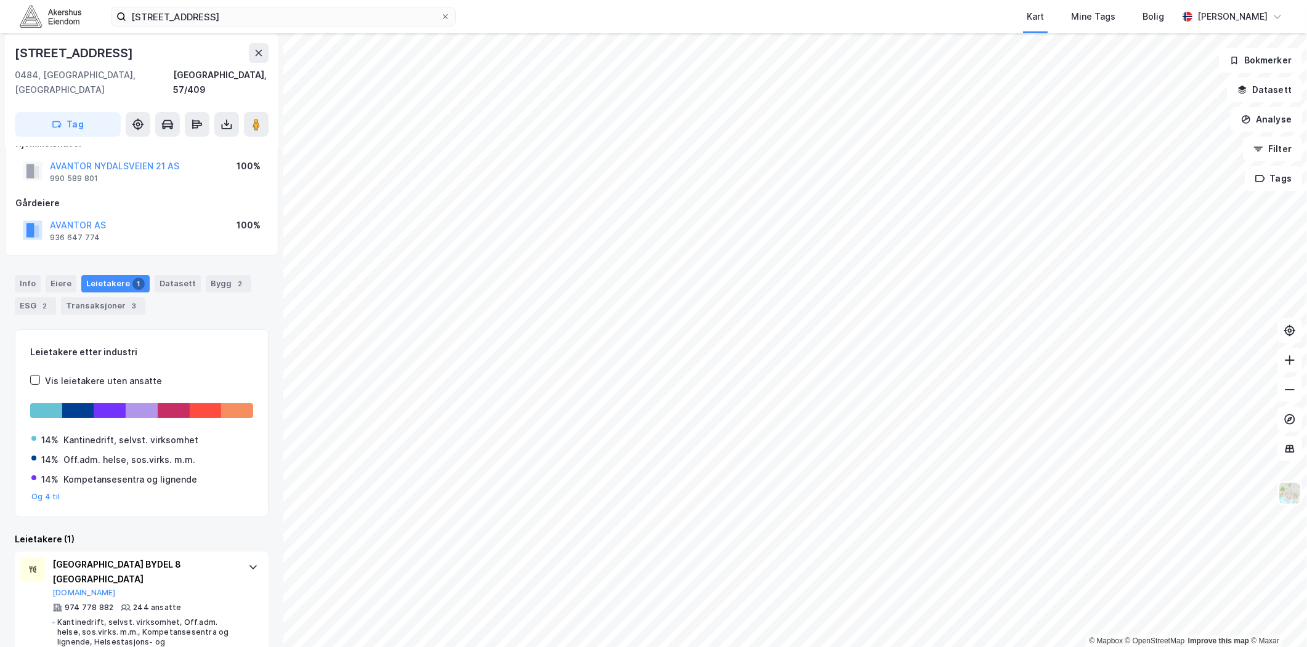
scroll to position [35, 0]
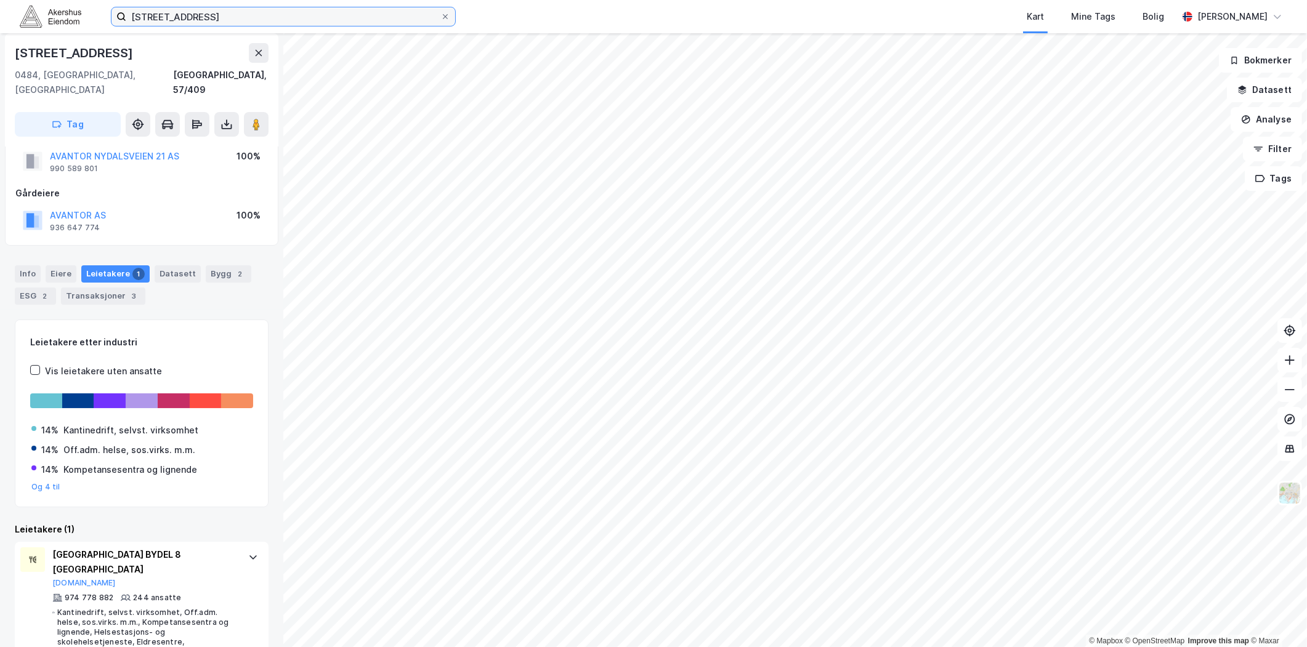
click at [323, 15] on input "[STREET_ADDRESS]" at bounding box center [283, 16] width 314 height 18
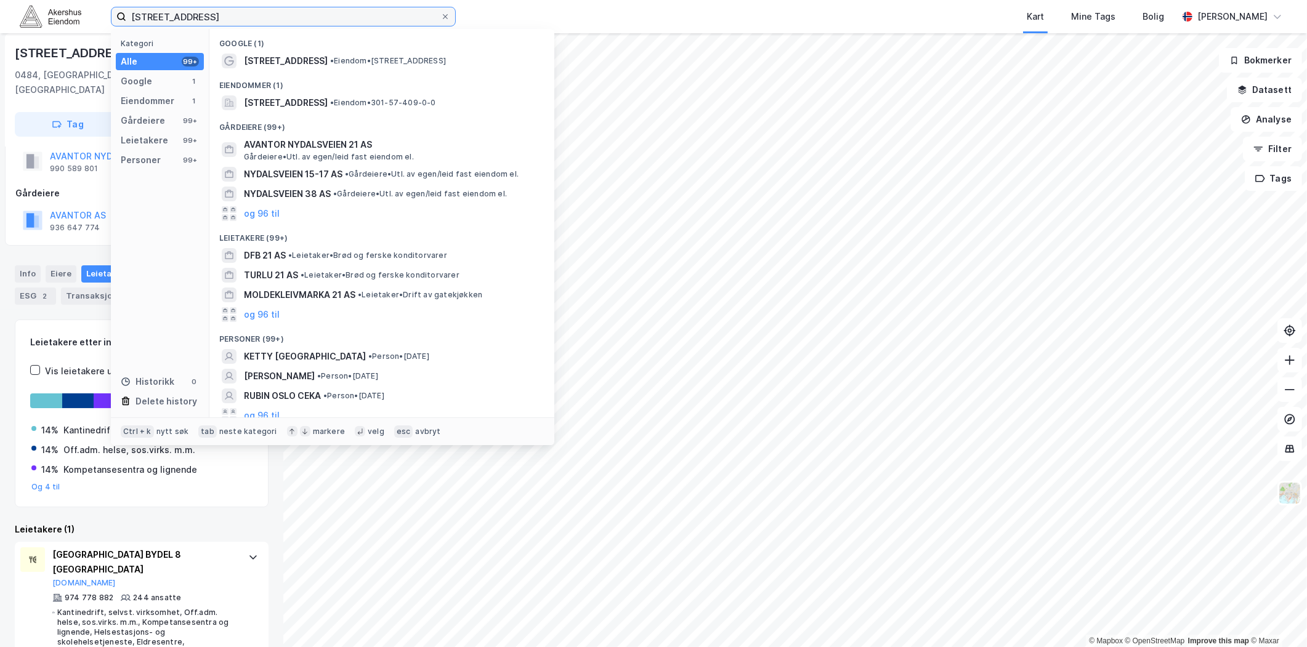
click at [323, 15] on input "[STREET_ADDRESS]" at bounding box center [283, 16] width 314 height 18
paste input "[STREET_ADDRESS]"
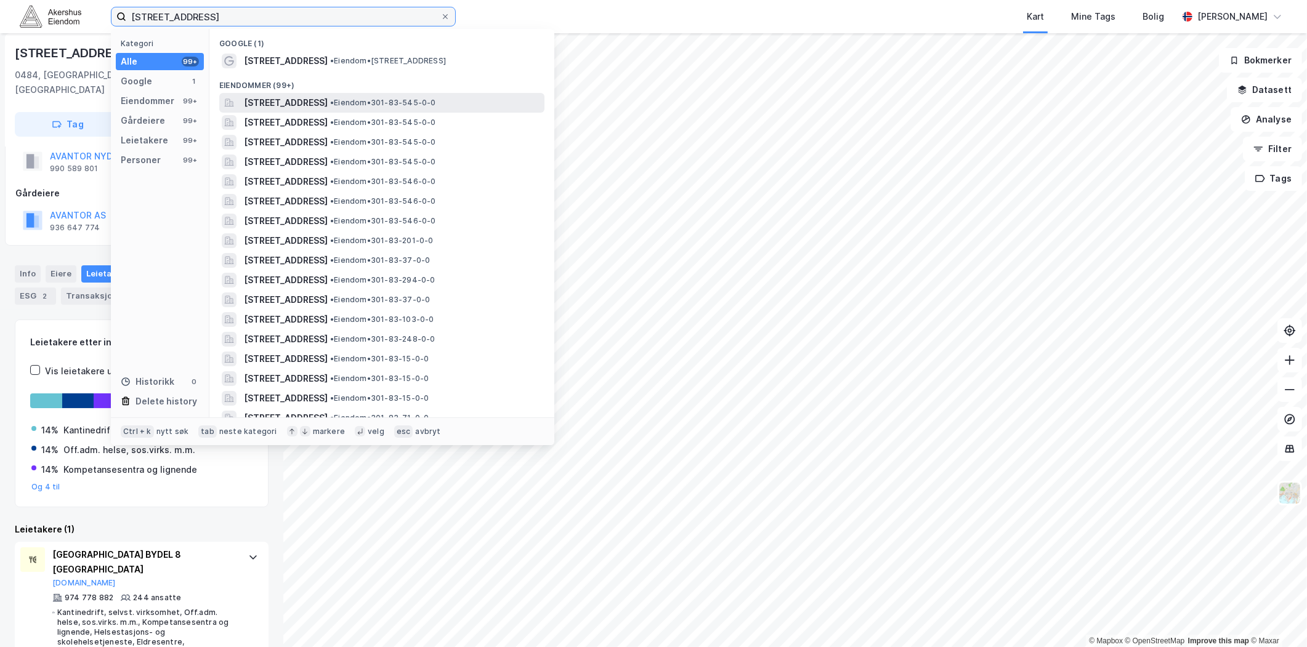
type input "[STREET_ADDRESS]"
click at [328, 103] on span "[STREET_ADDRESS]" at bounding box center [286, 102] width 84 height 15
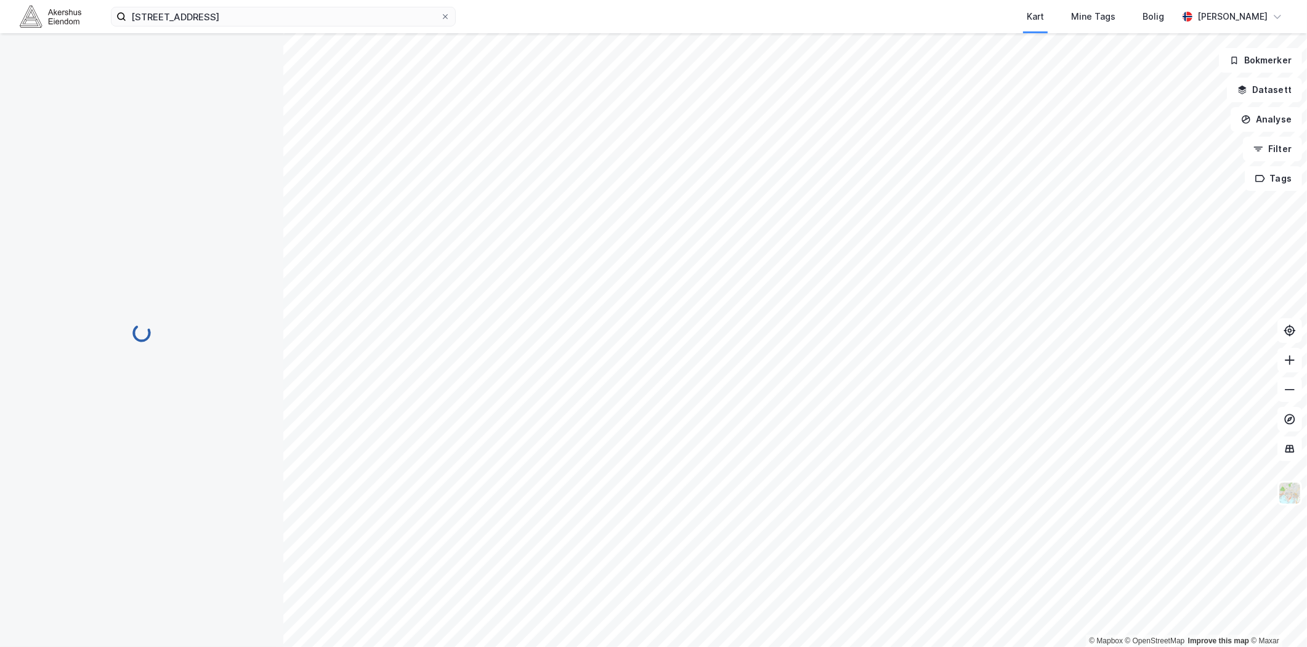
scroll to position [35, 0]
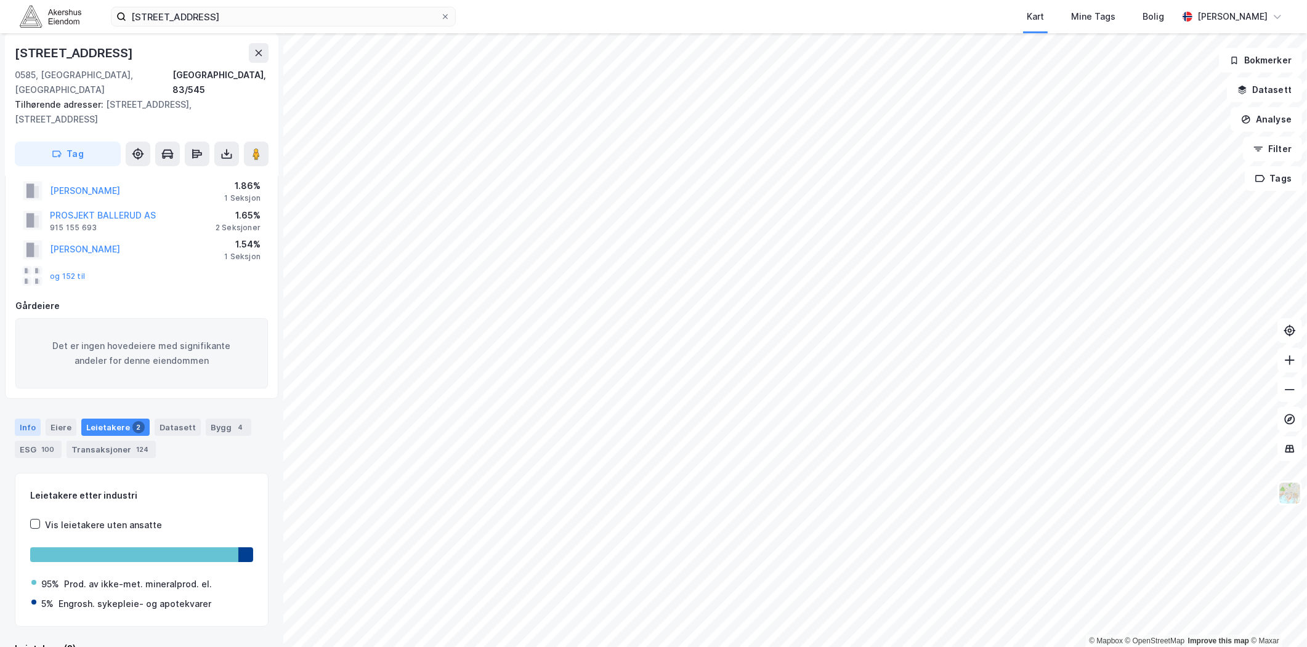
click at [30, 419] on div "Info" at bounding box center [28, 427] width 26 height 17
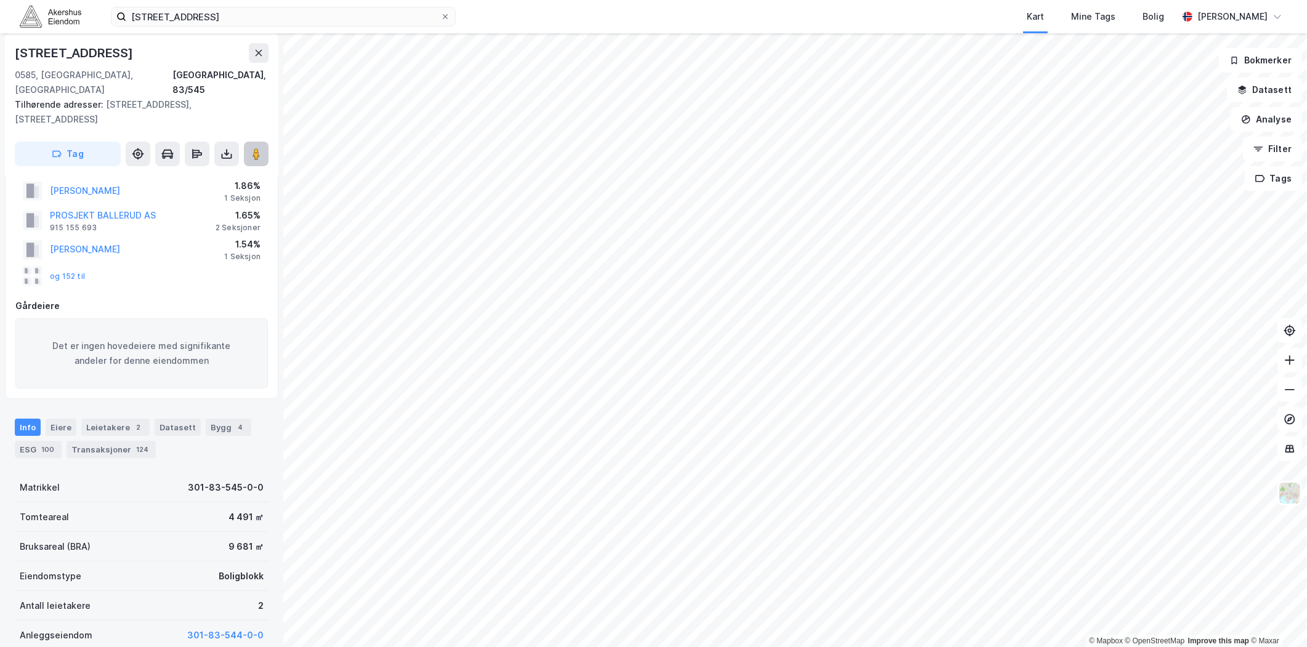
click at [259, 148] on image at bounding box center [255, 154] width 7 height 12
